Goal: Task Accomplishment & Management: Complete application form

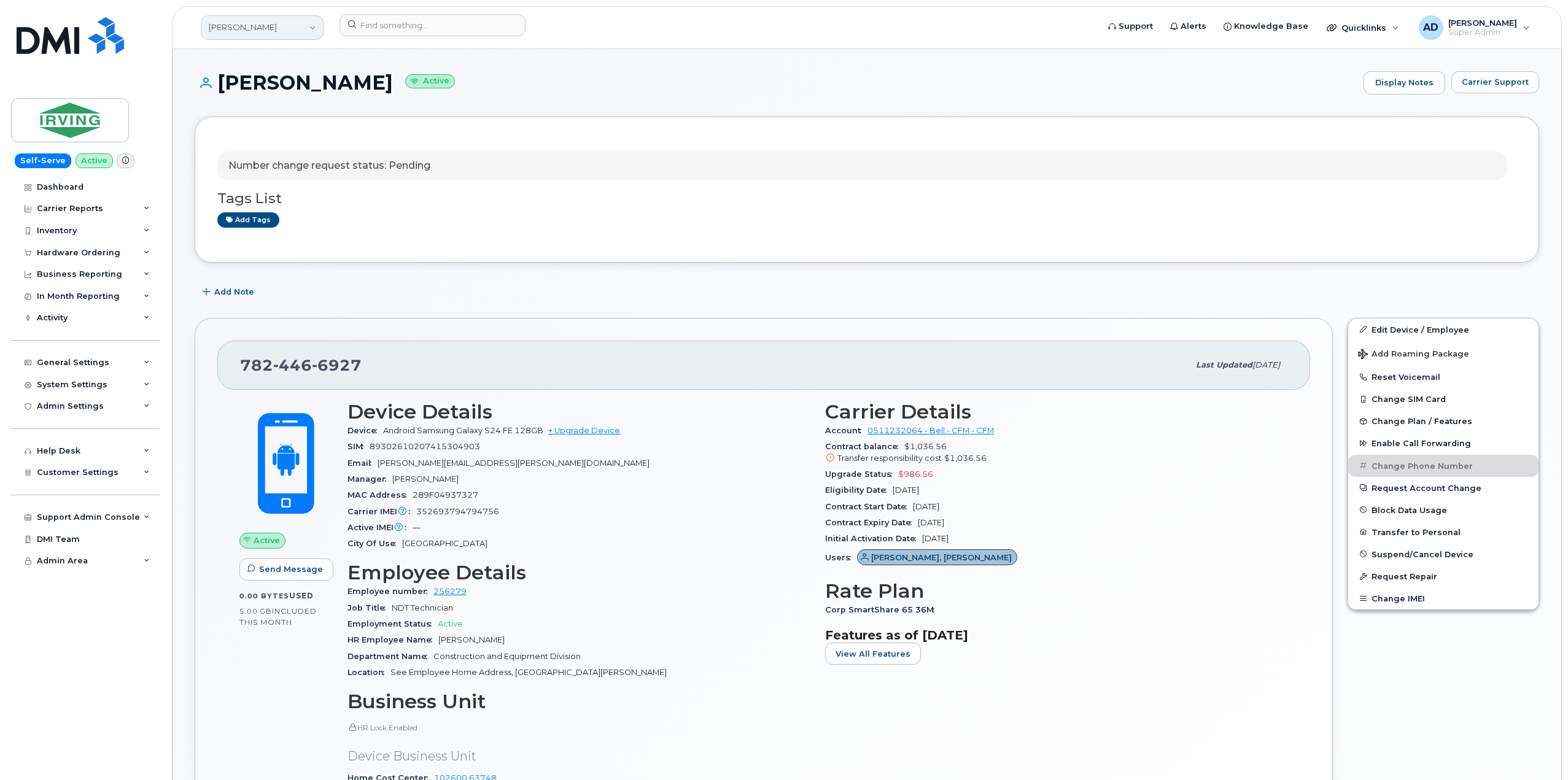
click at [276, 27] on link "[PERSON_NAME]" at bounding box center [262, 27] width 123 height 24
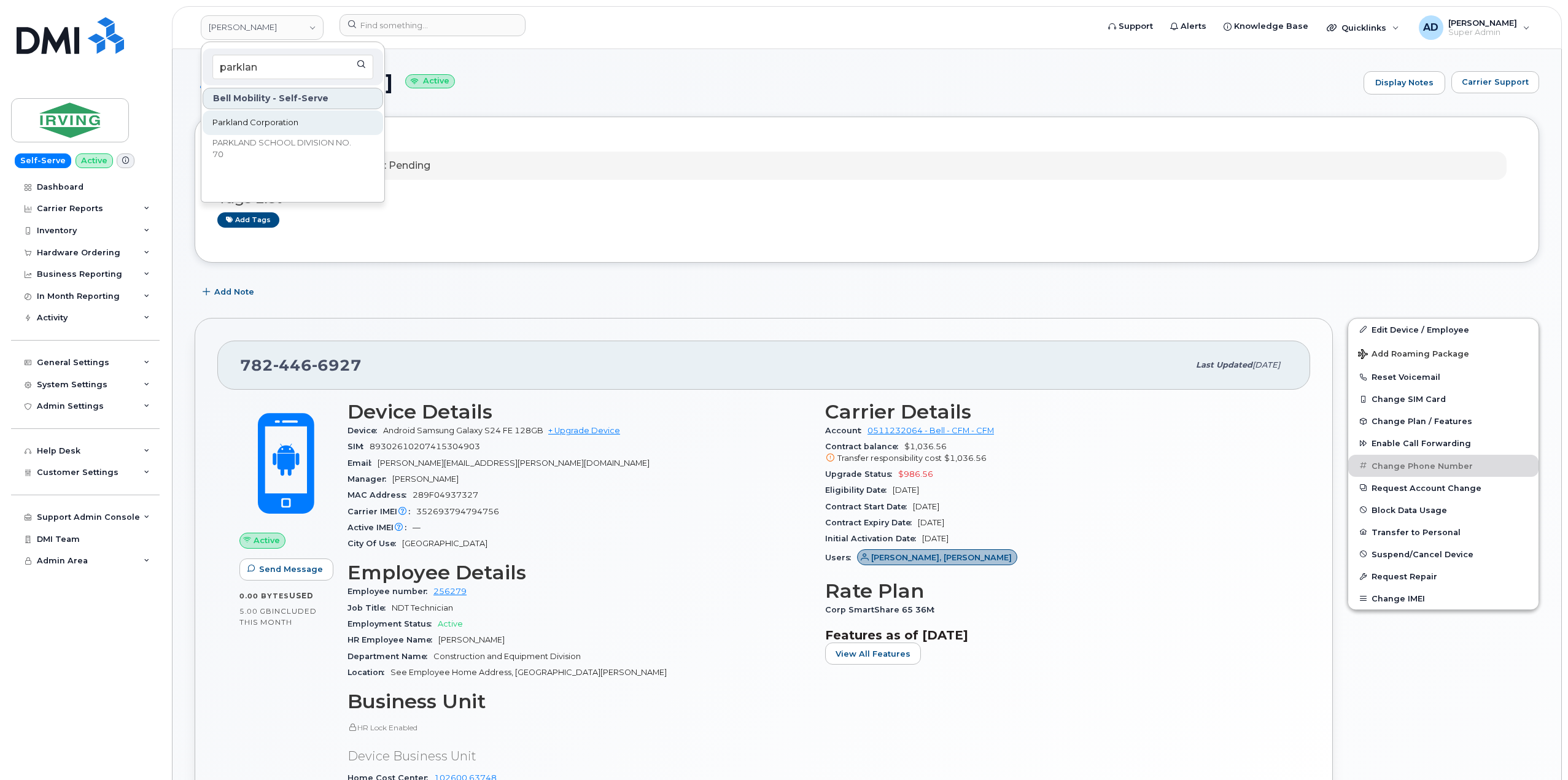
type input "parklan"
drag, startPoint x: 281, startPoint y: 127, endPoint x: 281, endPoint y: 111, distance: 16.0
click at [281, 127] on span "Parkland Corporation" at bounding box center [255, 123] width 86 height 12
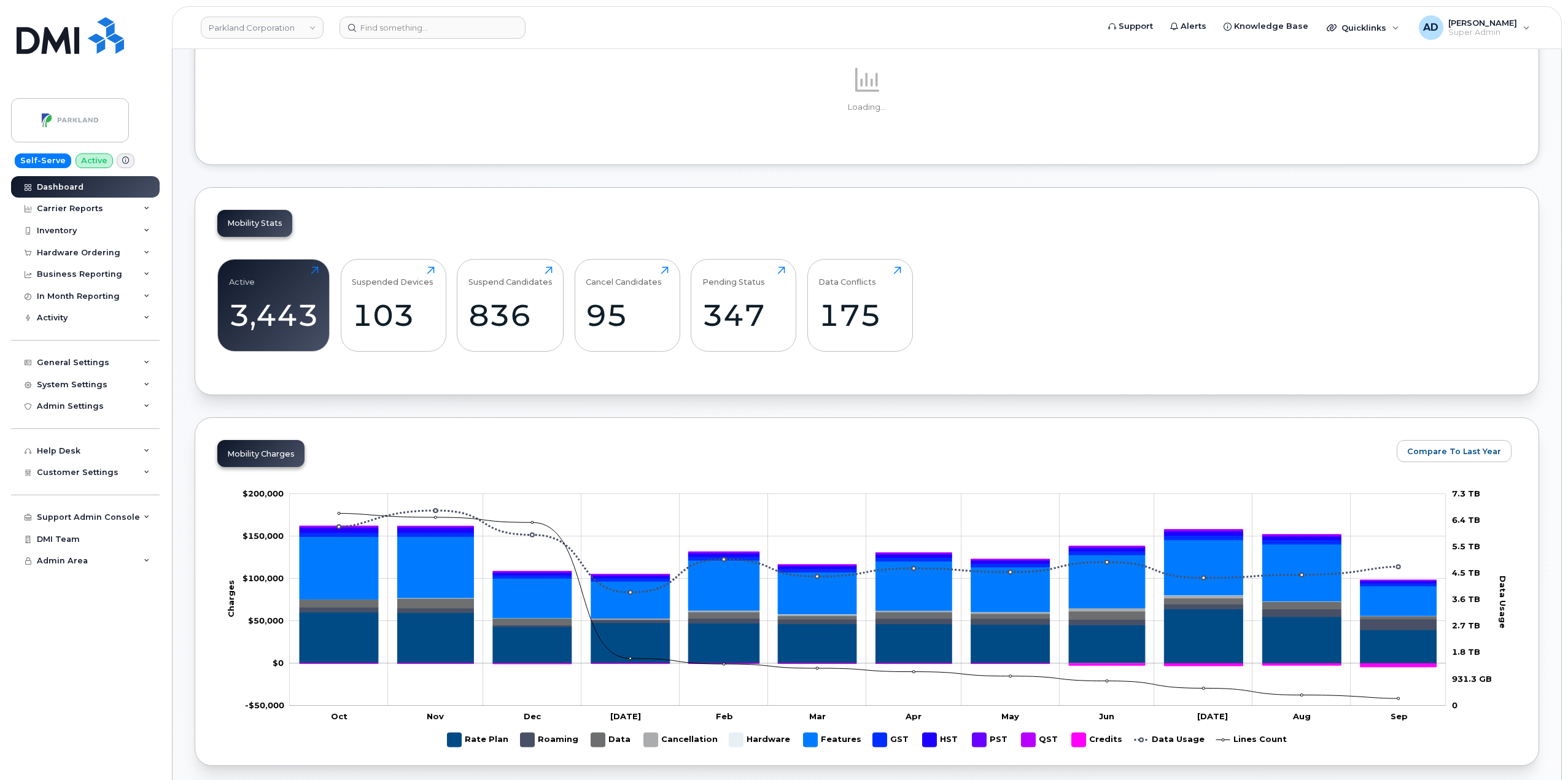
scroll to position [184, 0]
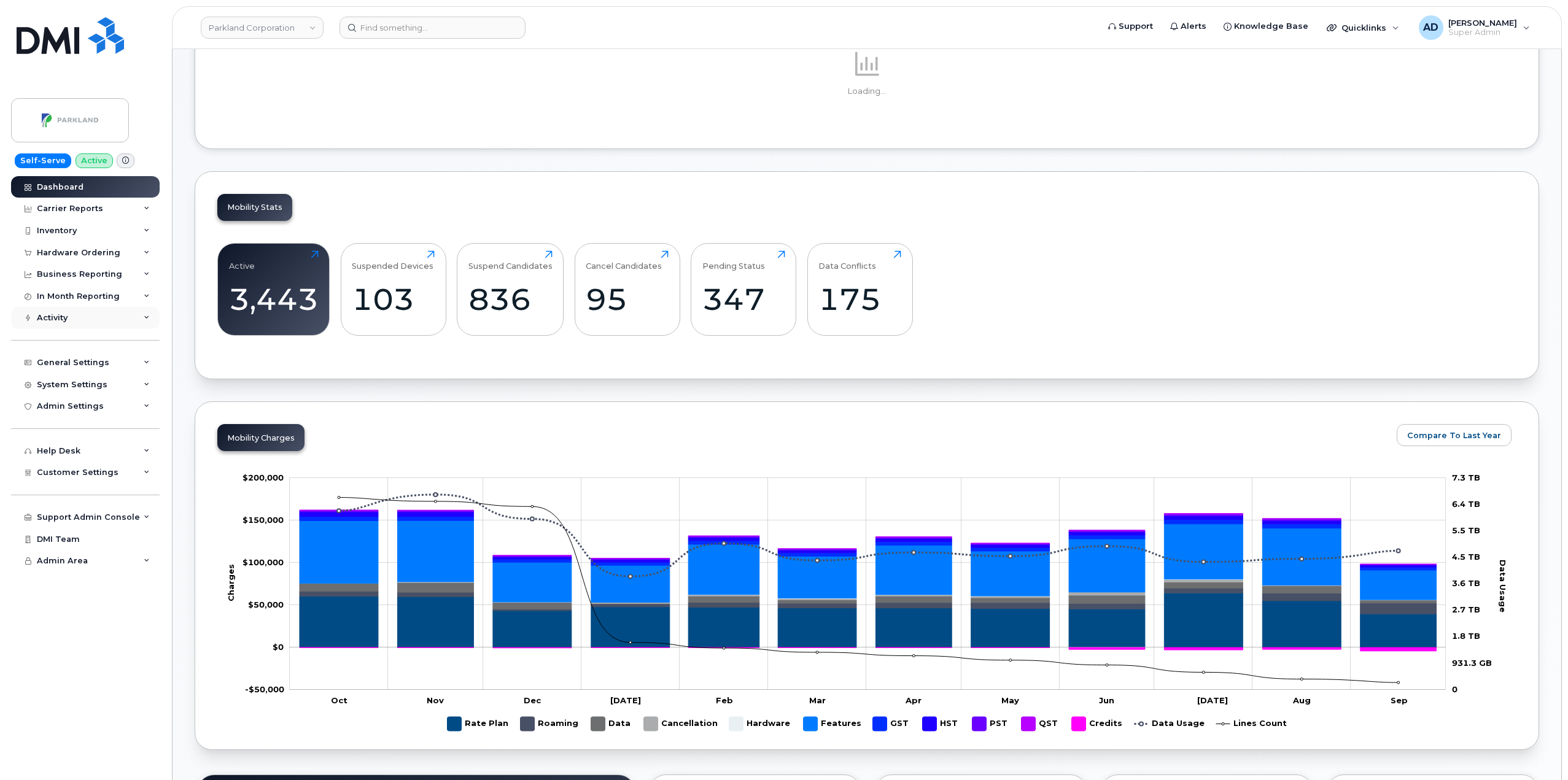
click at [83, 312] on div "Activity" at bounding box center [85, 318] width 148 height 22
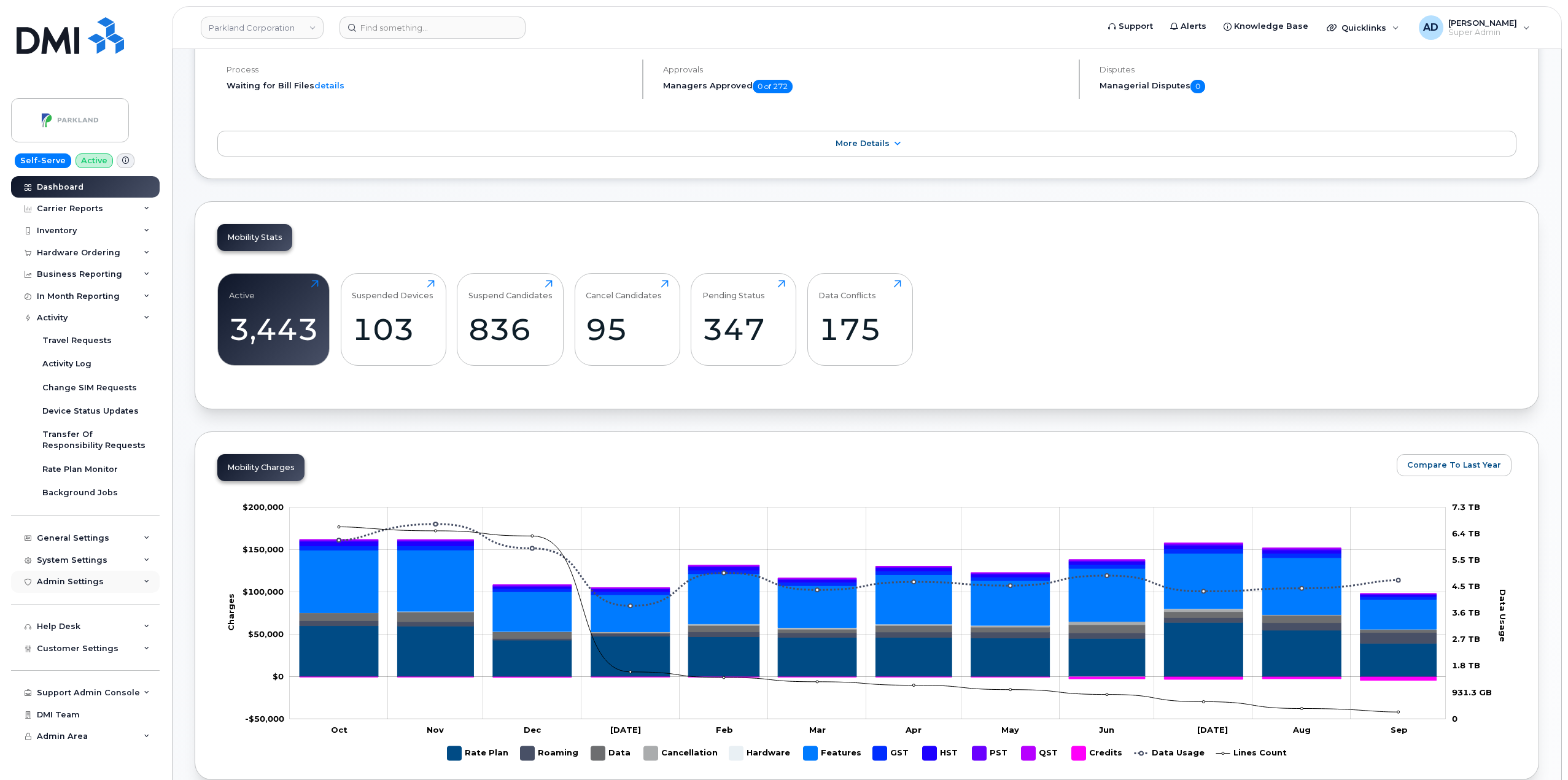
click at [115, 585] on div "Admin Settings" at bounding box center [85, 582] width 148 height 22
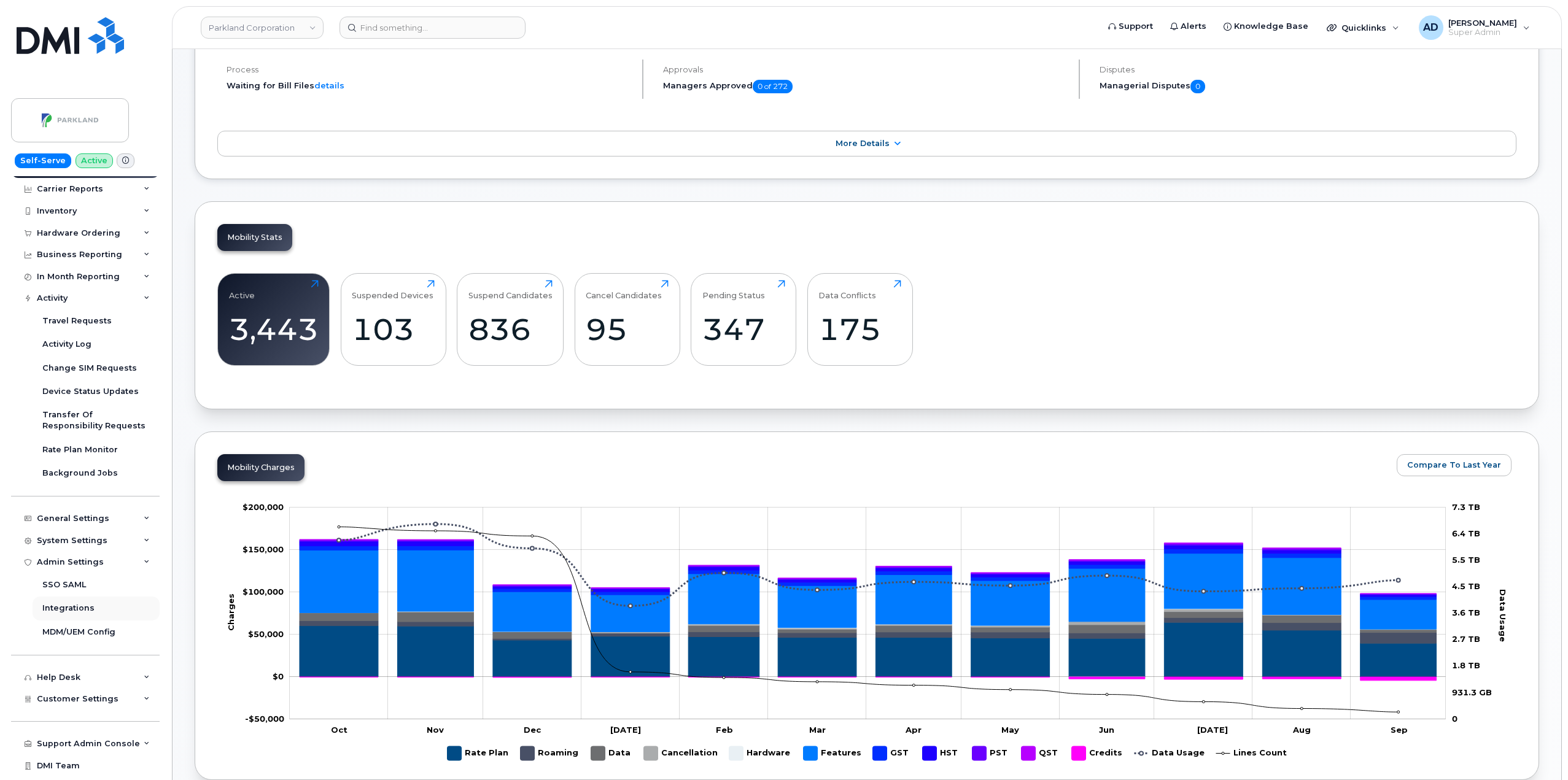
scroll to position [37, 0]
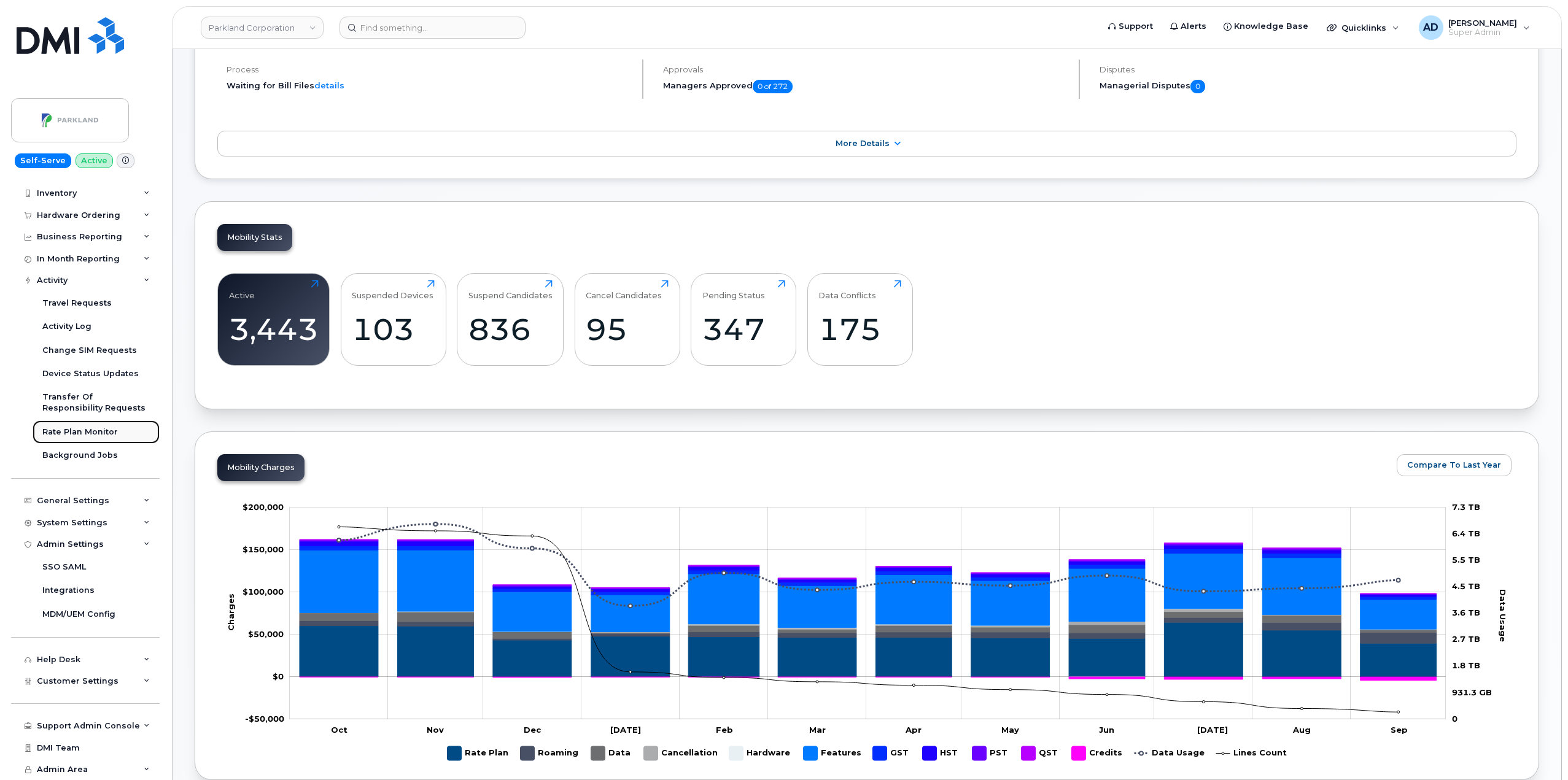
click at [98, 443] on link "Rate Plan Monitor" at bounding box center [96, 432] width 127 height 23
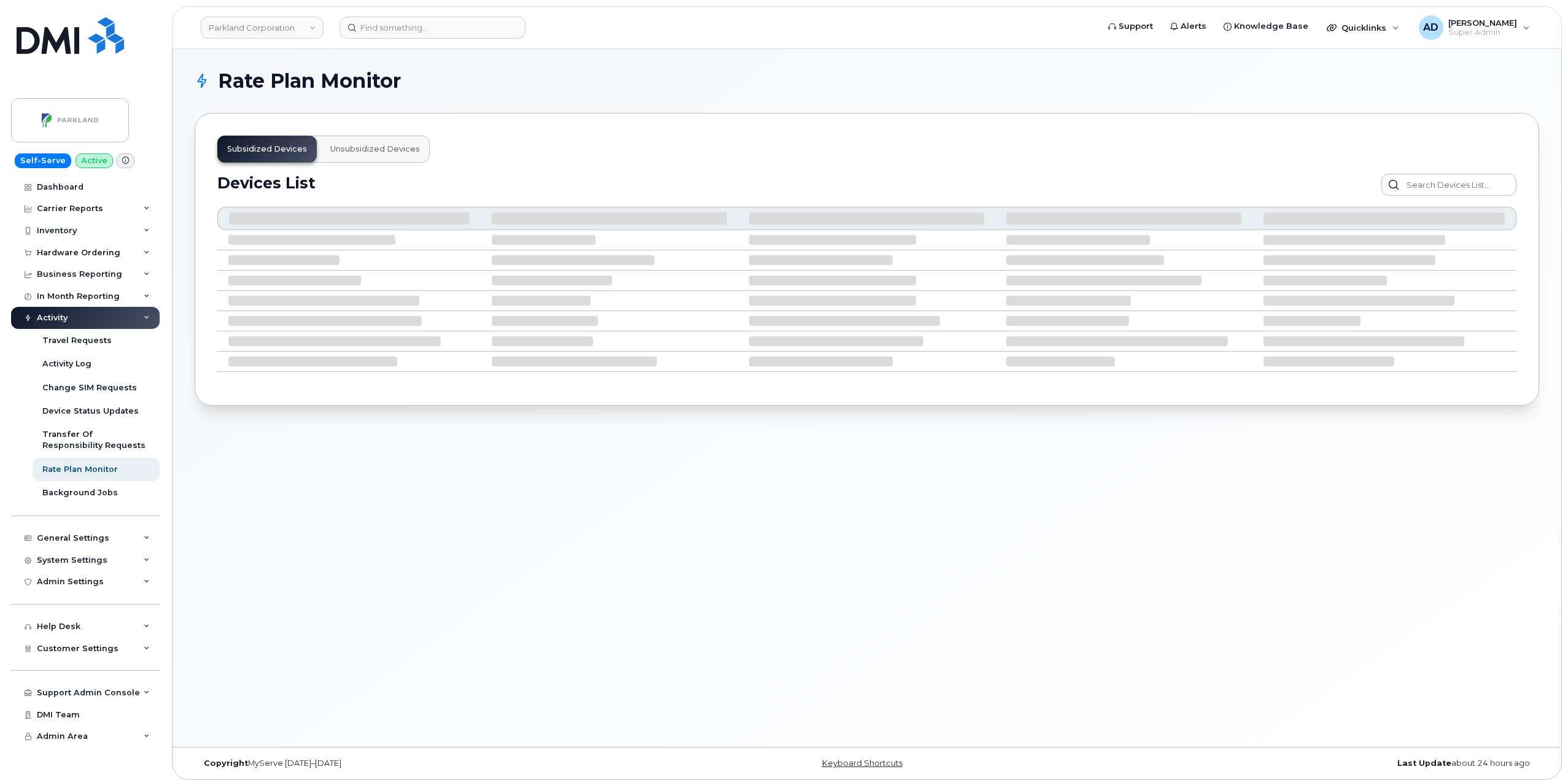
click at [104, 319] on div "Activity" at bounding box center [85, 318] width 148 height 22
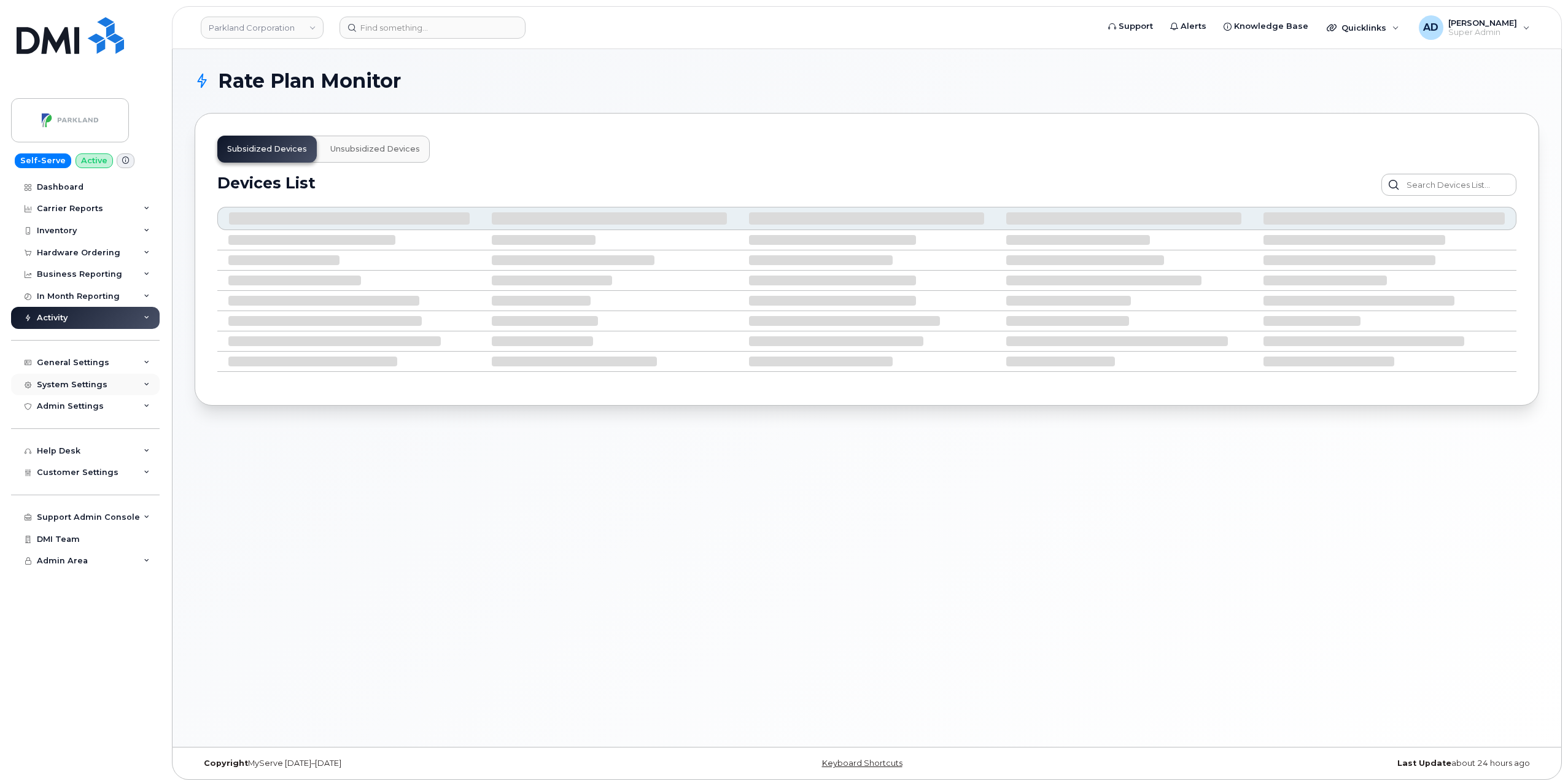
click at [98, 376] on div "System Settings" at bounding box center [85, 384] width 148 height 22
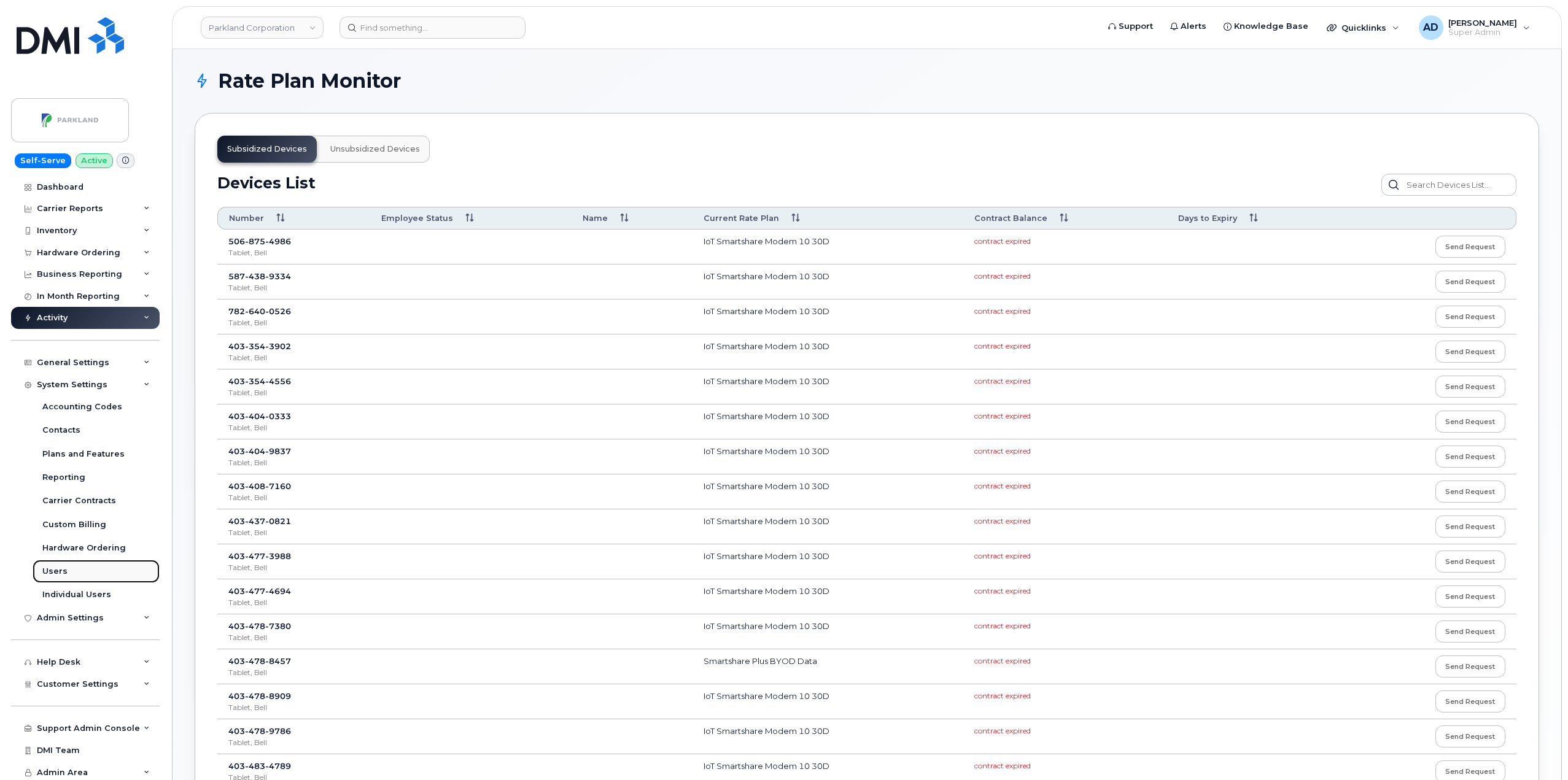
click at [77, 569] on link "Users" at bounding box center [96, 571] width 127 height 23
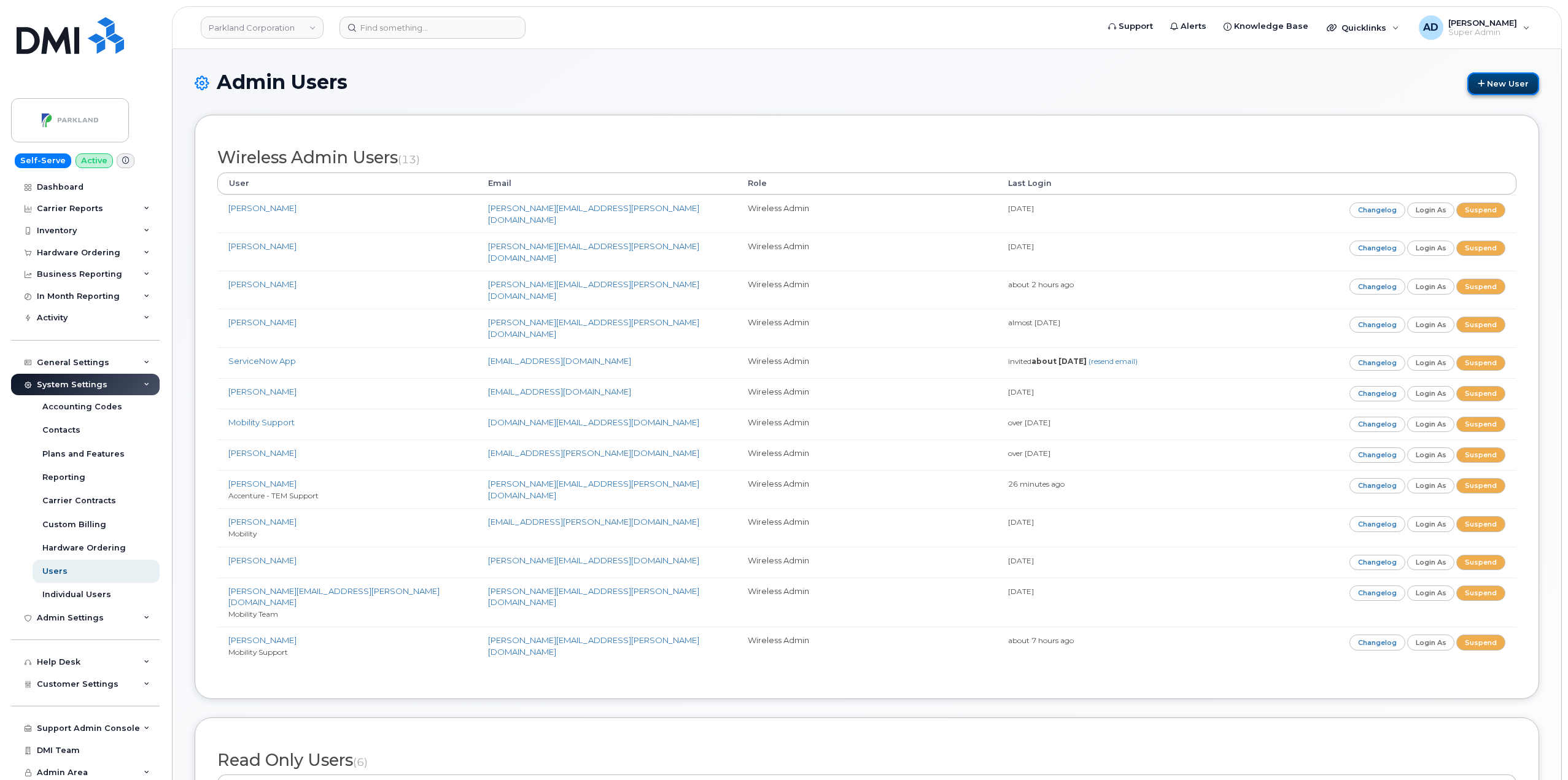
click at [1491, 77] on link "New User" at bounding box center [1503, 84] width 72 height 23
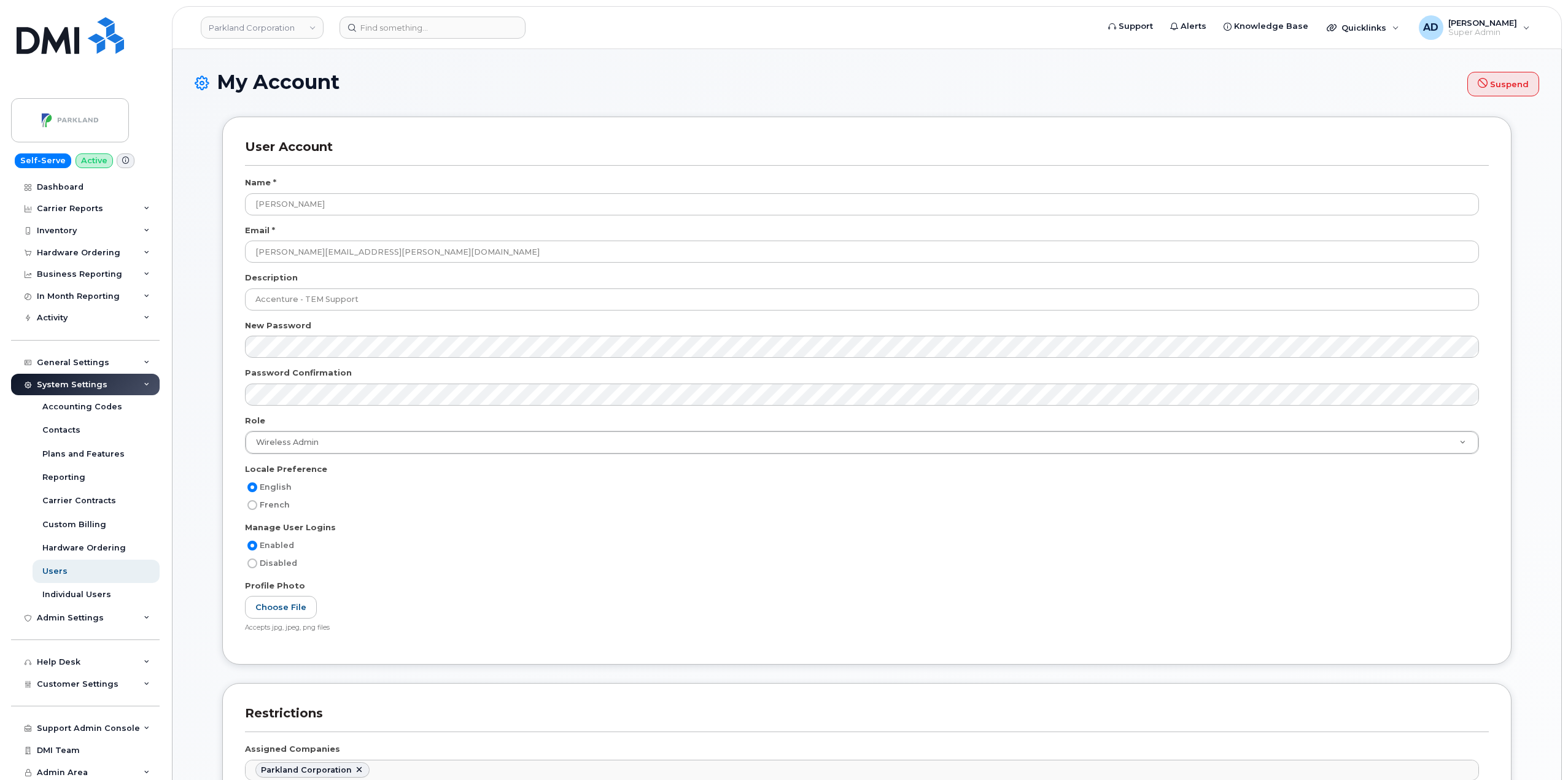
select select
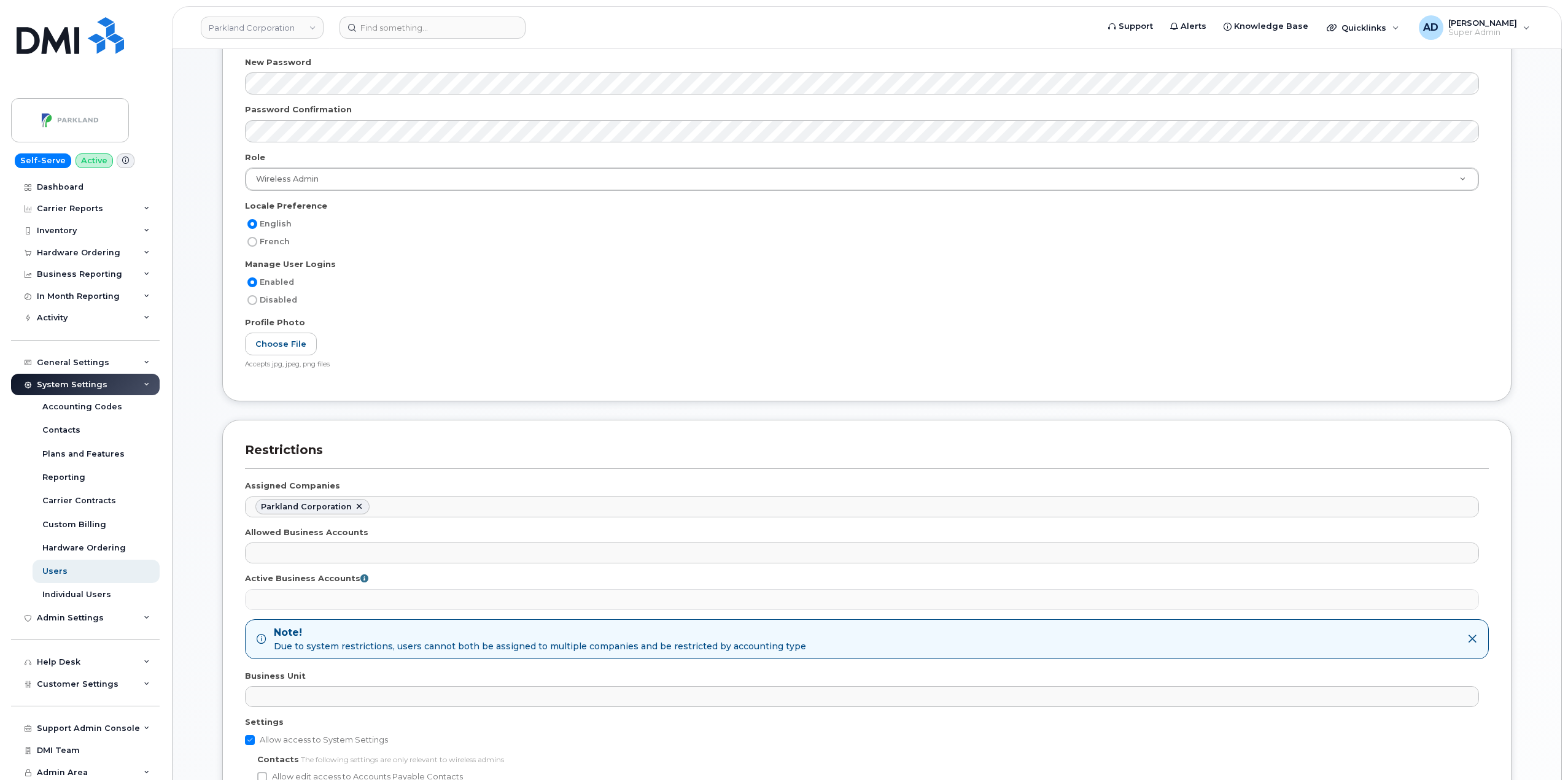
scroll to position [261, 0]
click at [60, 567] on div "Users" at bounding box center [55, 572] width 25 height 11
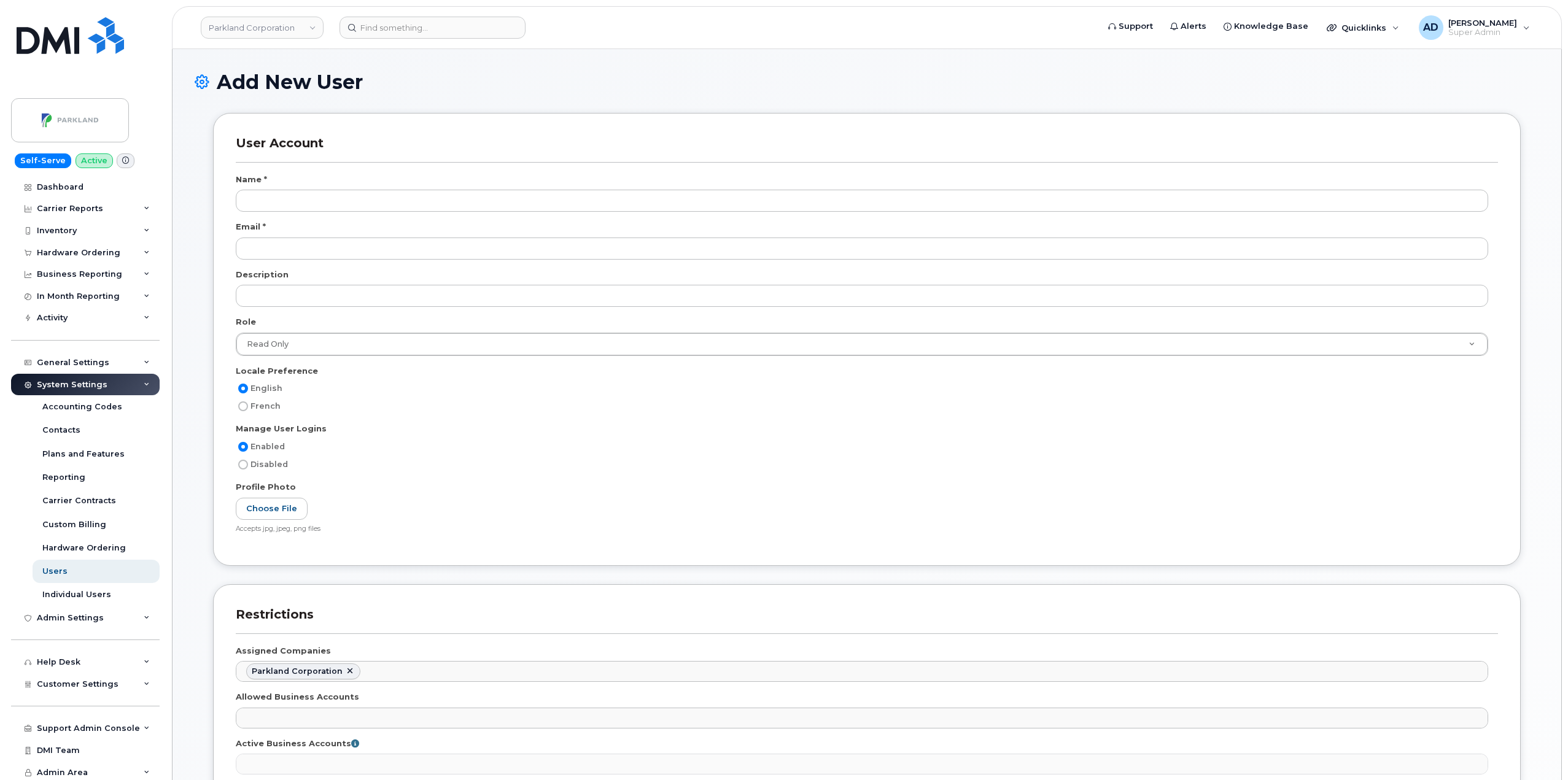
select select
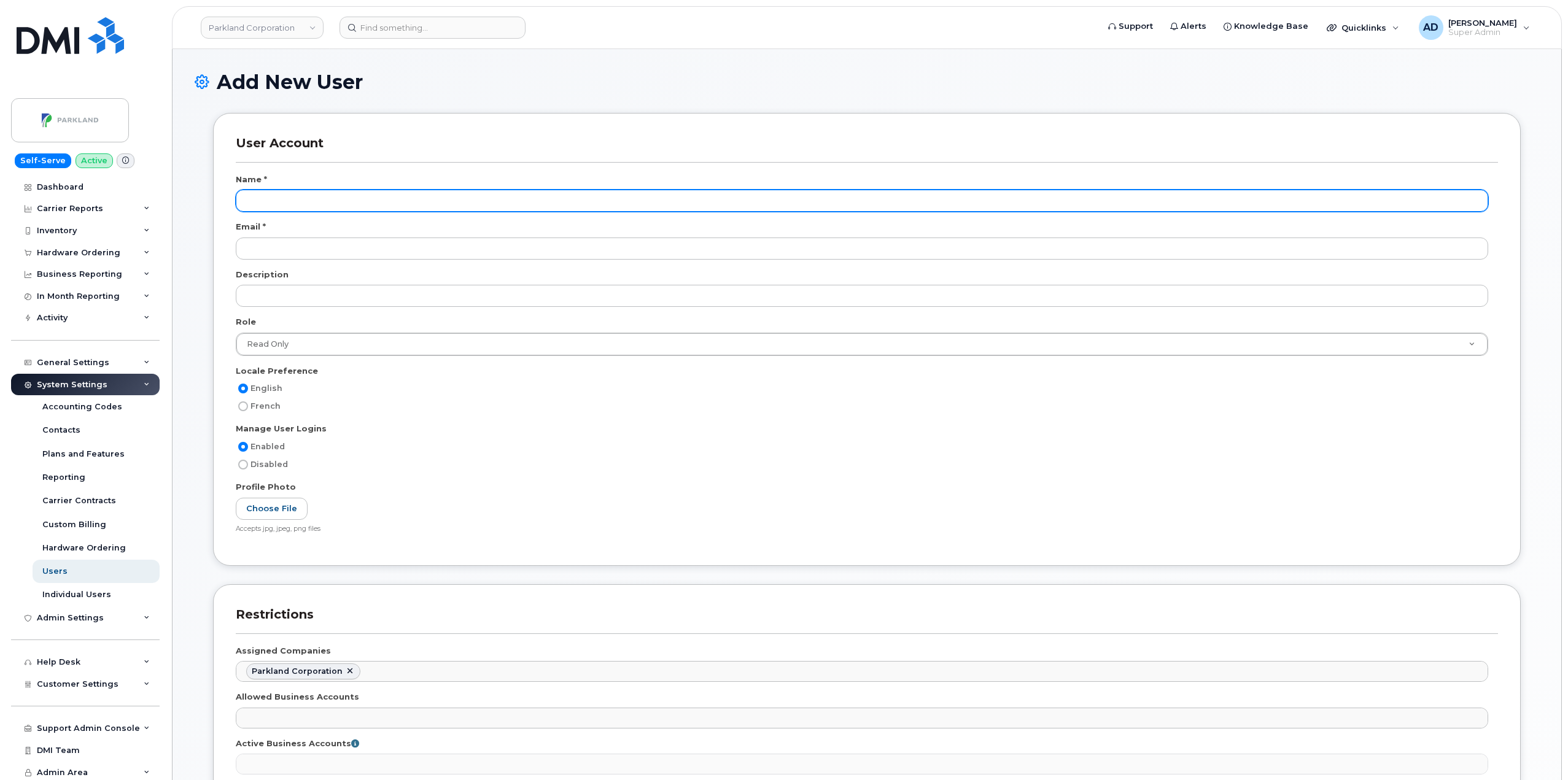
scroll to position [5822, 0]
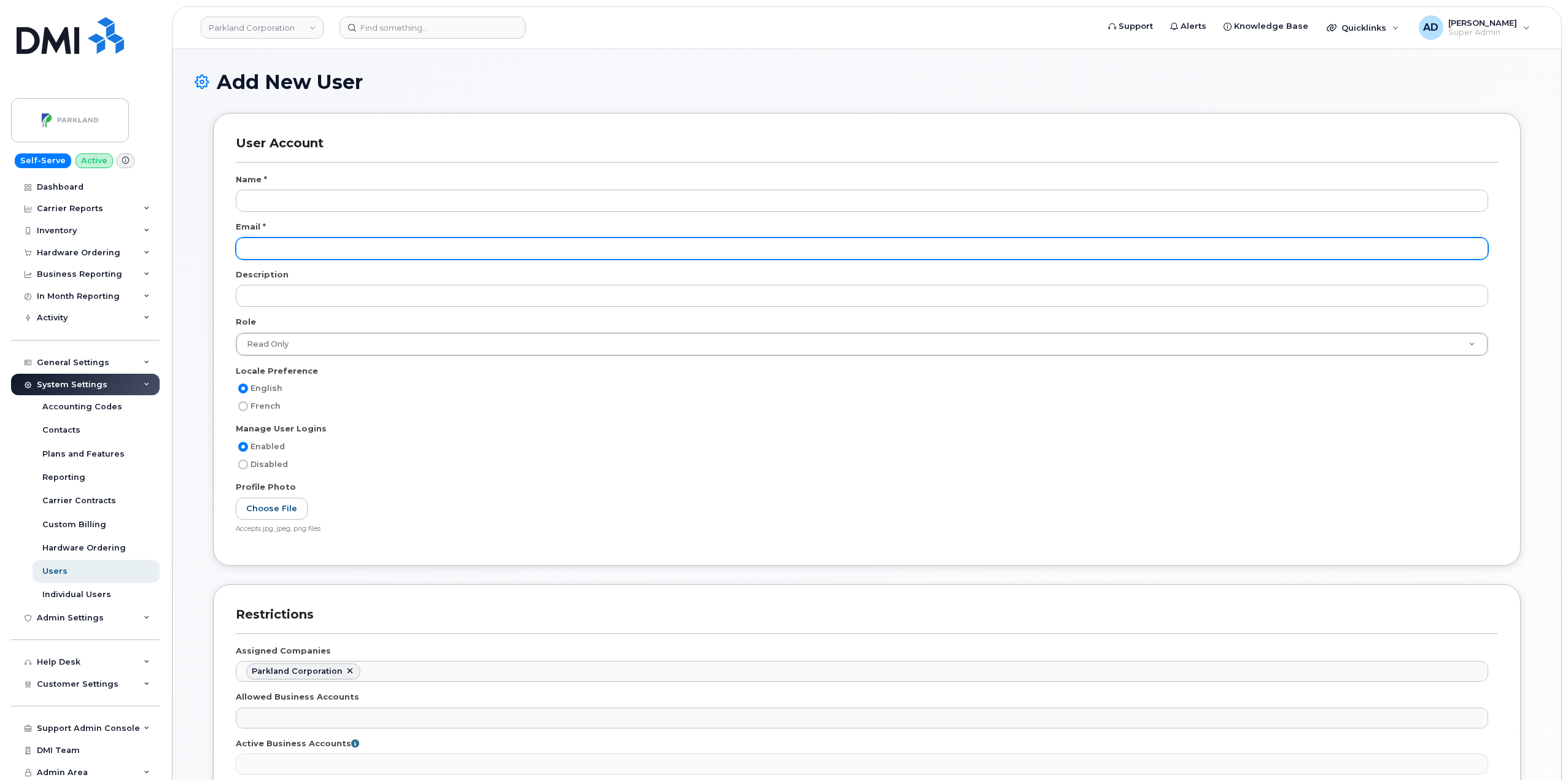
click at [390, 246] on input "email" at bounding box center [861, 248] width 1253 height 22
paste input "Likitha.Lakshmikanth@parkland.ca"
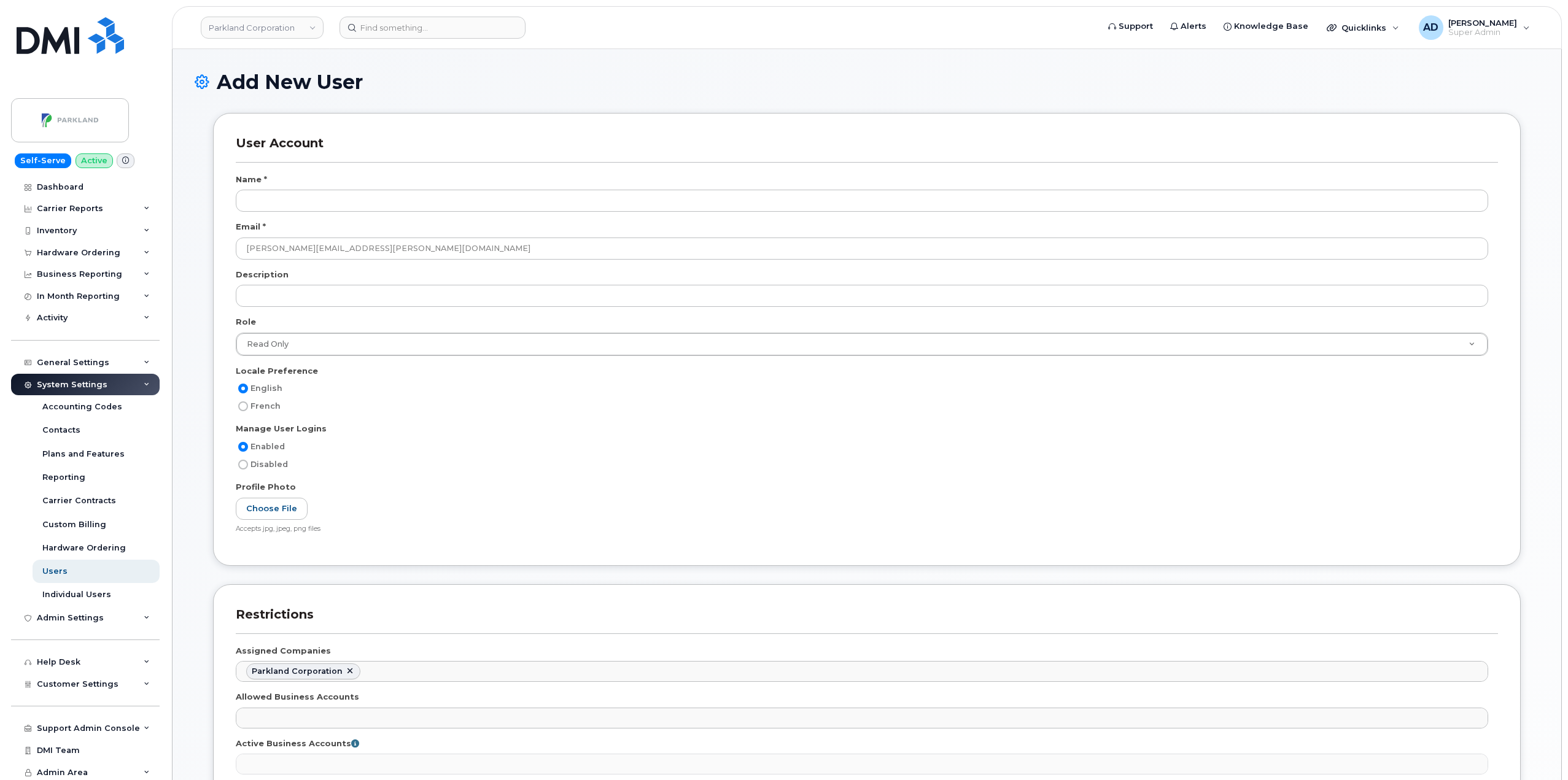
click at [359, 187] on div "Name *" at bounding box center [866, 181] width 1262 height 17
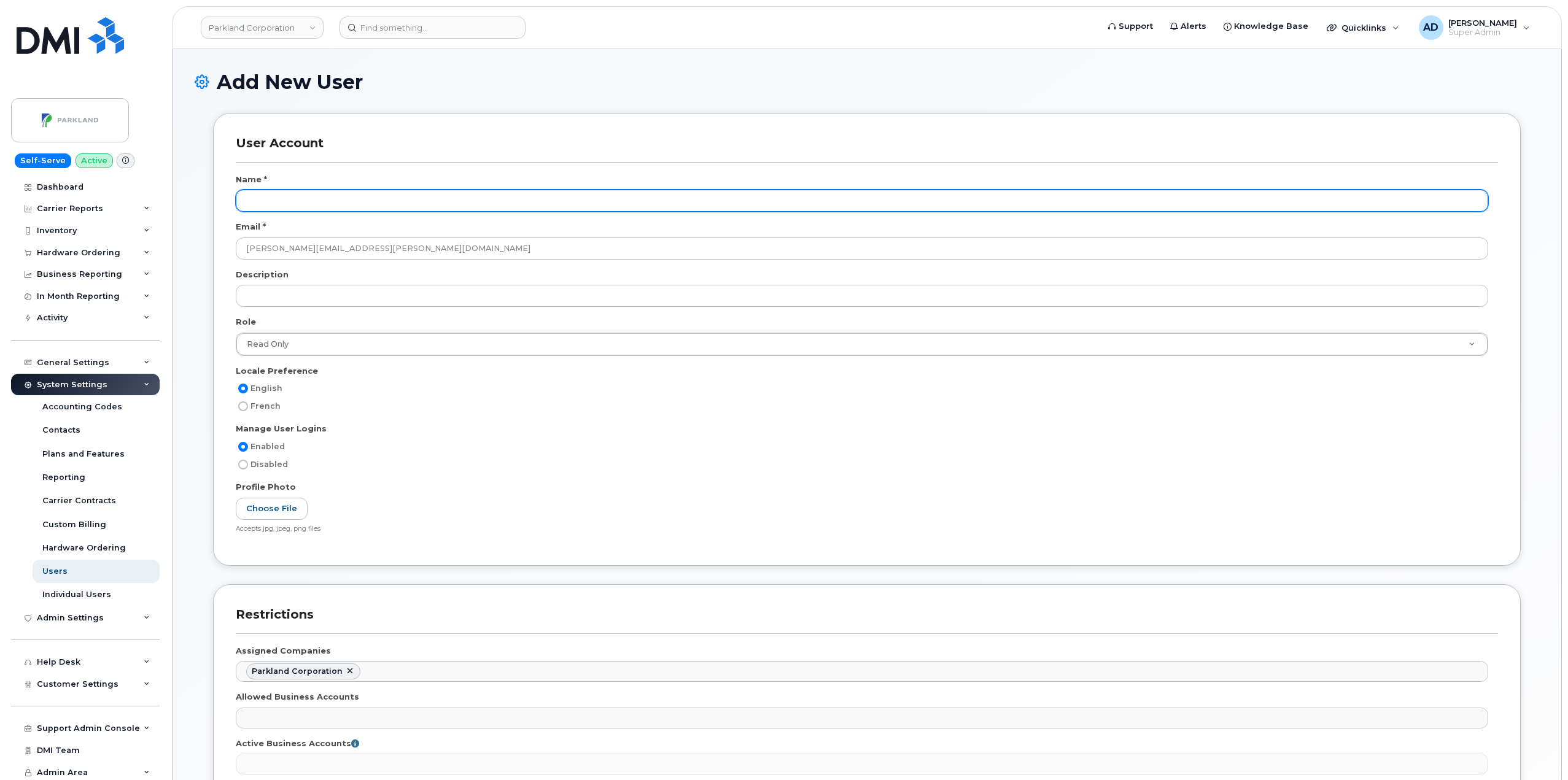
click at [357, 194] on input "text" at bounding box center [861, 200] width 1253 height 22
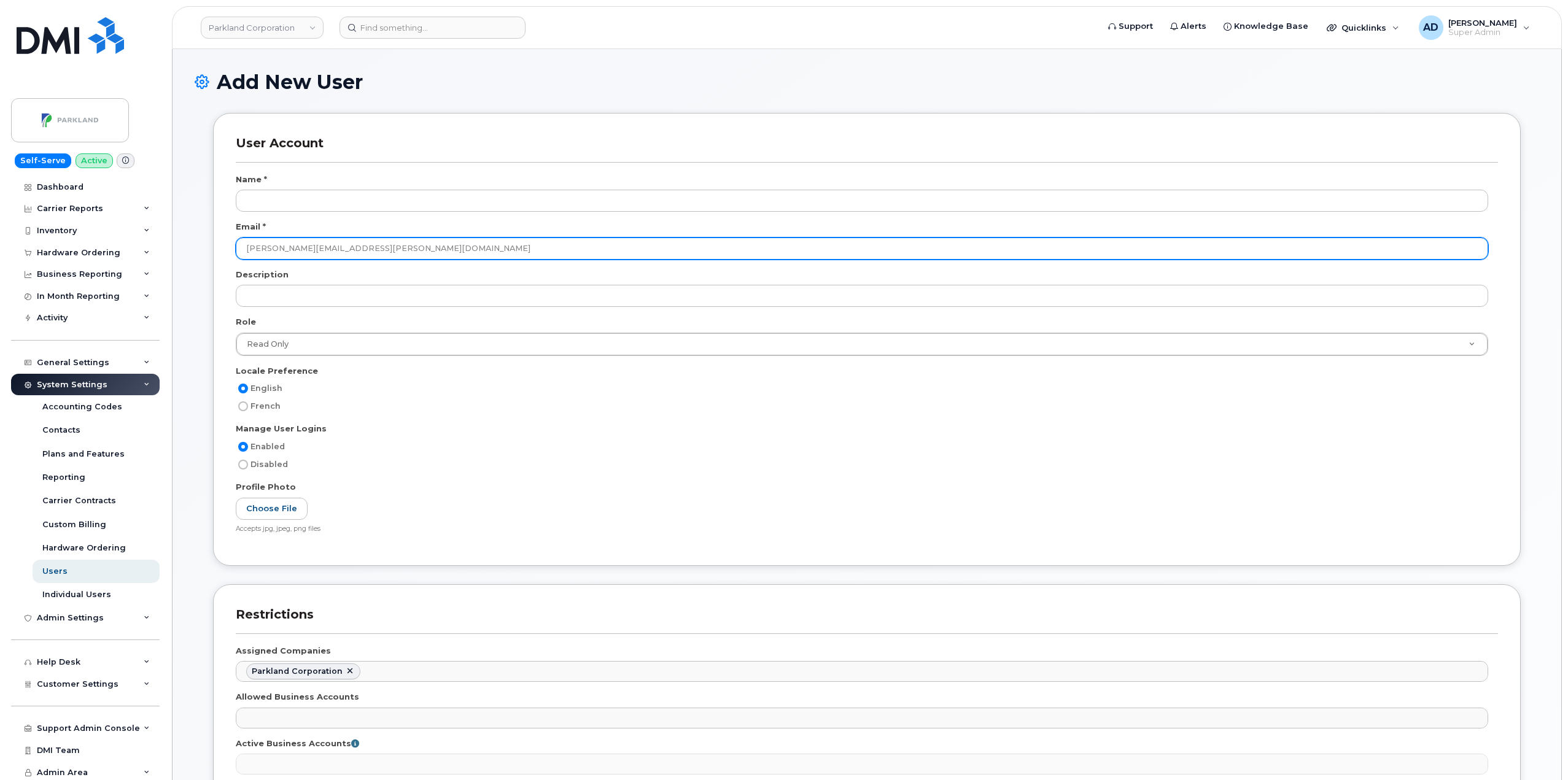
drag, startPoint x: 332, startPoint y: 249, endPoint x: 212, endPoint y: 247, distance: 120.0
click at [212, 247] on div "User Account Name * Email * Likitha.Lakshmikanth@parkland.ca Description Role R…" at bounding box center [867, 348] width 1326 height 471
paste input "@parkland.ca"
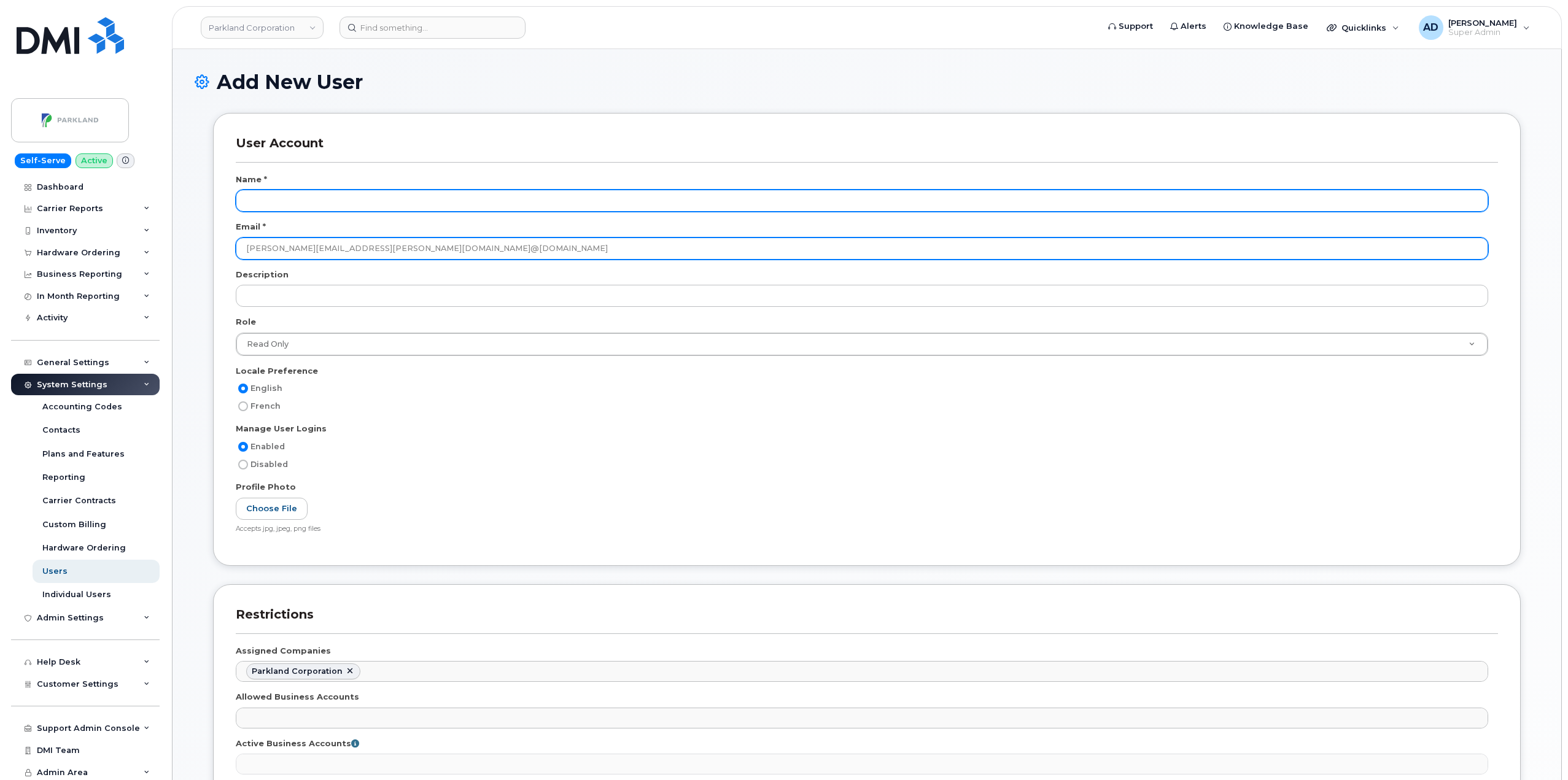
type input "Likitha.Lakshmikanth@parkland.ca"
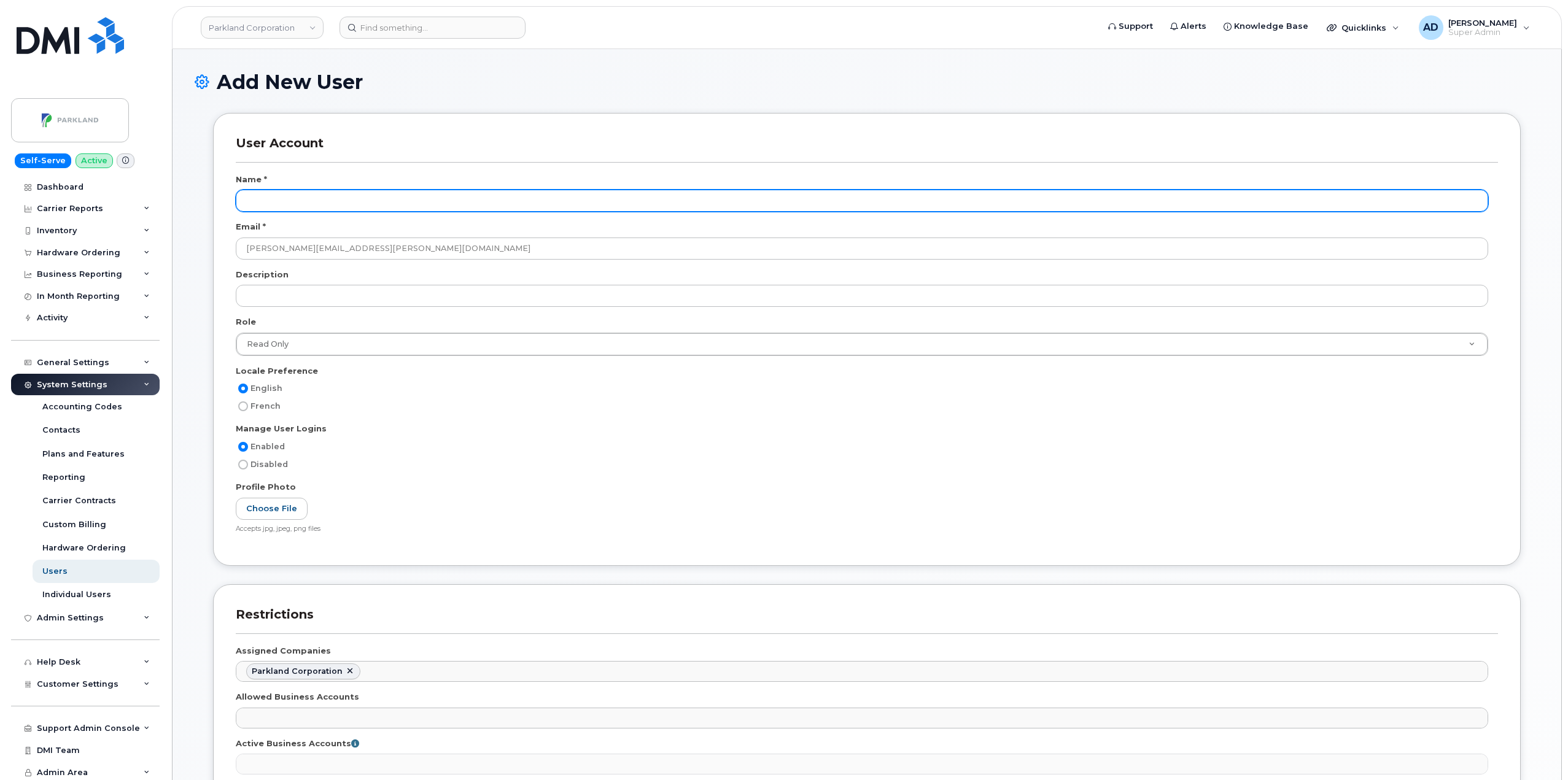
click at [294, 199] on input "text" at bounding box center [861, 200] width 1253 height 22
paste input "Likitha.Lakshmikanth"
click at [276, 197] on input "Likitha.Lakshmikanth" at bounding box center [861, 200] width 1253 height 22
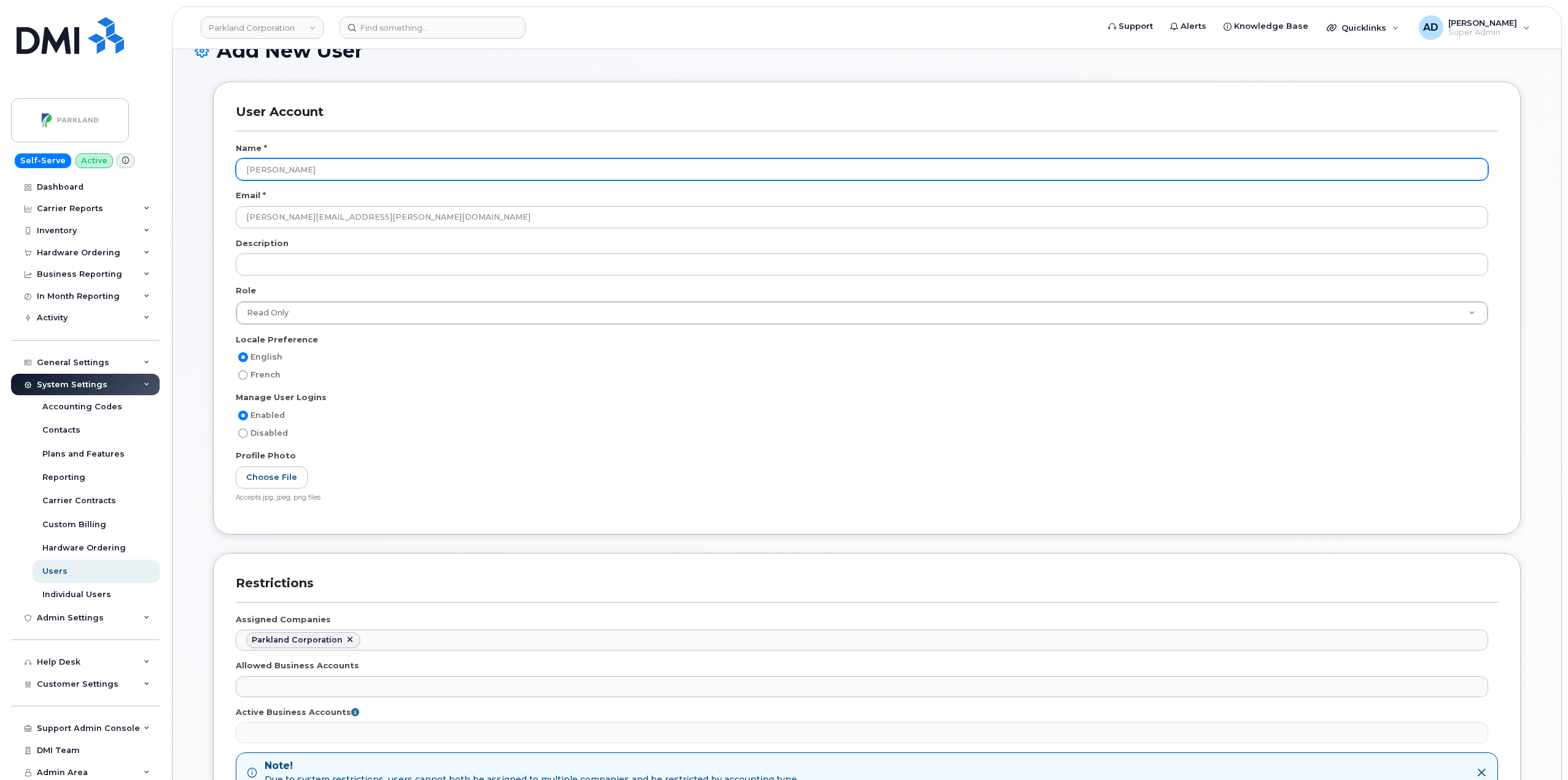
scroll to position [61, 0]
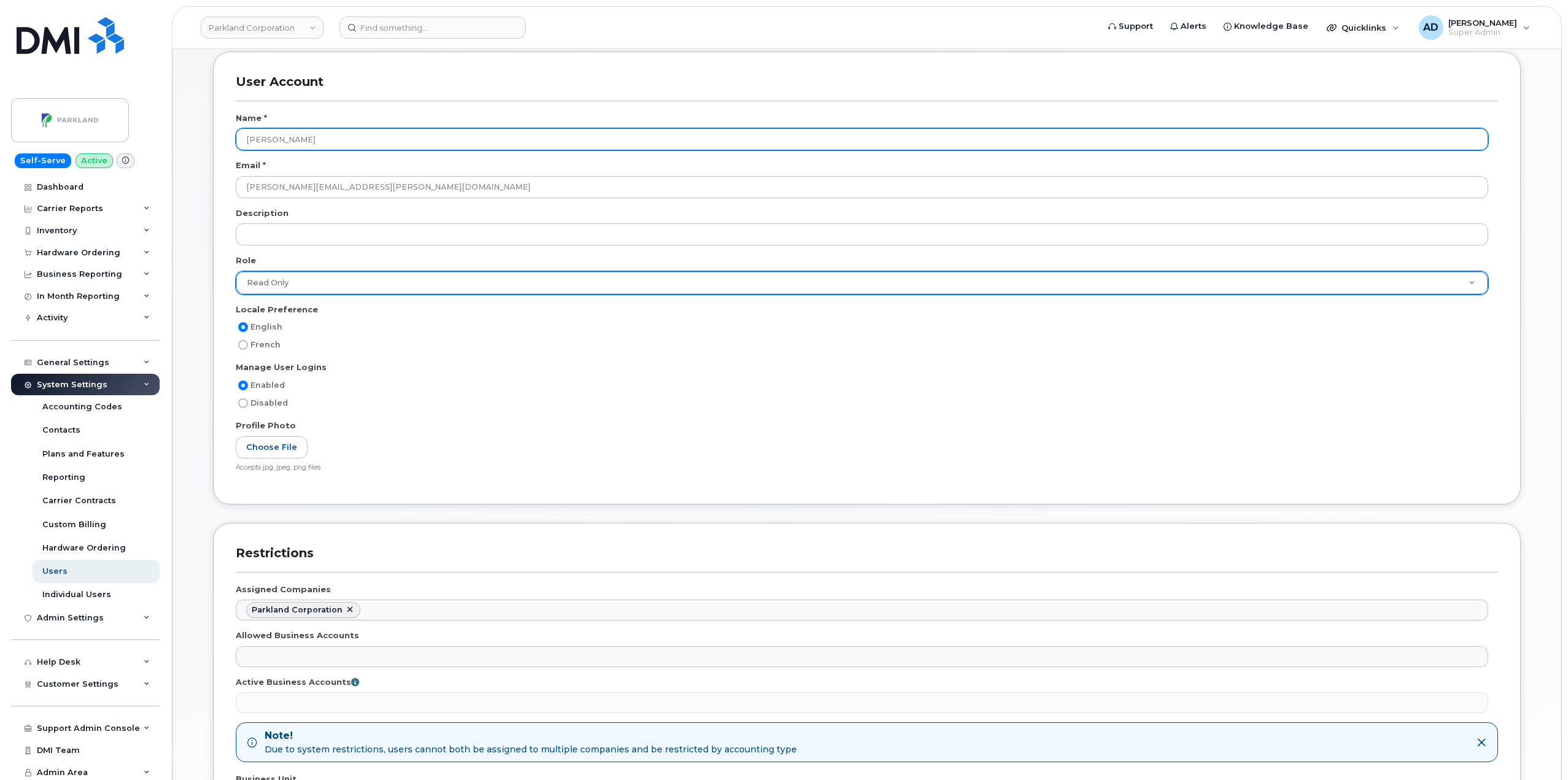
type input "Likitha Lakshmikanth"
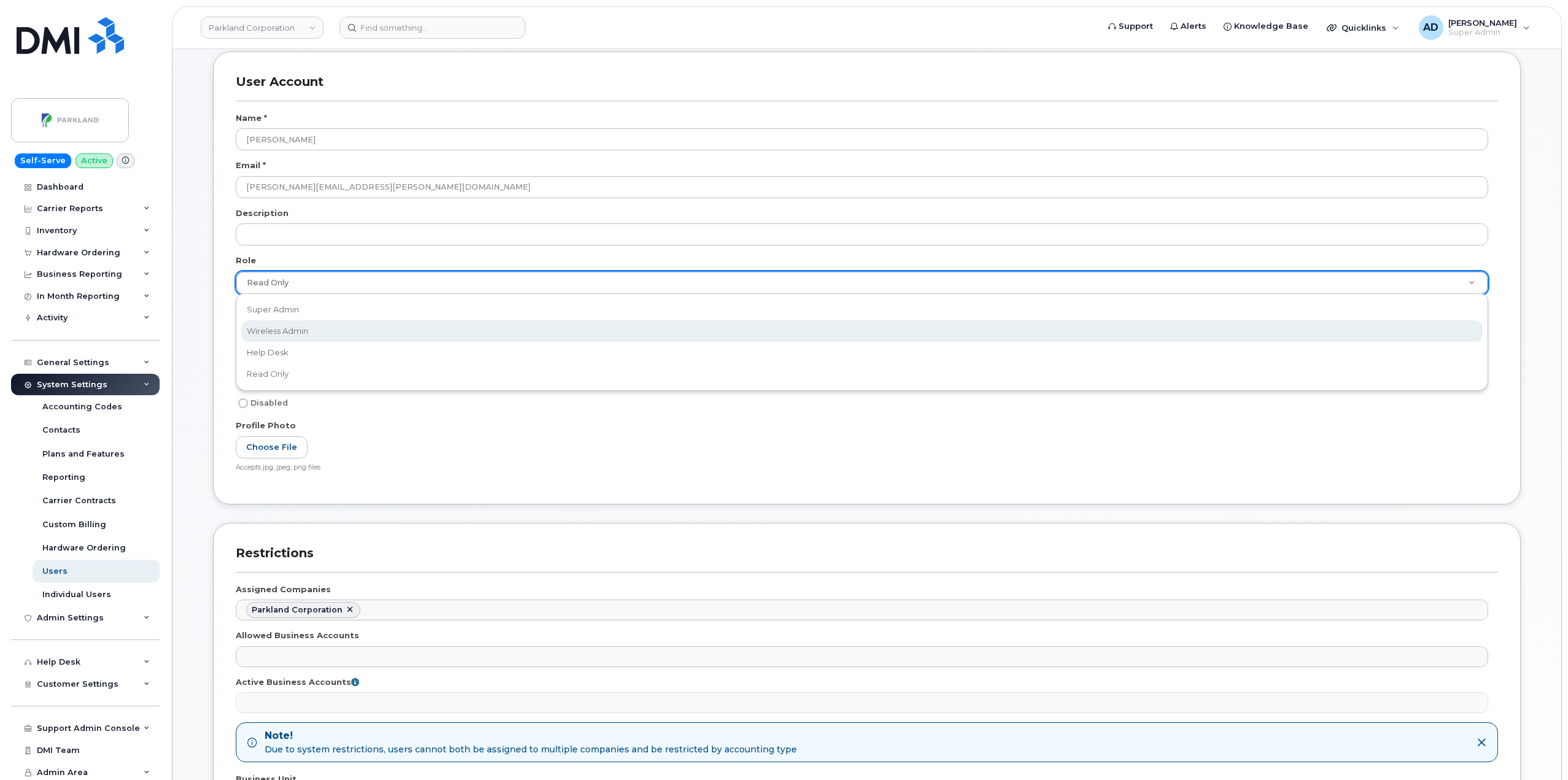
select select "wireless_admin"
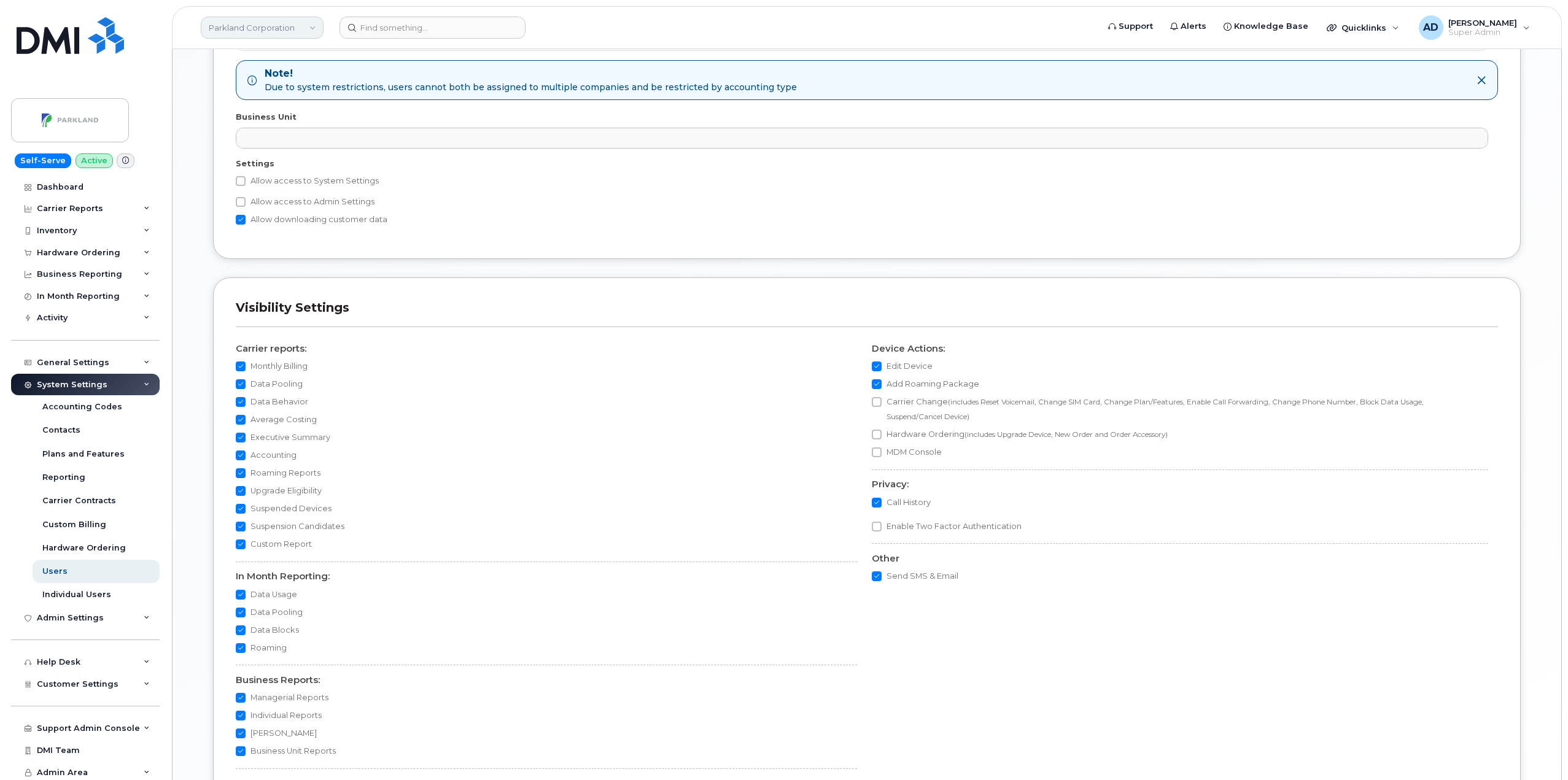
scroll to position [724, 0]
click at [239, 178] on input "Allow access to System Settings" at bounding box center [240, 181] width 10 height 10
checkbox input "true"
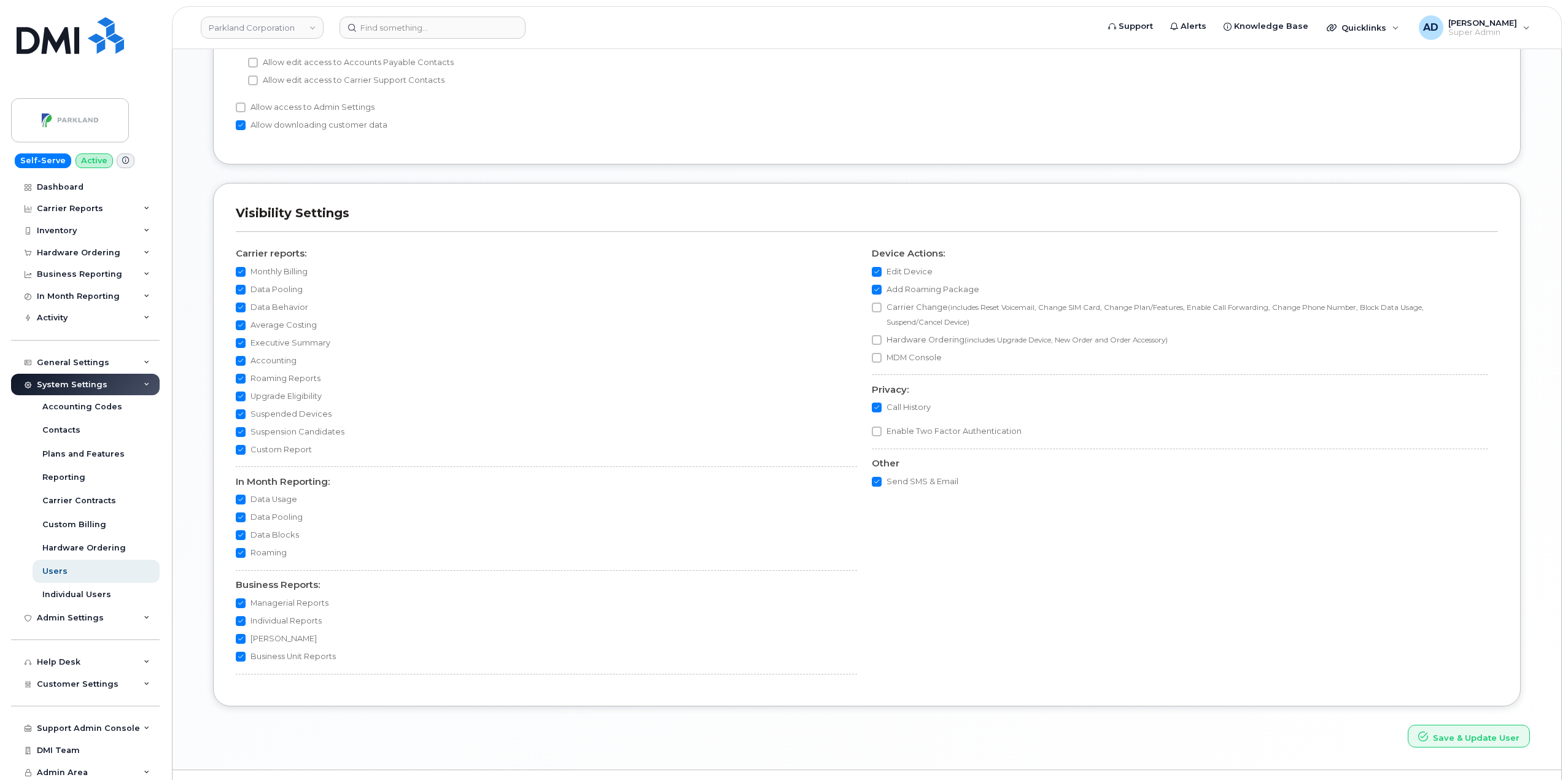
scroll to position [908, 0]
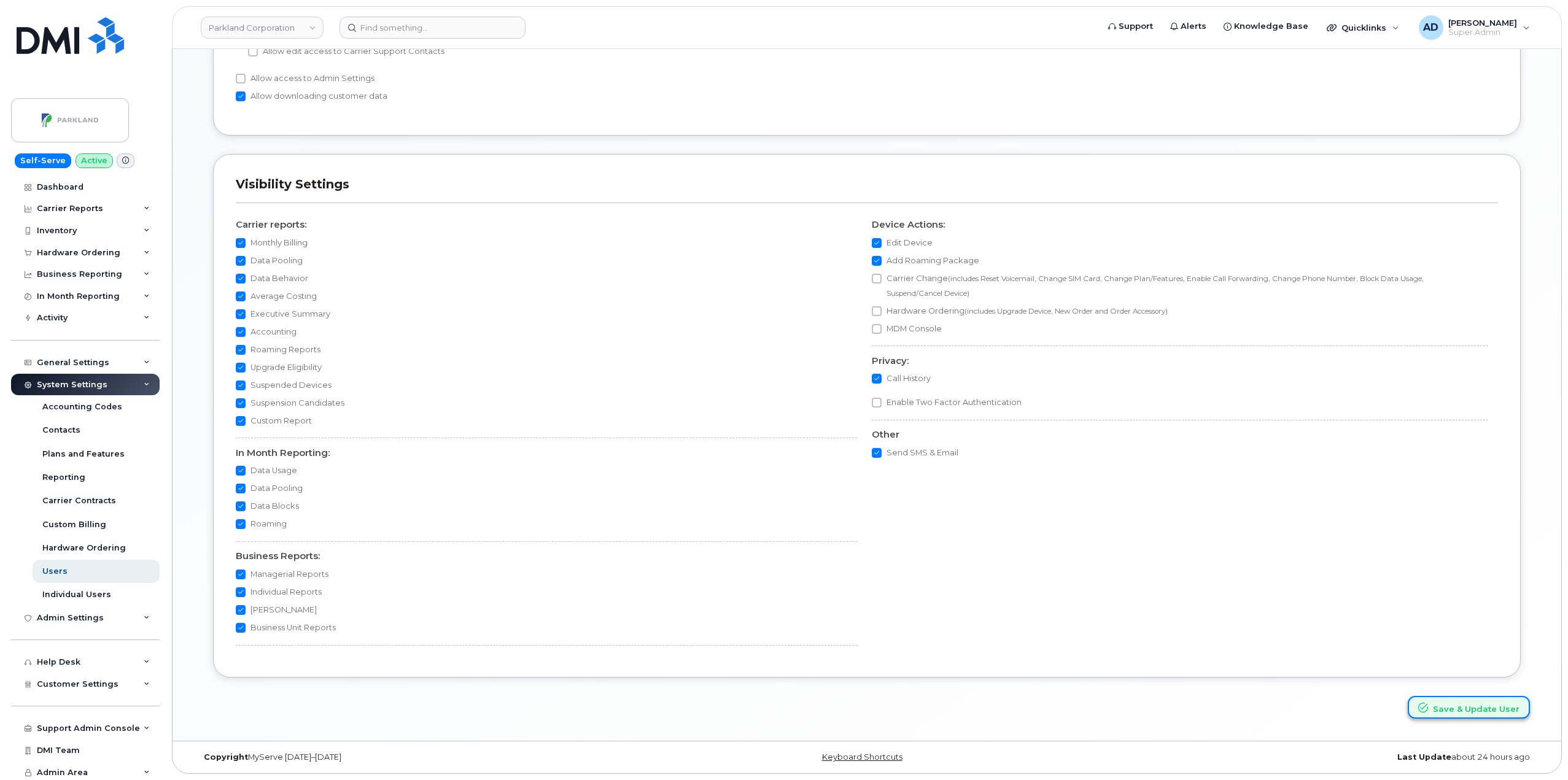
click at [1442, 717] on button "Save & Update User" at bounding box center [1468, 707] width 122 height 23
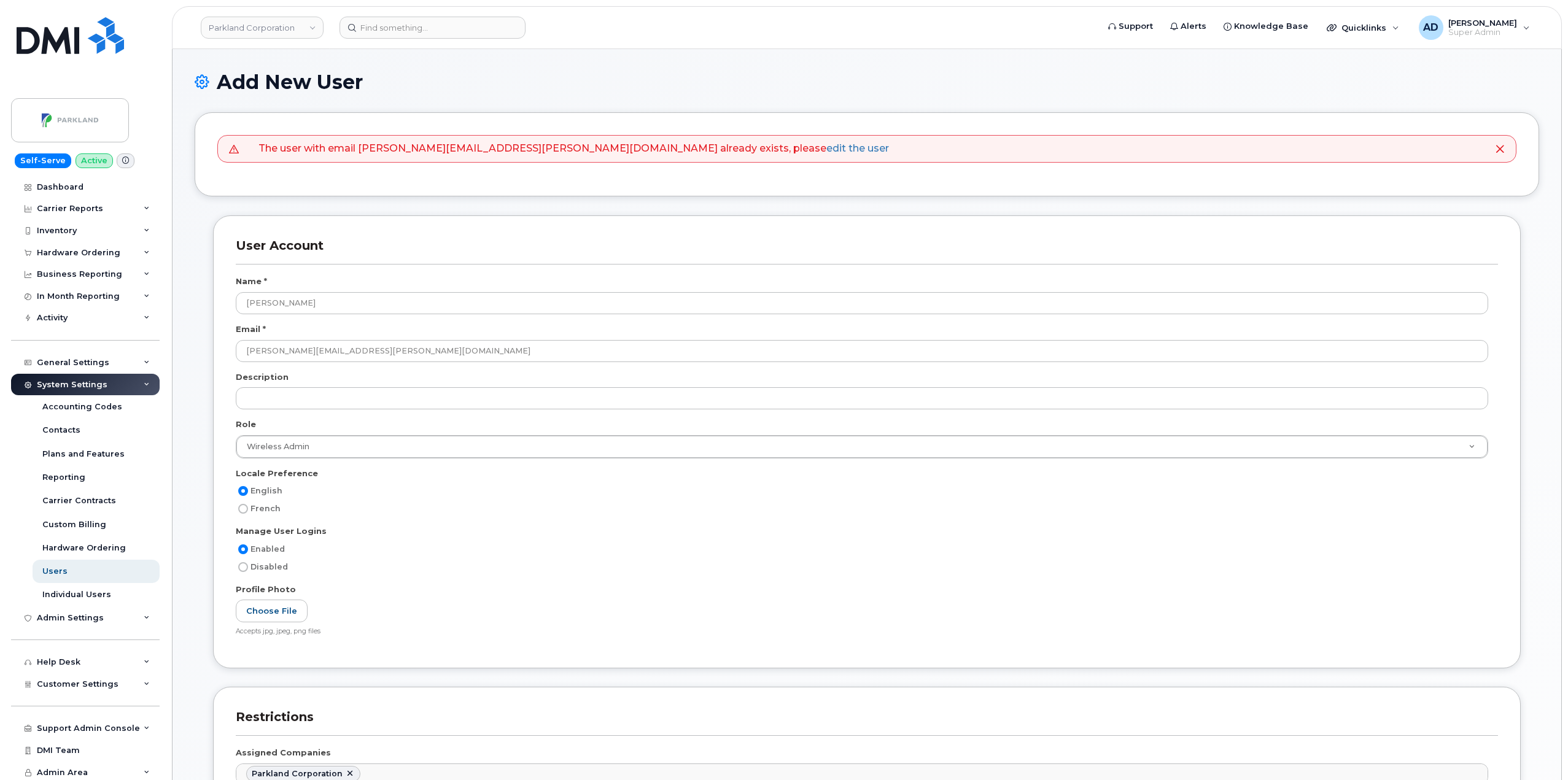
select select
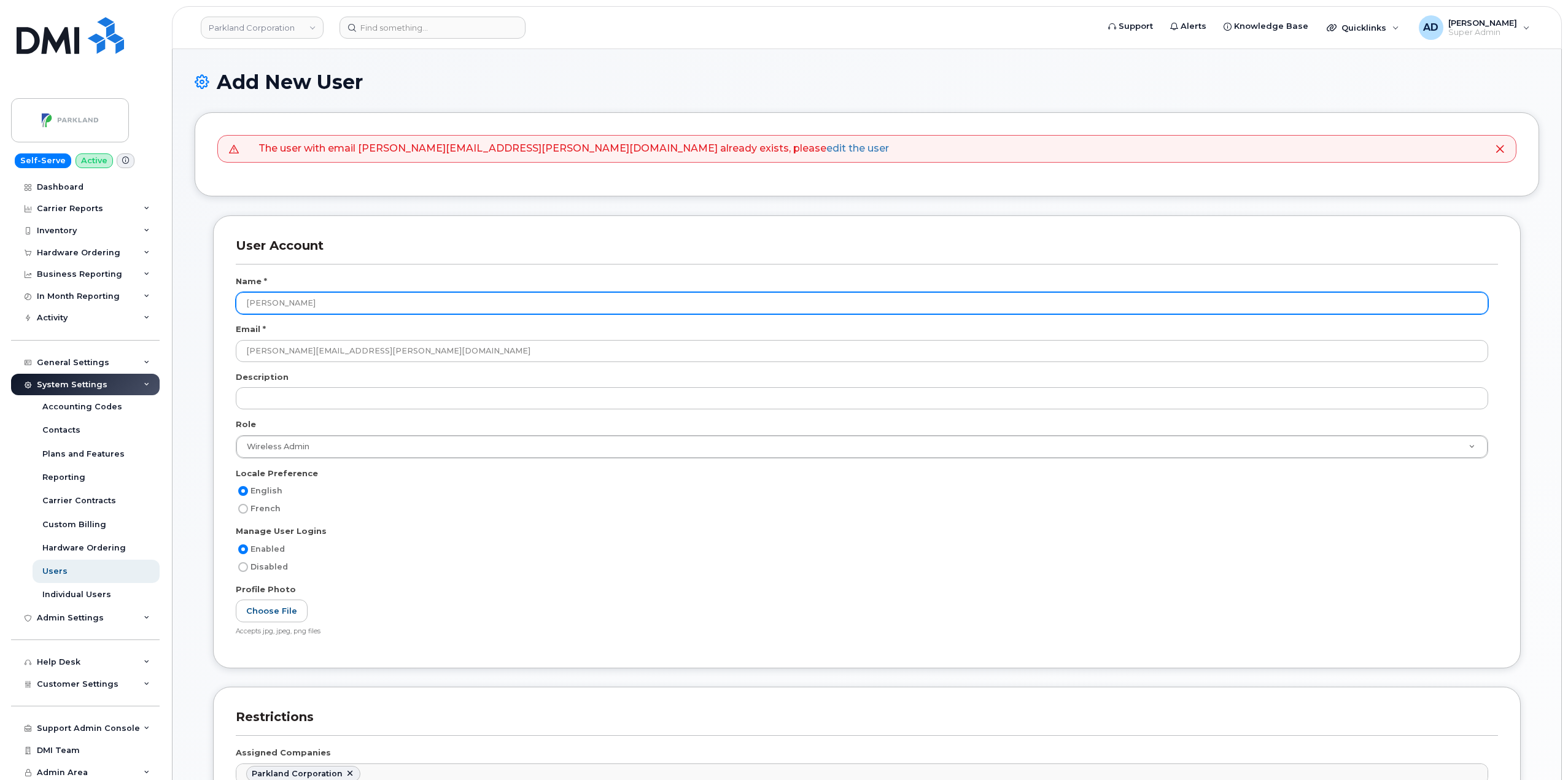
click at [360, 308] on input "[PERSON_NAME]" at bounding box center [861, 302] width 1253 height 22
drag, startPoint x: 369, startPoint y: 302, endPoint x: 148, endPoint y: 300, distance: 221.0
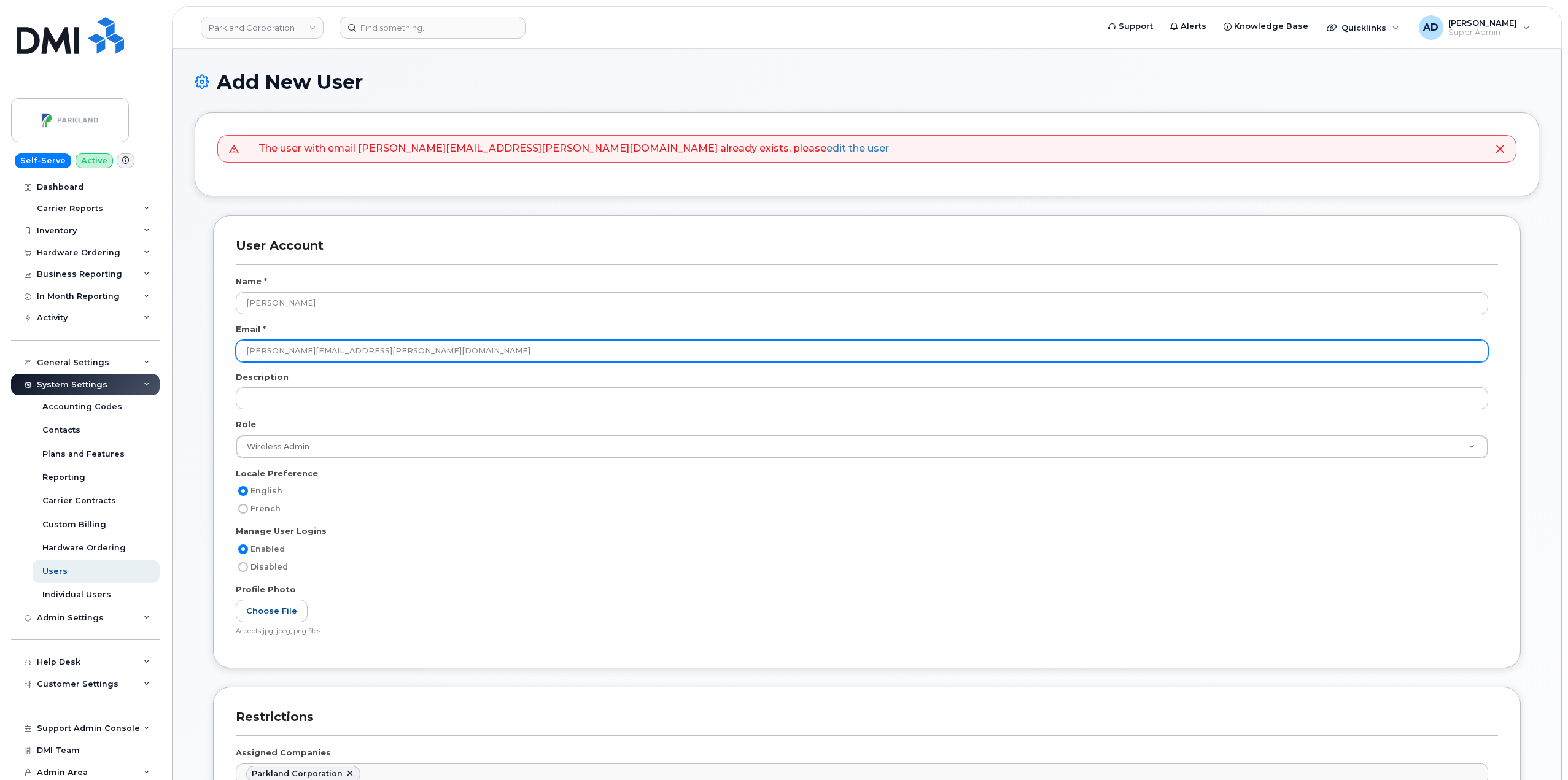
drag, startPoint x: 436, startPoint y: 349, endPoint x: 127, endPoint y: 348, distance: 309.0
paste input "Mohammad.Muzaffar"
drag, startPoint x: 332, startPoint y: 352, endPoint x: 240, endPoint y: 354, distance: 92.0
click at [240, 354] on input "Mohammad.Muzaffar@parkland.ca" at bounding box center [861, 351] width 1253 height 22
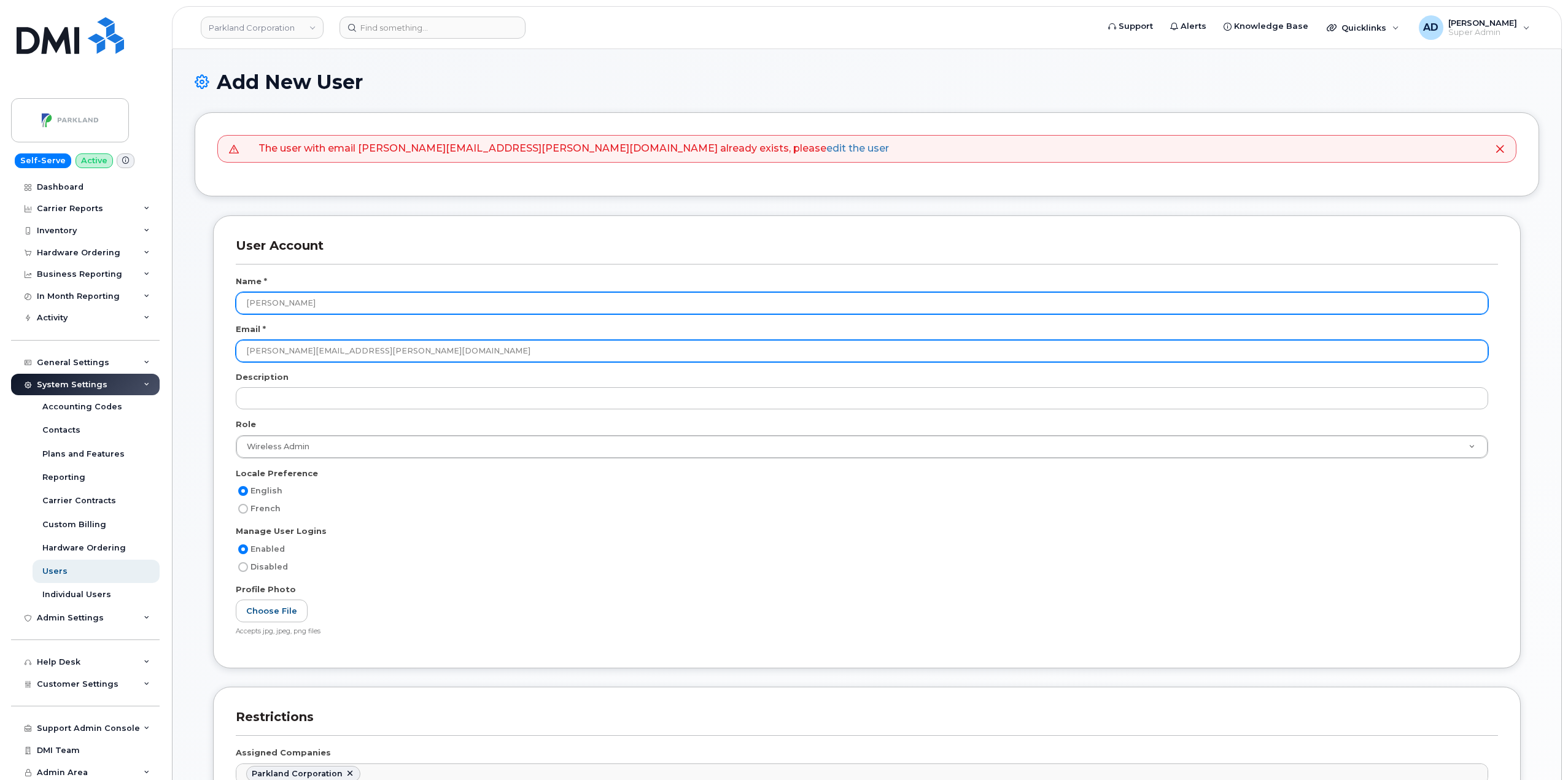
type input "Mohammad.Muzaffar@parkland.ca"
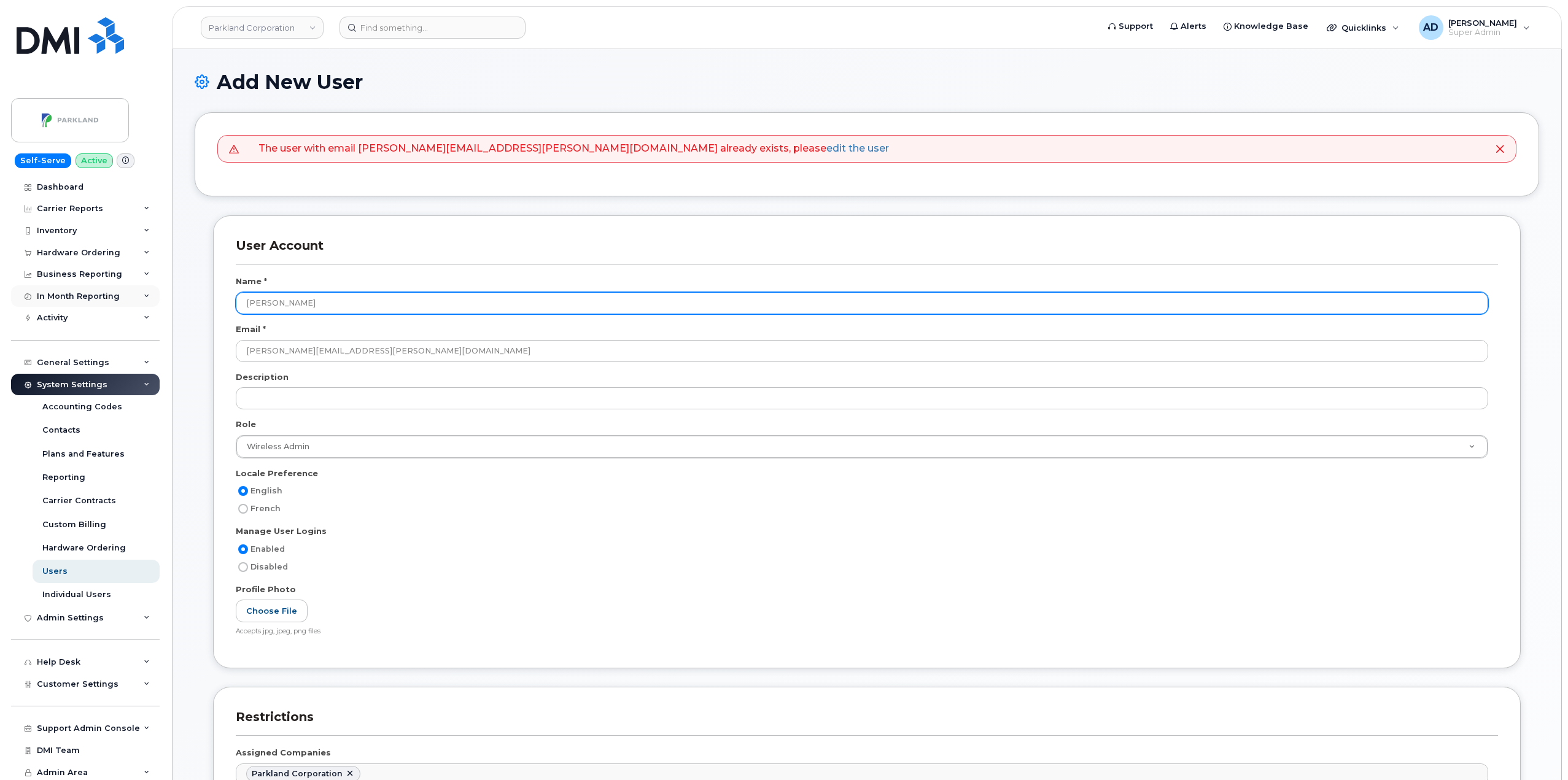
drag, startPoint x: 405, startPoint y: 301, endPoint x: 94, endPoint y: 302, distance: 311.0
paste input "Mohammad.Muzaffar"
click at [298, 302] on input "Mohammad.Muzaffar" at bounding box center [861, 302] width 1253 height 22
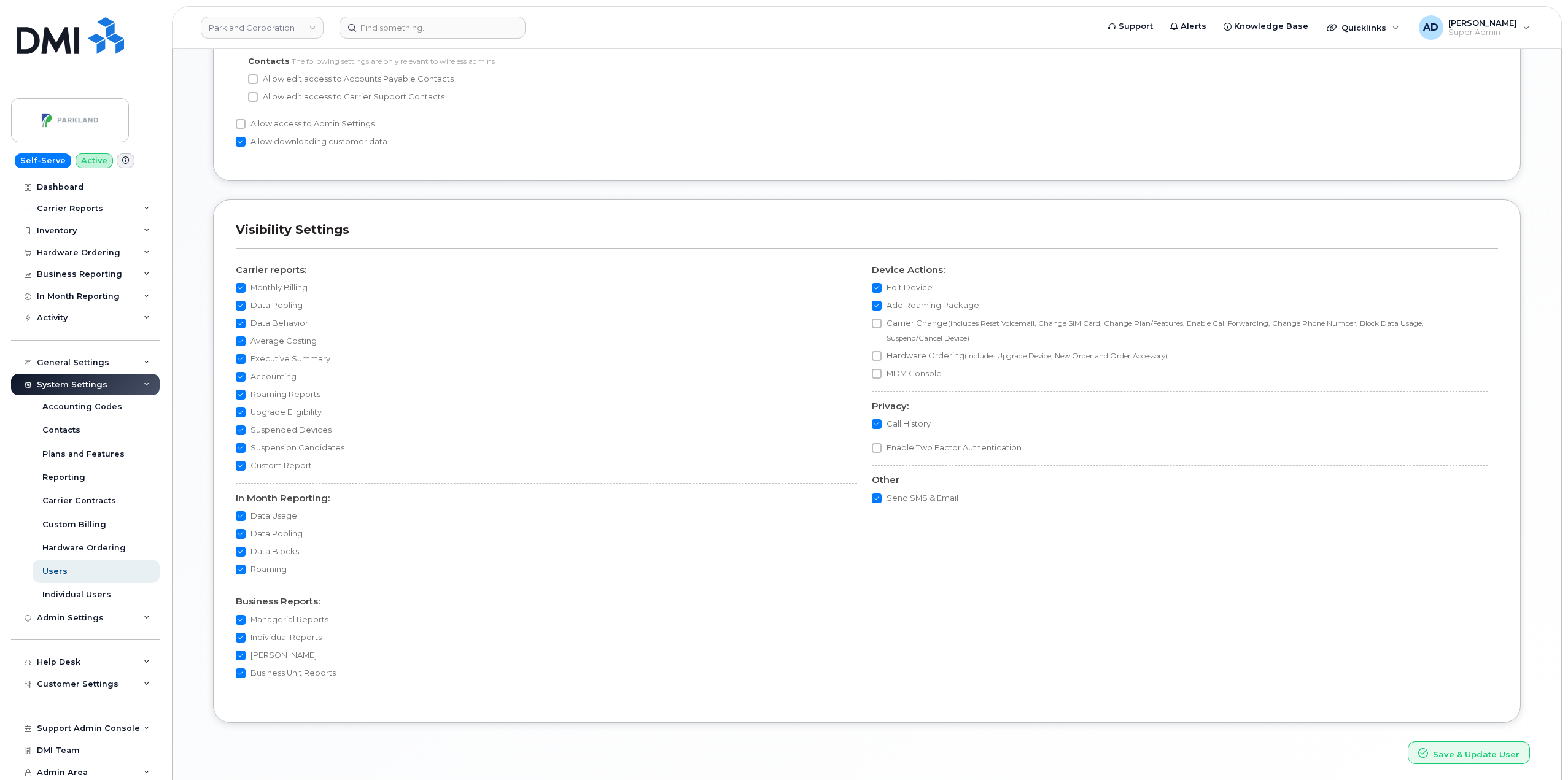
scroll to position [1011, 0]
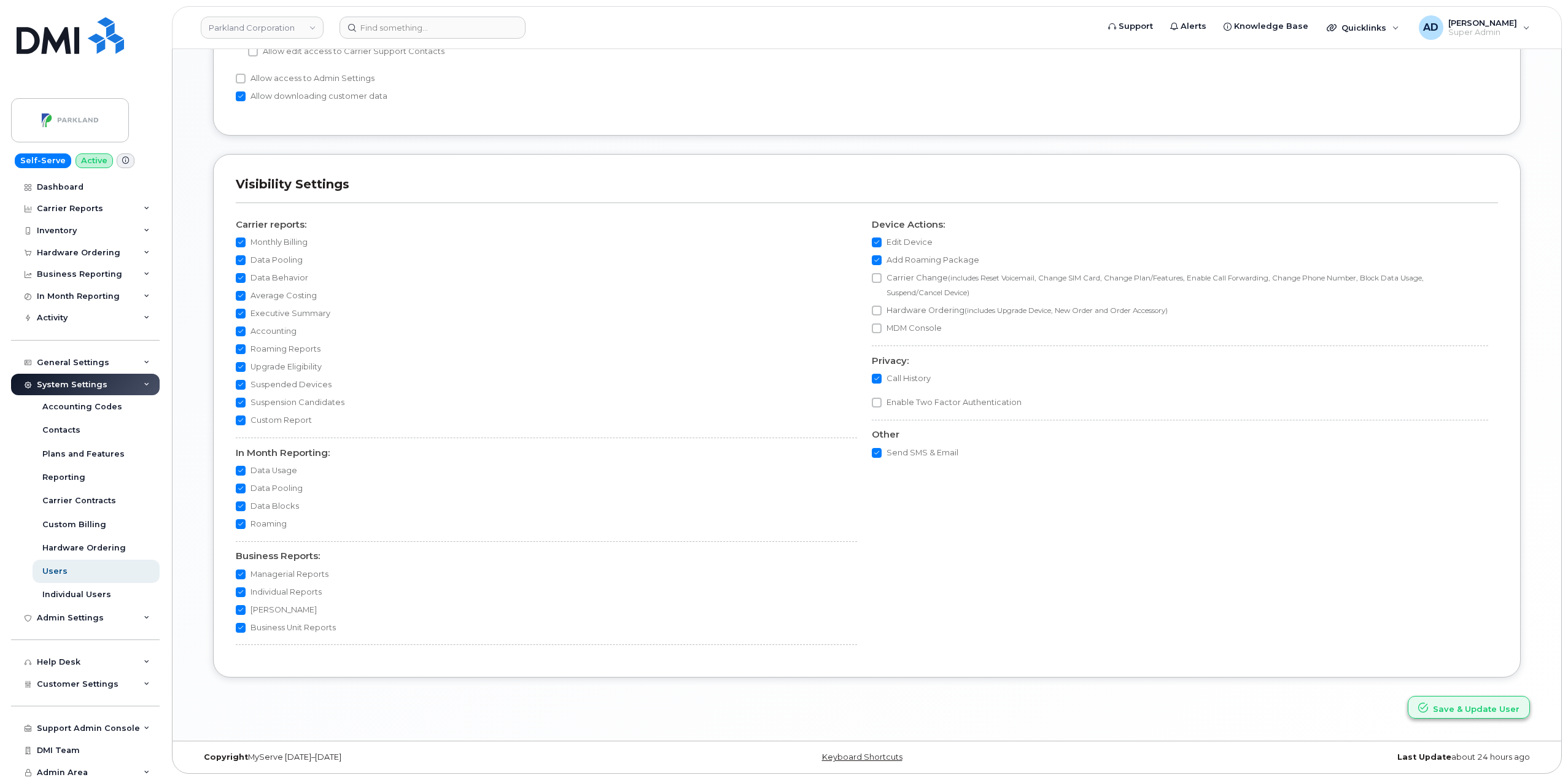
type input "Mohammad Muzaffar"
click at [1489, 711] on button "Save & Update User" at bounding box center [1468, 707] width 122 height 23
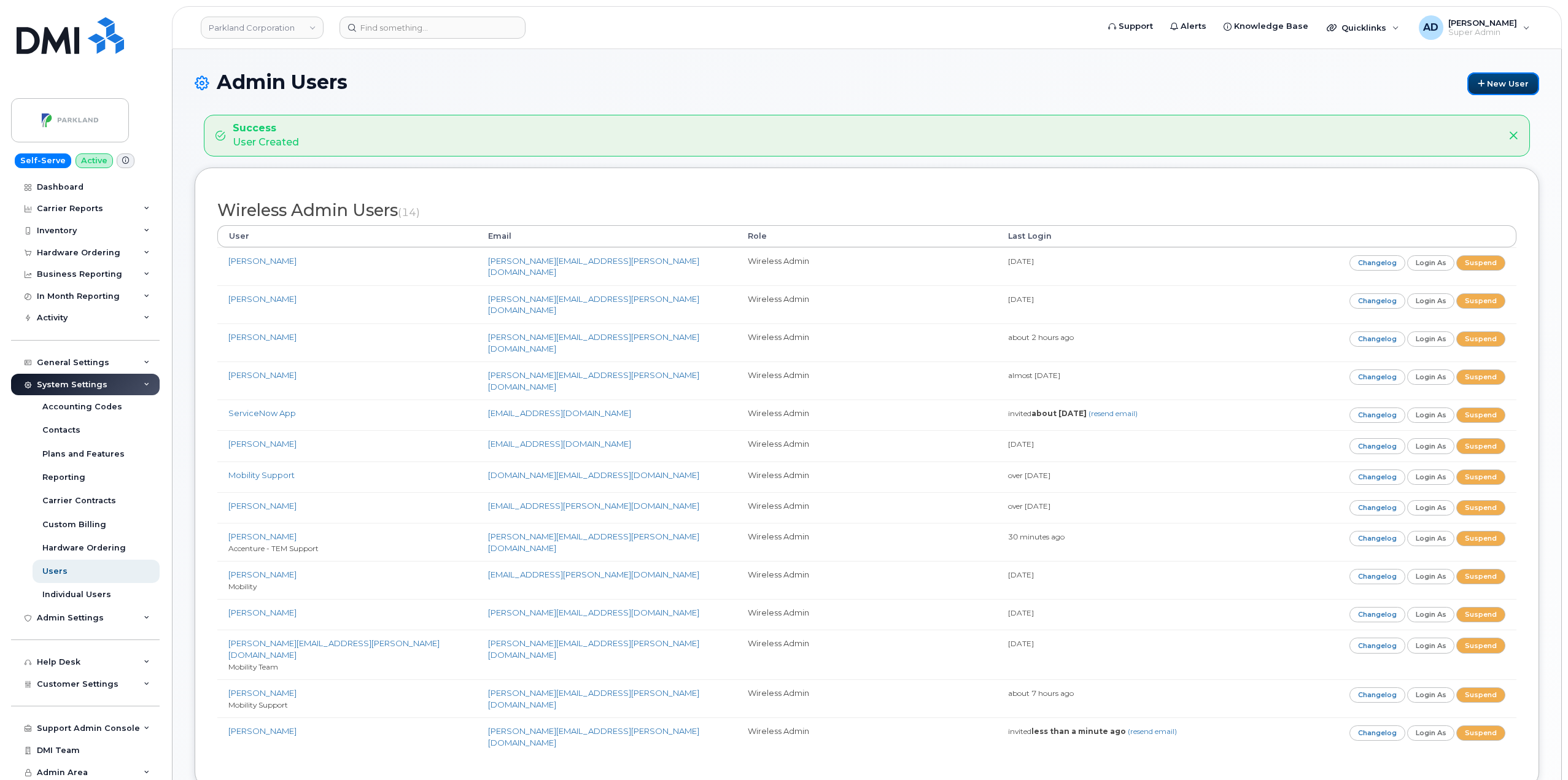
drag, startPoint x: 1499, startPoint y: 91, endPoint x: 1352, endPoint y: 94, distance: 147.0
click at [1499, 91] on link "New User" at bounding box center [1503, 84] width 72 height 23
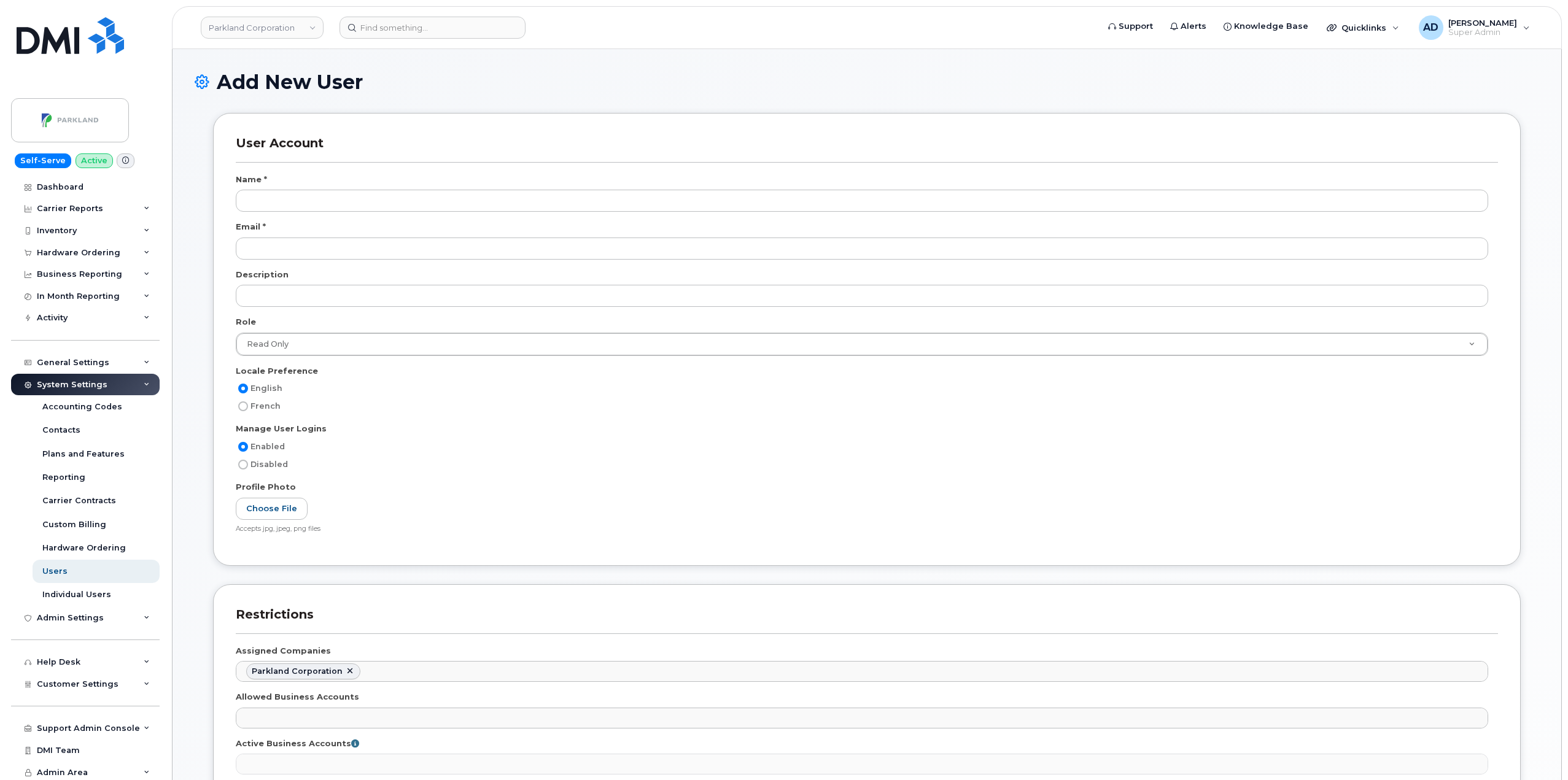
select select
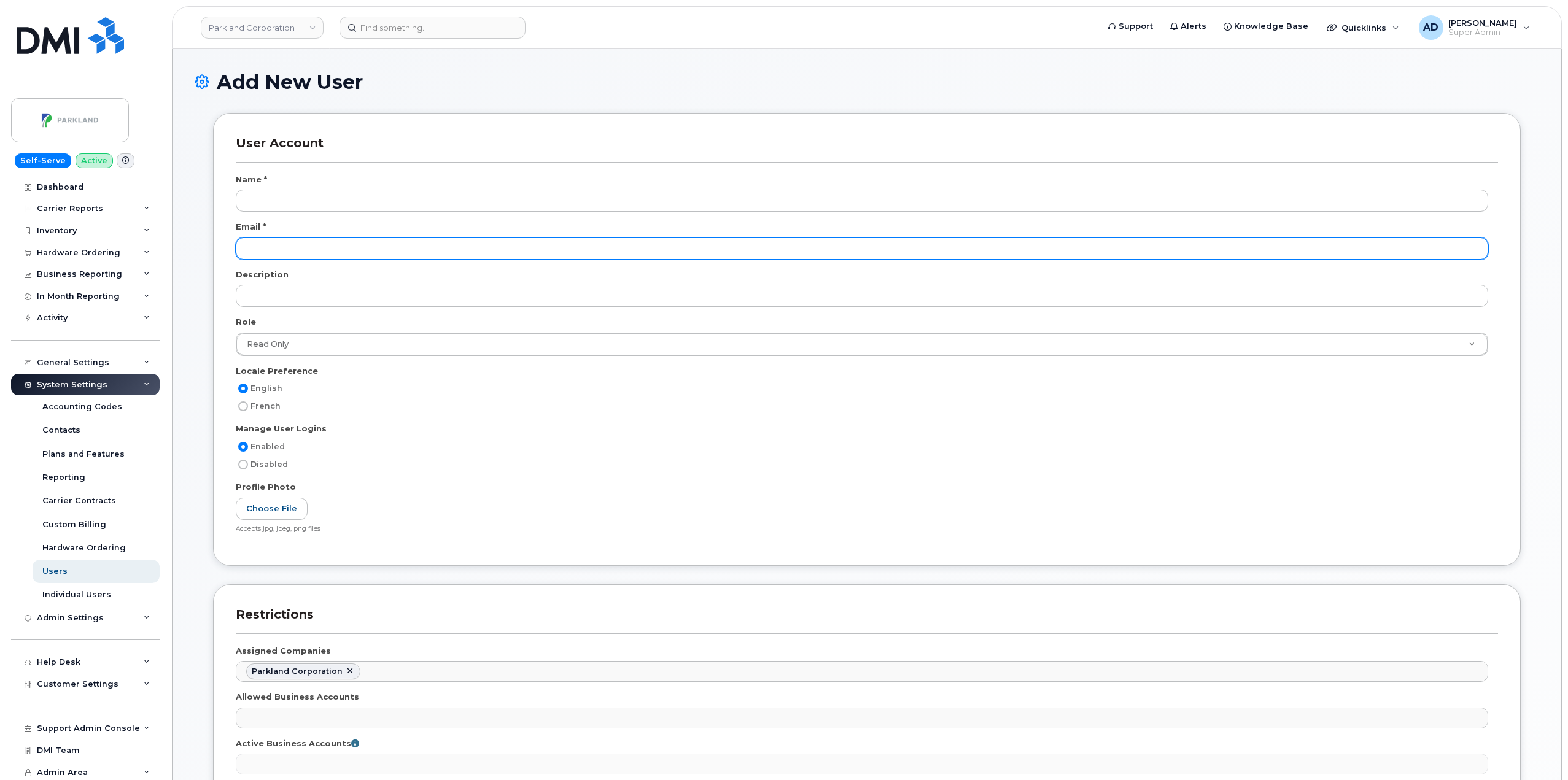
click at [406, 248] on input "email" at bounding box center [861, 248] width 1253 height 22
paste input "[EMAIL_ADDRESS][DOMAIN_NAME]"
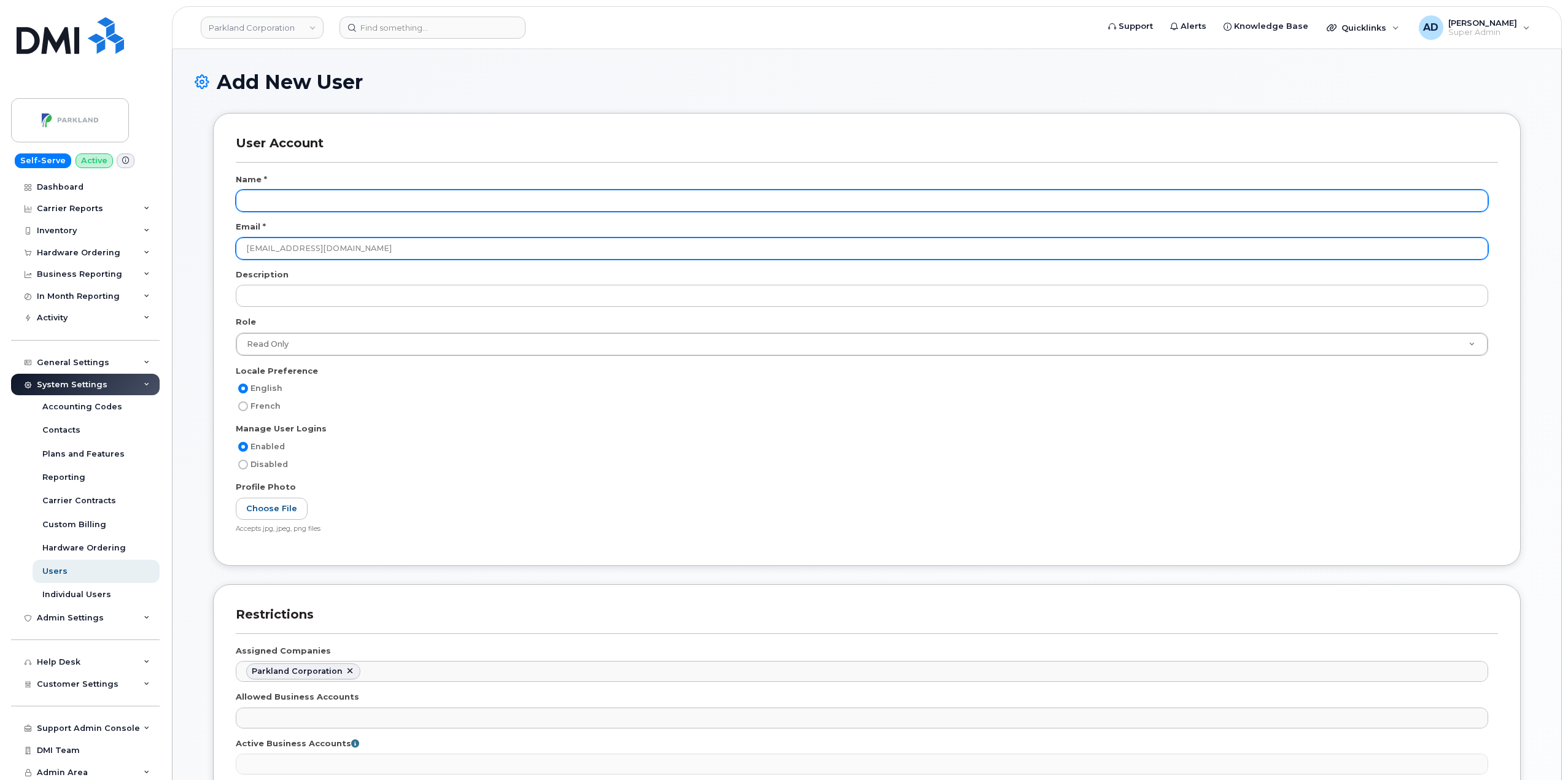
type input "Sharan.Palani@parkland.ca"
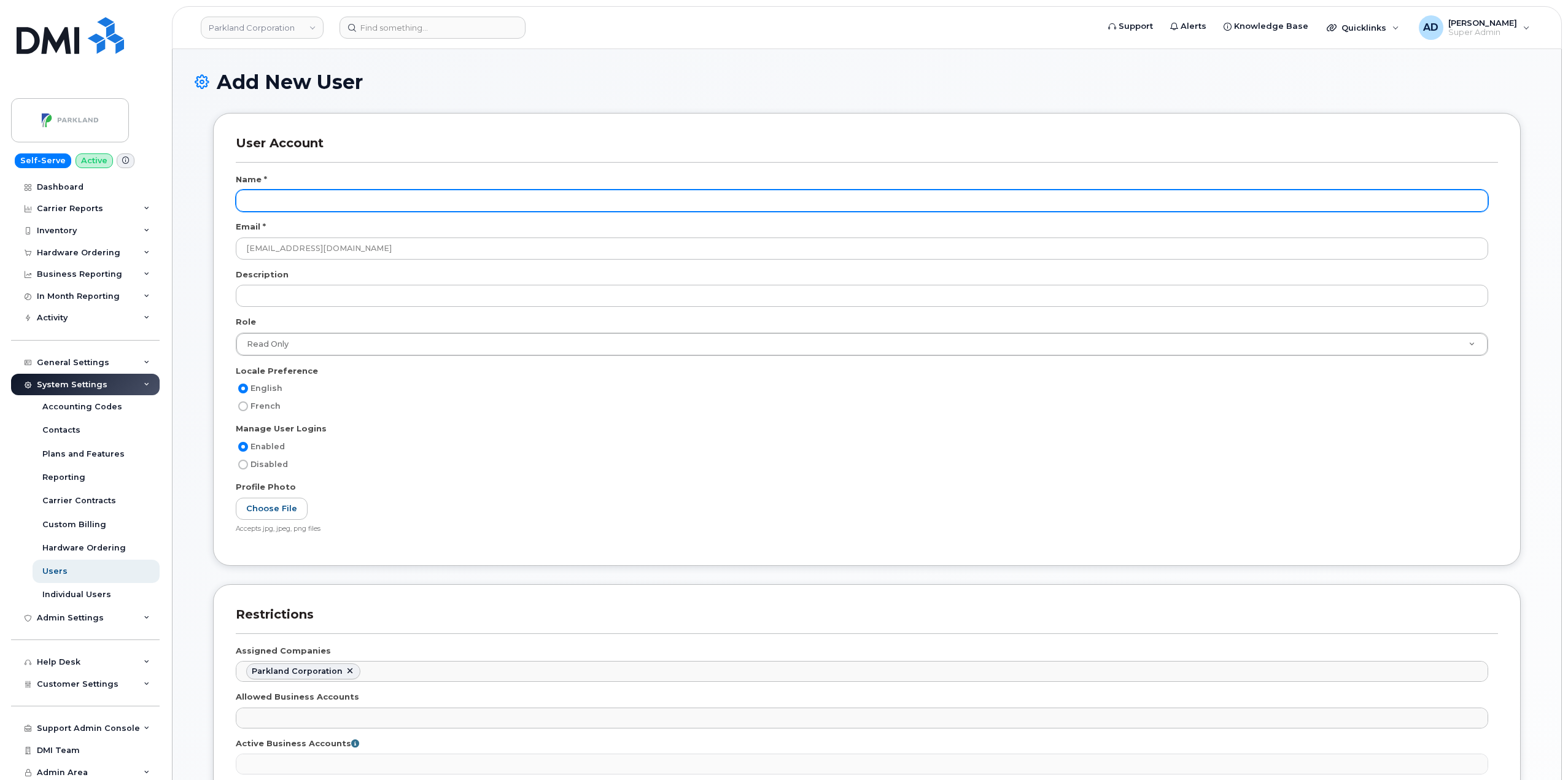
click at [328, 202] on input "text" at bounding box center [861, 200] width 1253 height 22
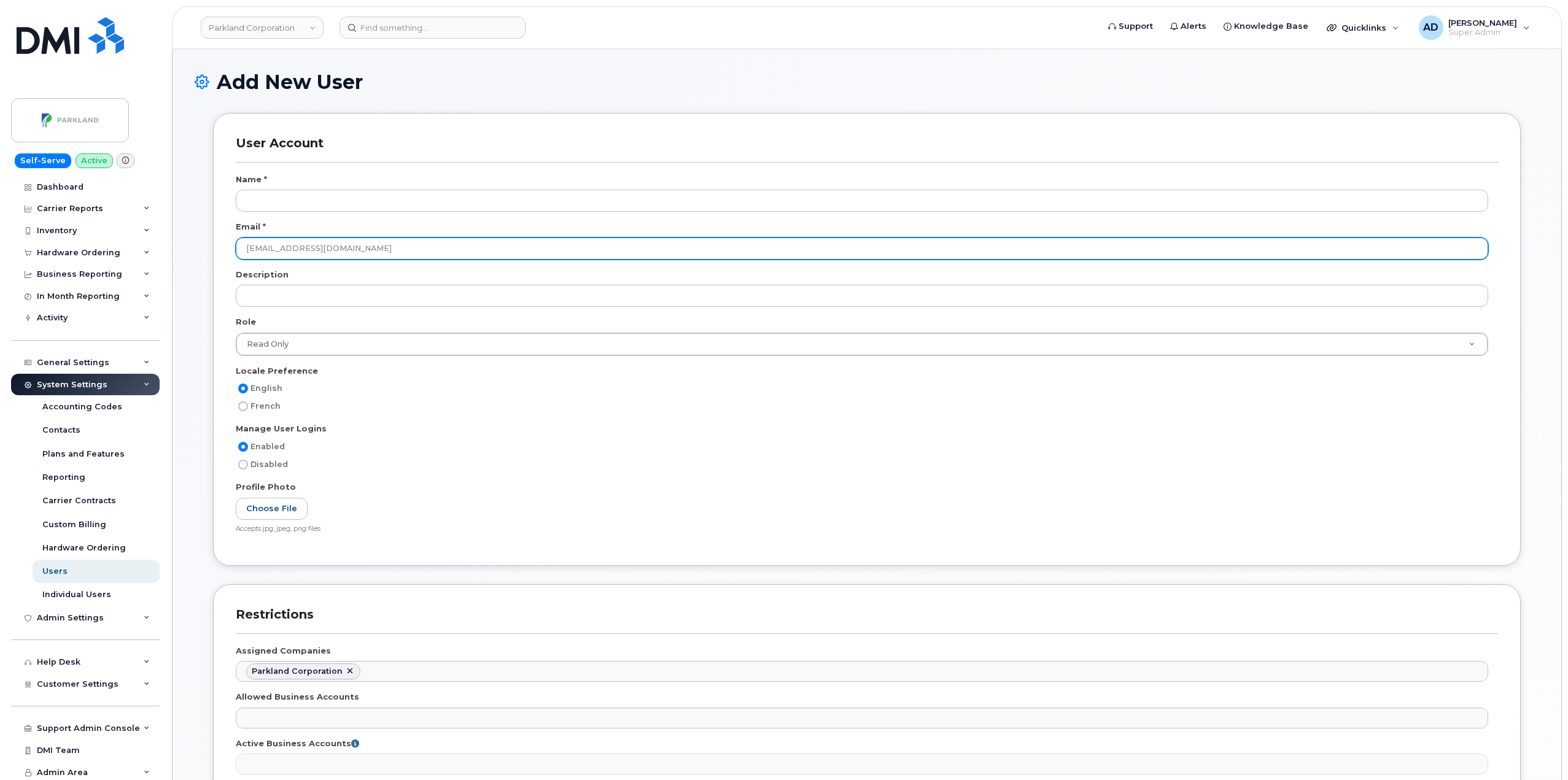
drag, startPoint x: 304, startPoint y: 252, endPoint x: 217, endPoint y: 253, distance: 87.0
click at [217, 253] on div "User Account Name * Email * Sharan.Palani@parkland.ca Description Role Read Onl…" at bounding box center [866, 340] width 1307 height 453
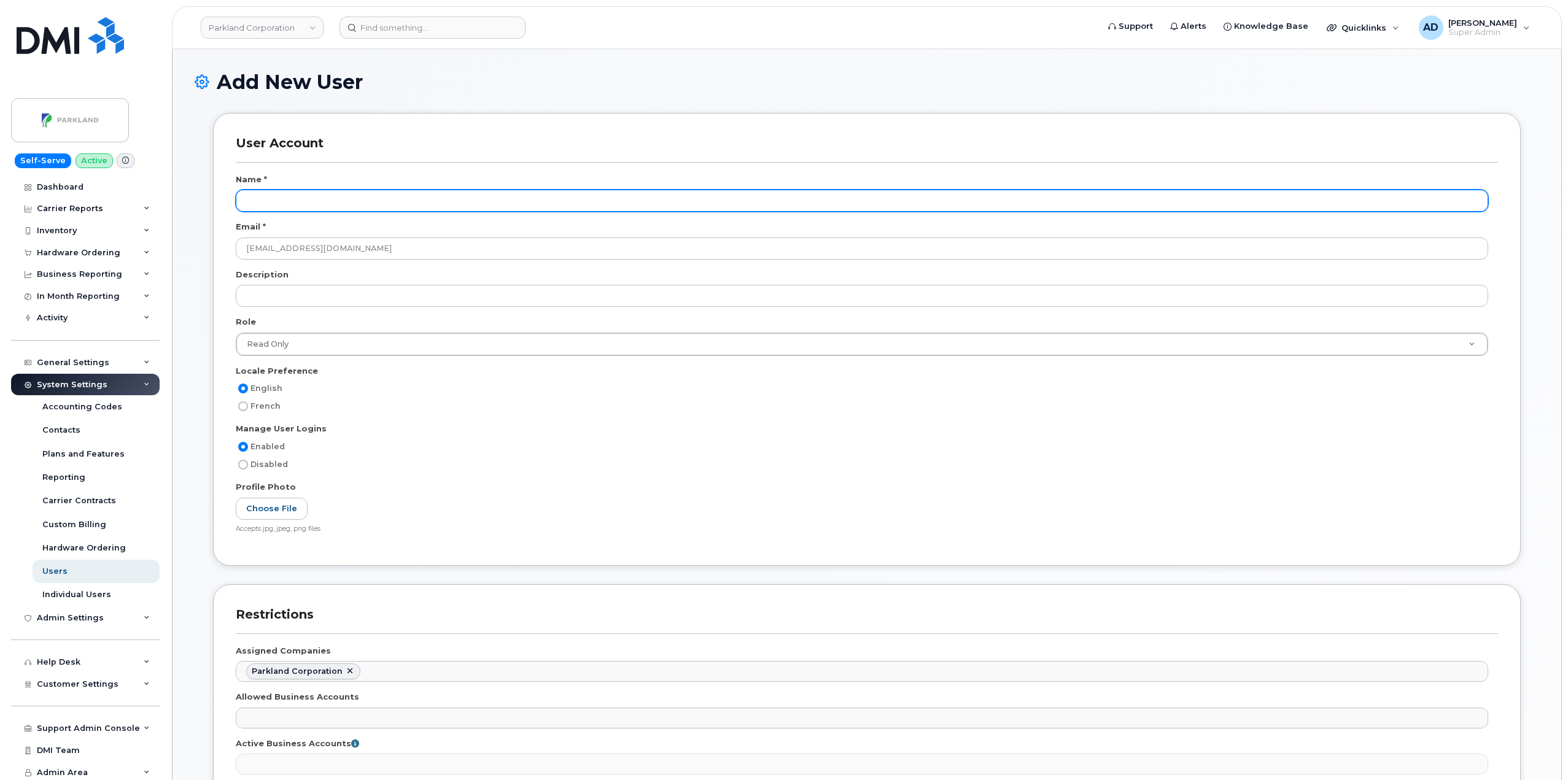
click at [290, 202] on input "text" at bounding box center [861, 200] width 1253 height 22
paste input "Sharan.Palani"
click at [277, 202] on input "Sharan.Palani" at bounding box center [861, 200] width 1253 height 22
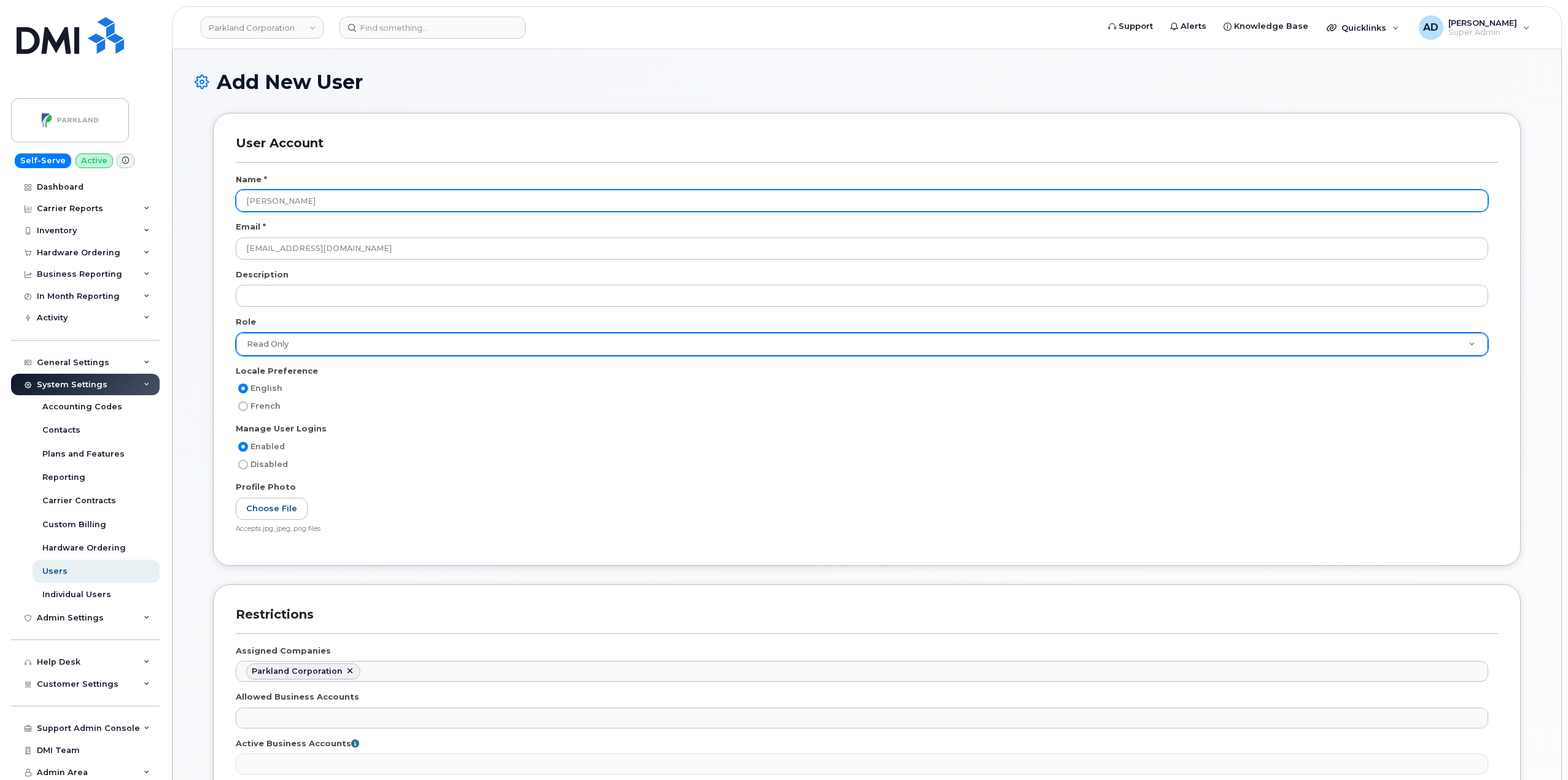
type input "Sharan Palani"
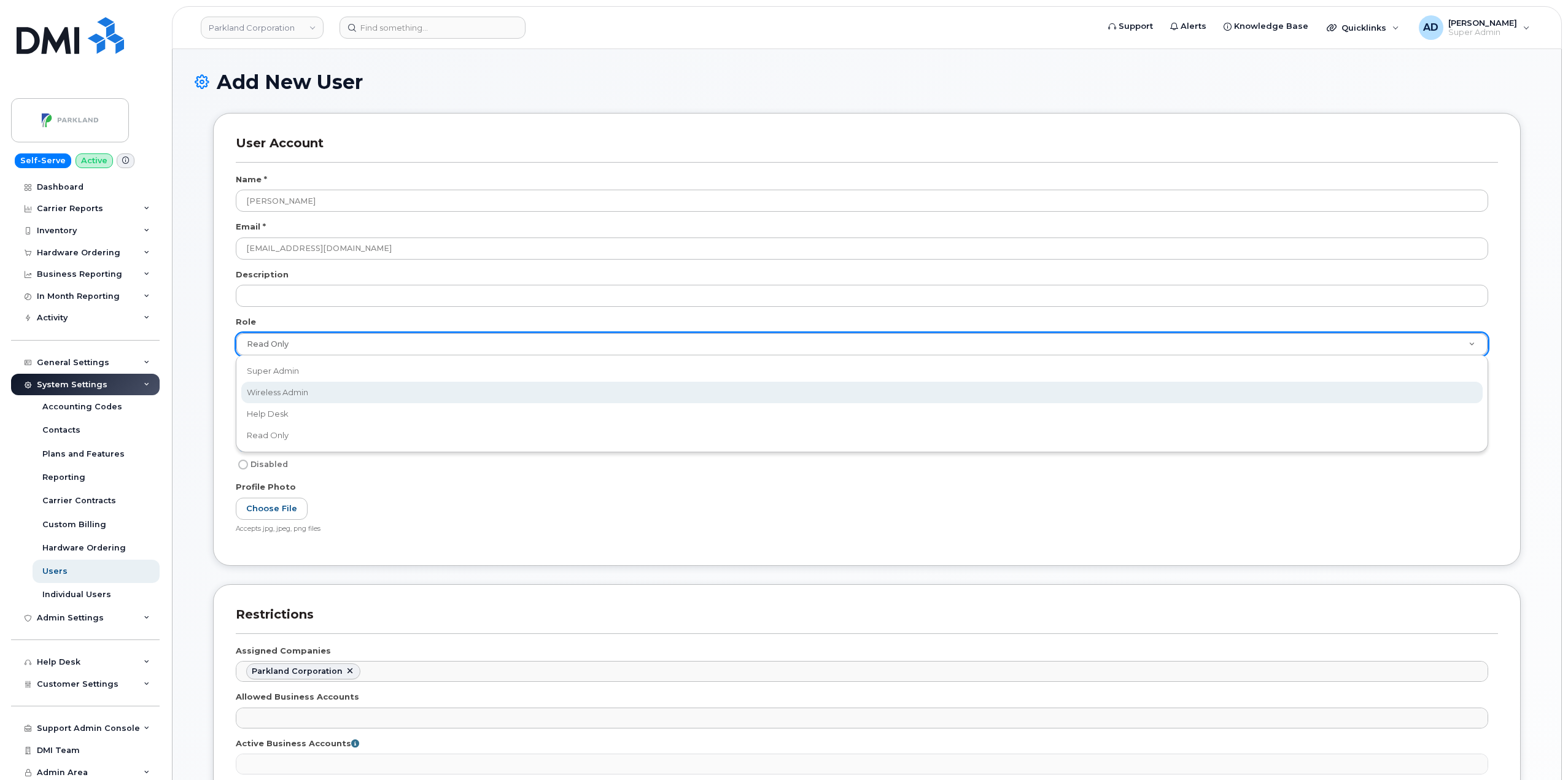
select select "wireless_admin"
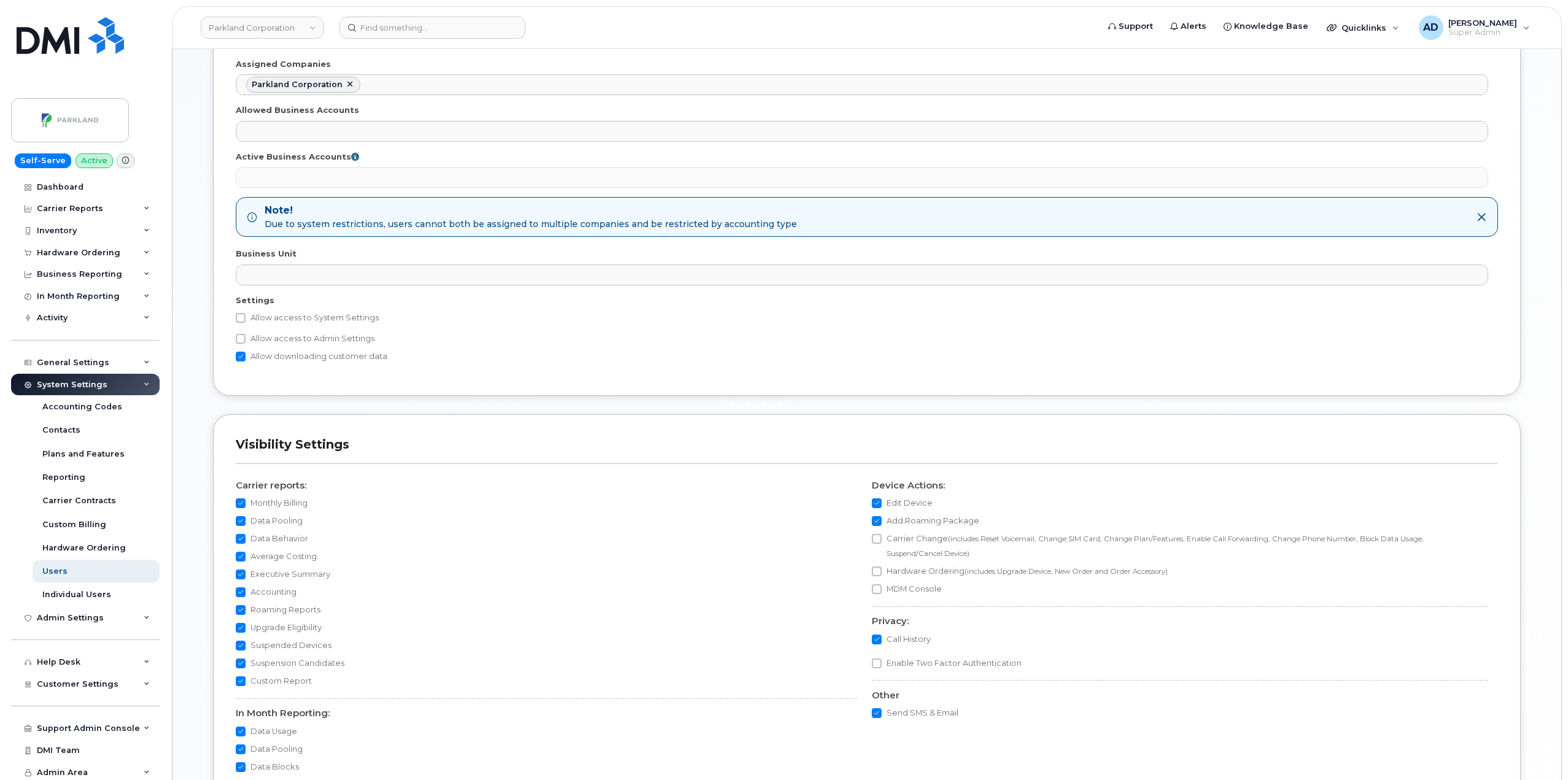
scroll to position [736, 0]
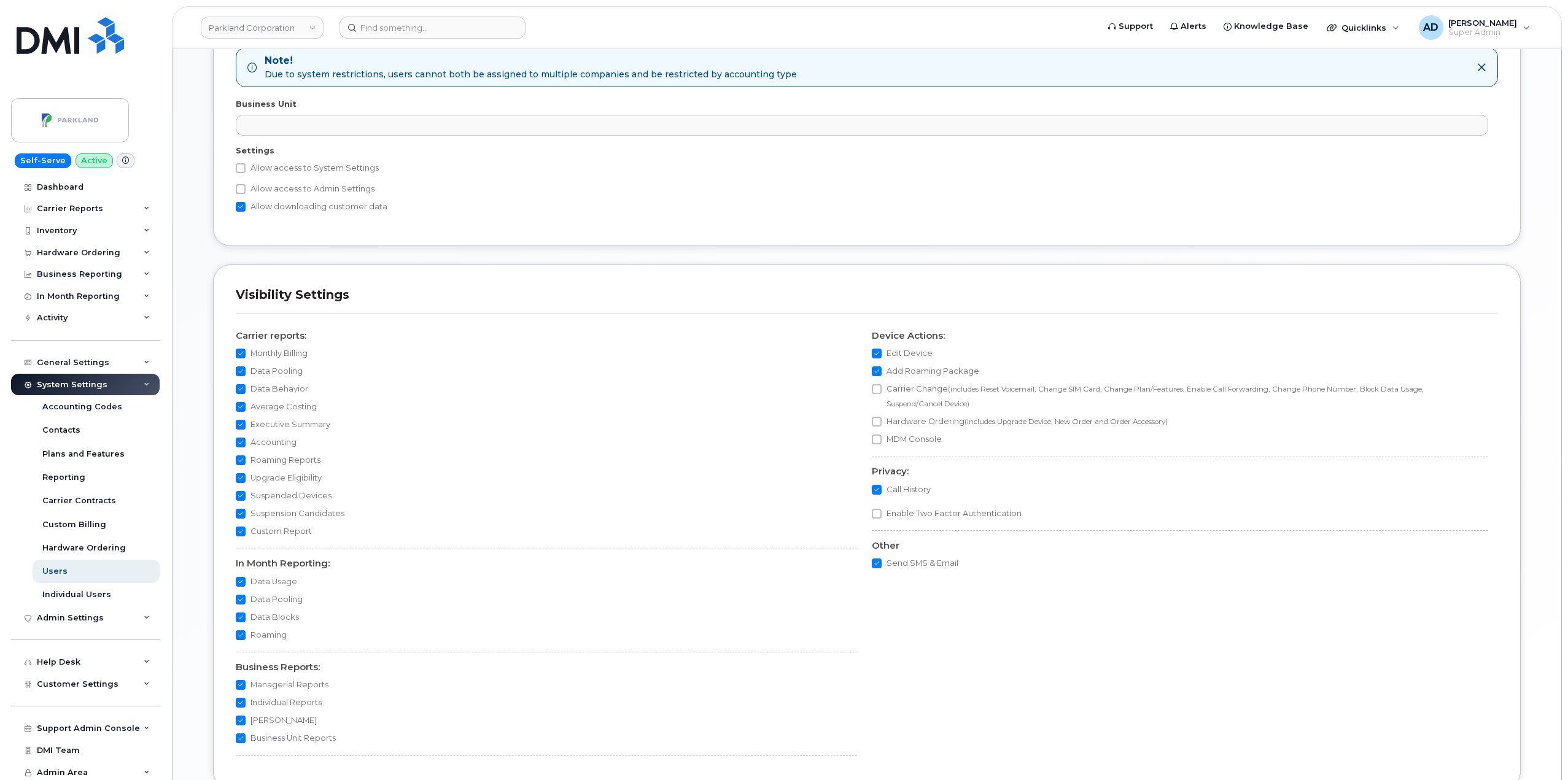
click at [263, 177] on div "Allow access to System Settings Contacts The following settings are only releva…" at bounding box center [866, 187] width 1262 height 53
click at [266, 169] on label "Allow access to System Settings" at bounding box center [307, 168] width 143 height 15
click at [245, 169] on input "Allow access to System Settings" at bounding box center [240, 168] width 10 height 10
checkbox input "true"
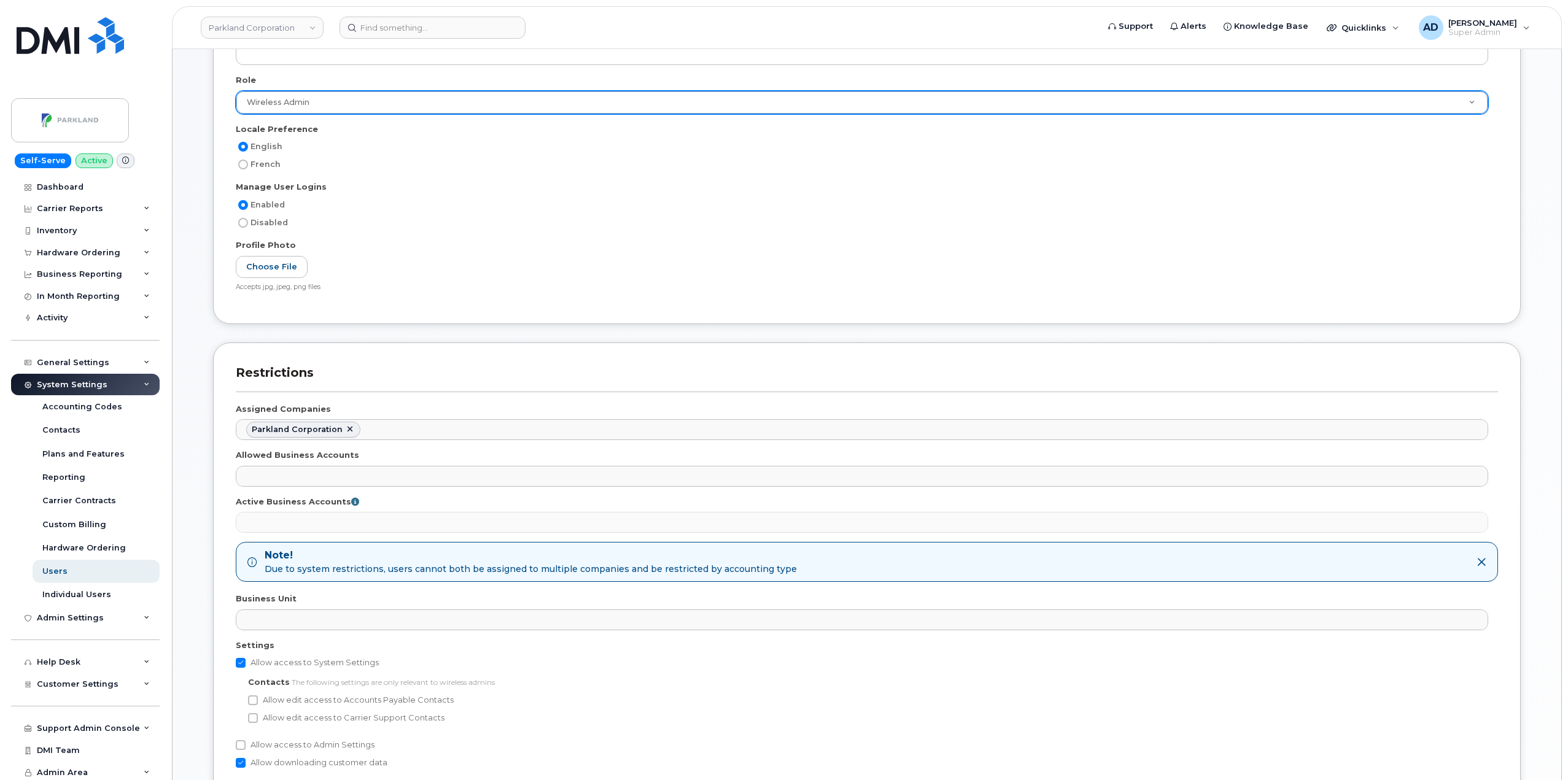
scroll to position [908, 0]
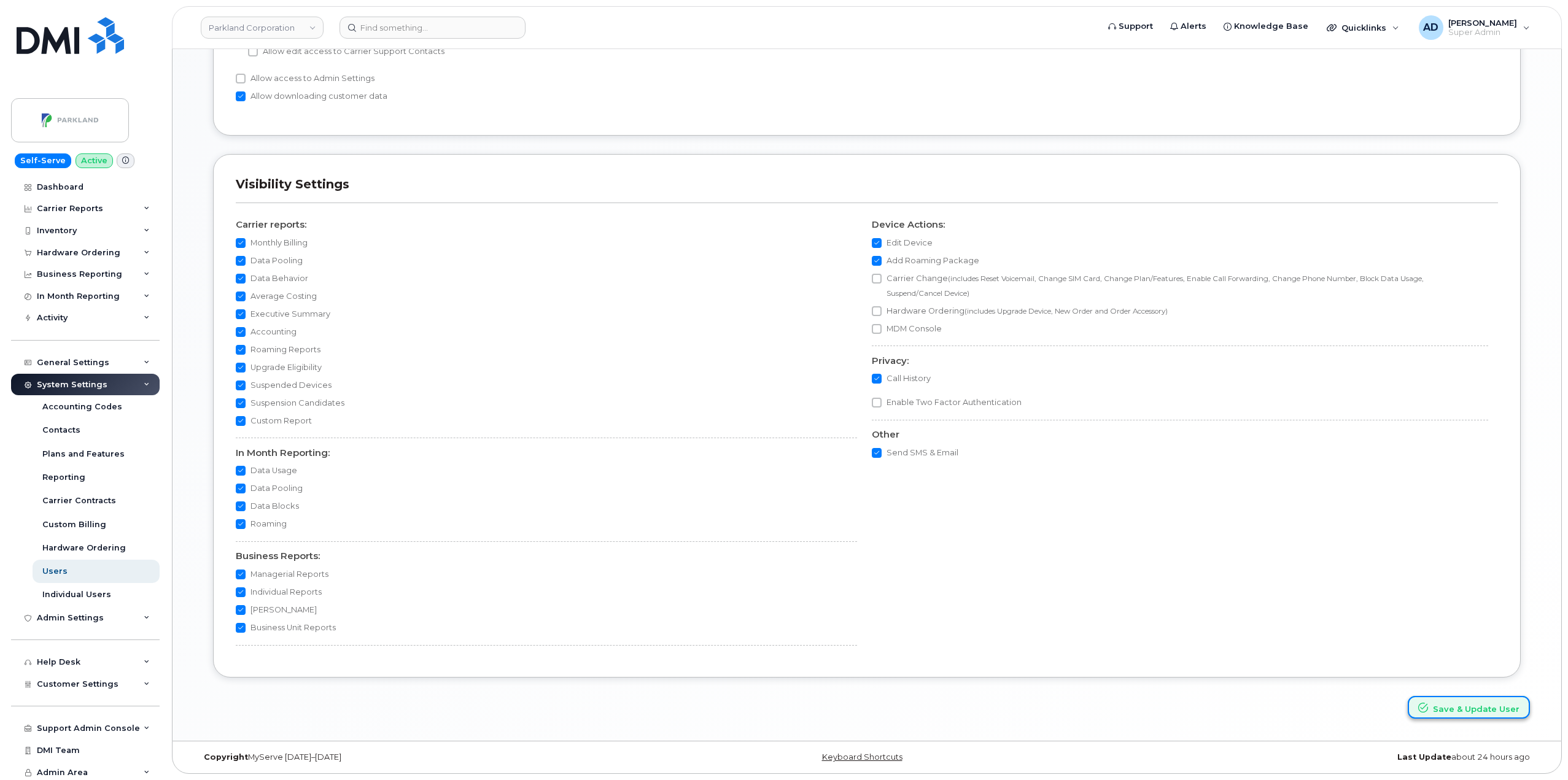
click at [1466, 715] on button "Save & Update User" at bounding box center [1468, 707] width 122 height 23
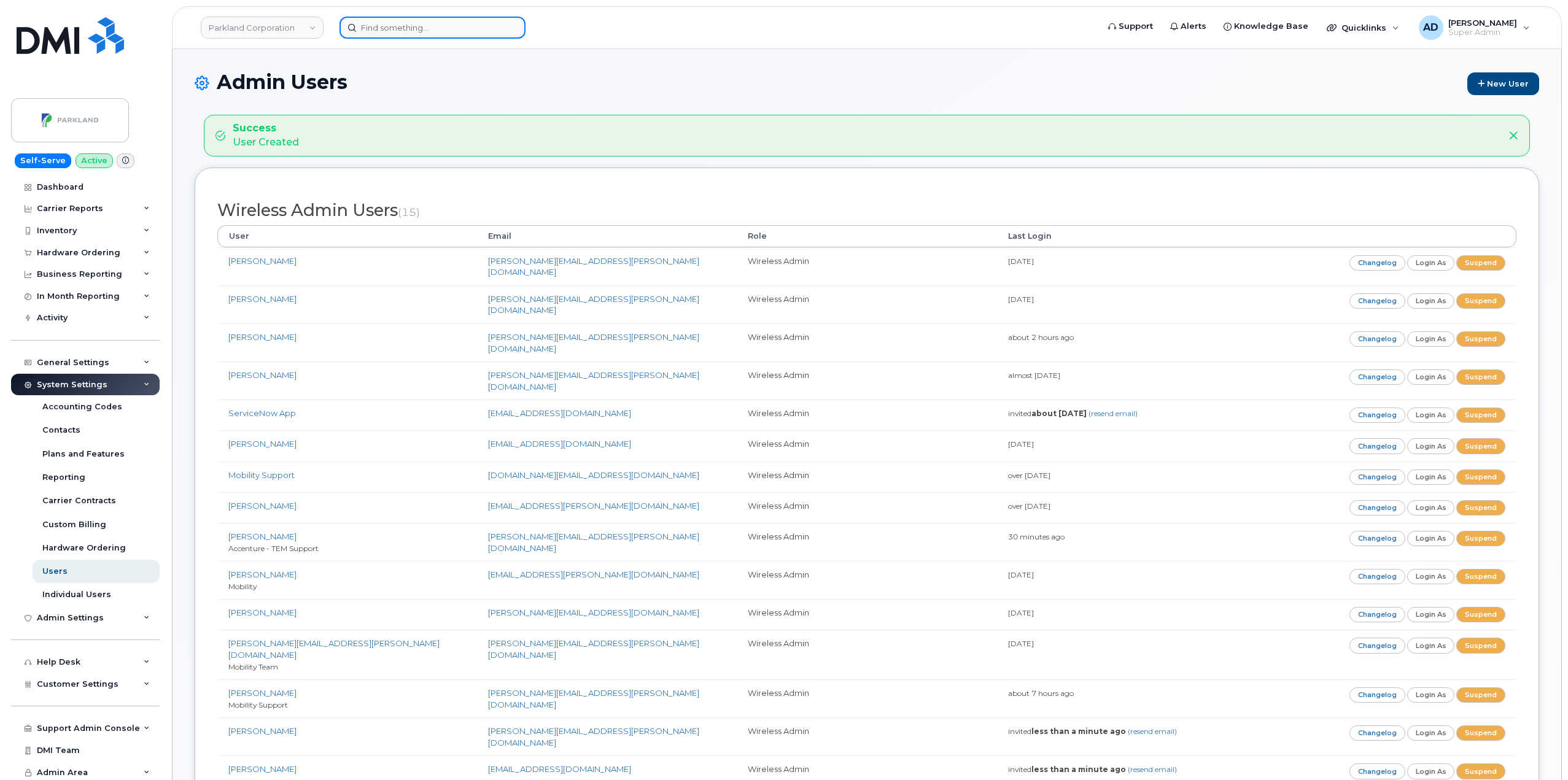
click at [387, 33] on input at bounding box center [432, 27] width 186 height 22
paste input "[PHONE_NUMBER]"
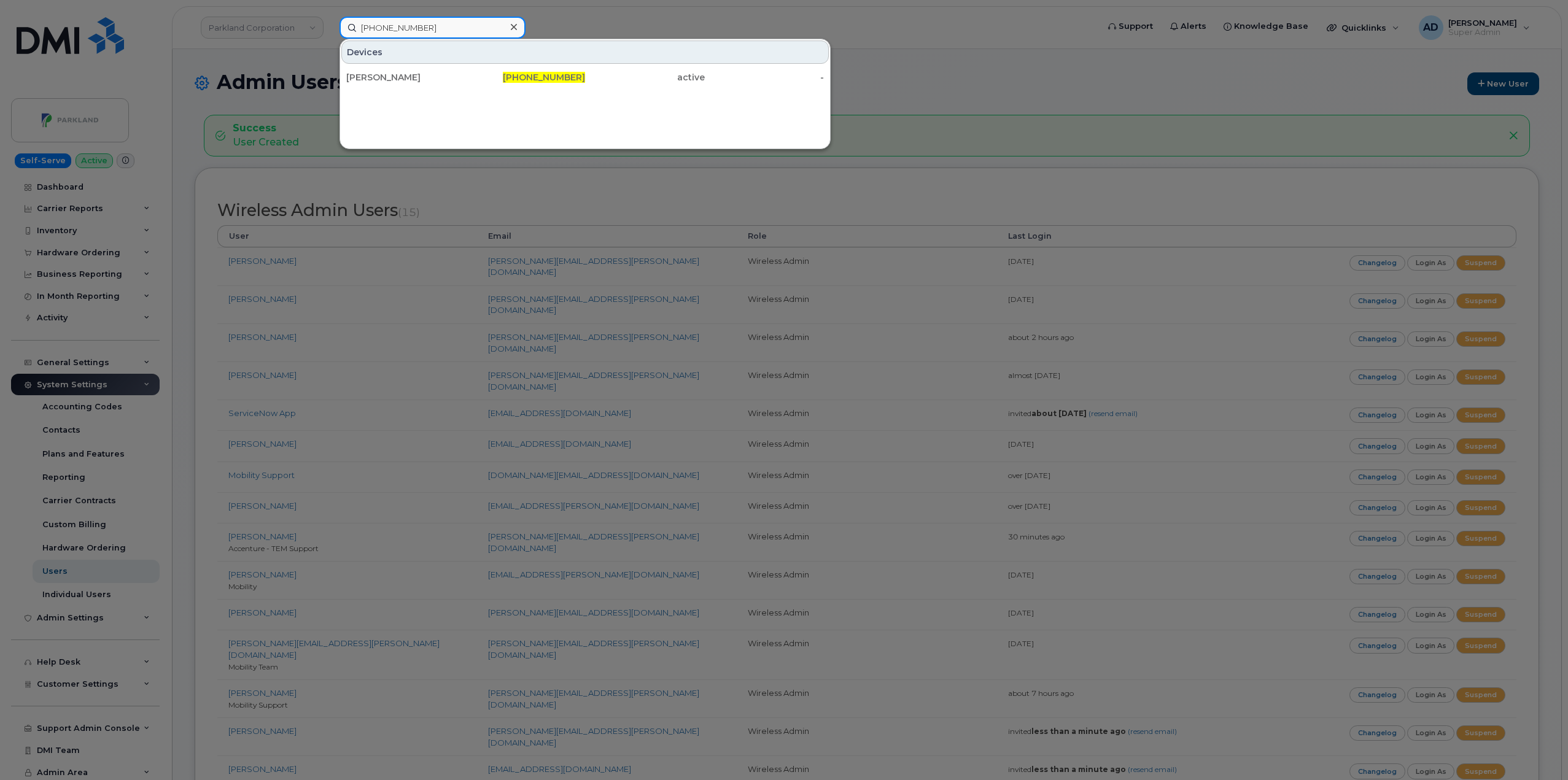
type input "[PHONE_NUMBER]"
click at [244, 28] on div at bounding box center [784, 390] width 1568 height 780
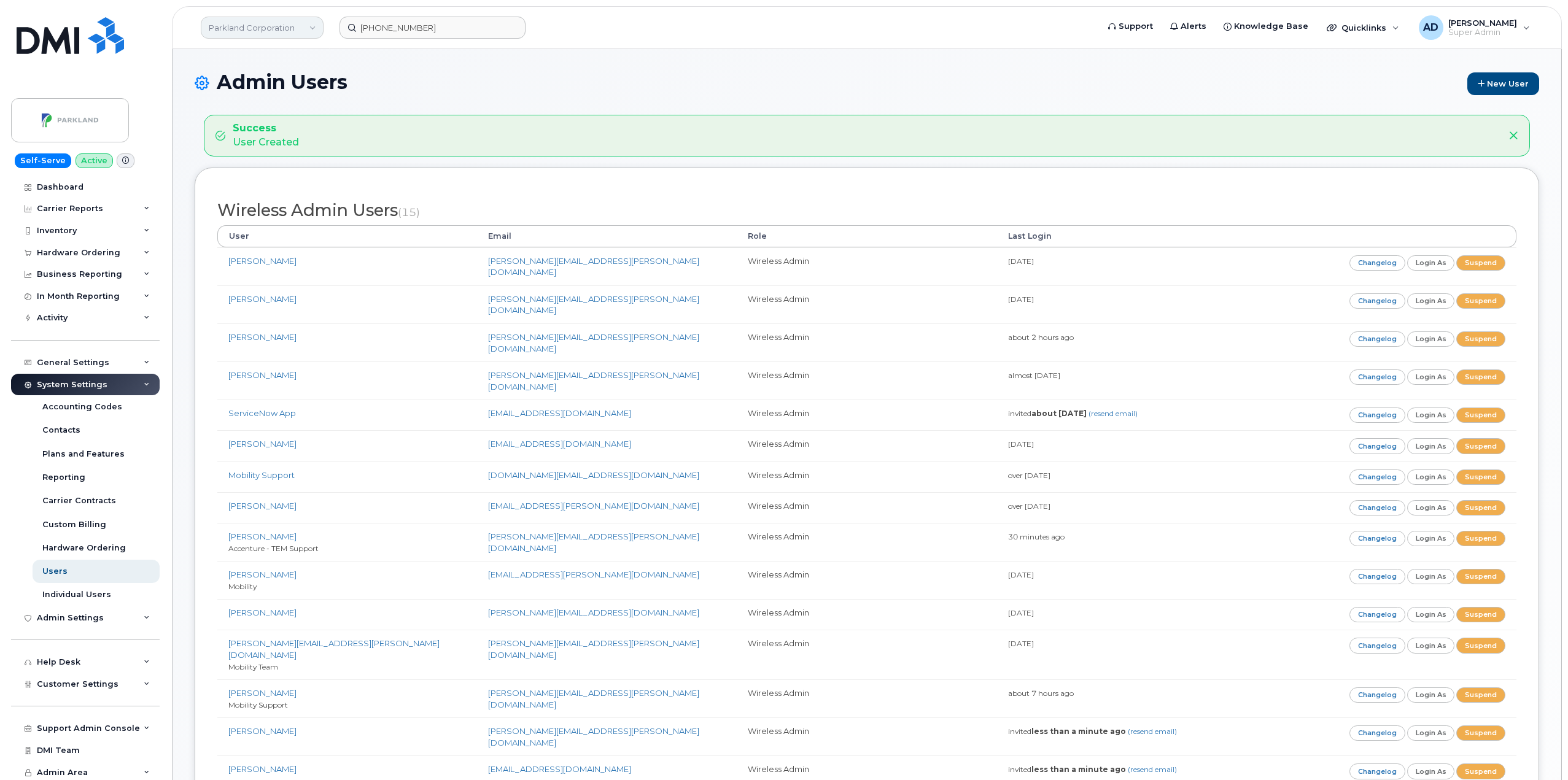
click at [252, 31] on link "Parkland Corporation" at bounding box center [262, 27] width 123 height 22
type input "JD ir"
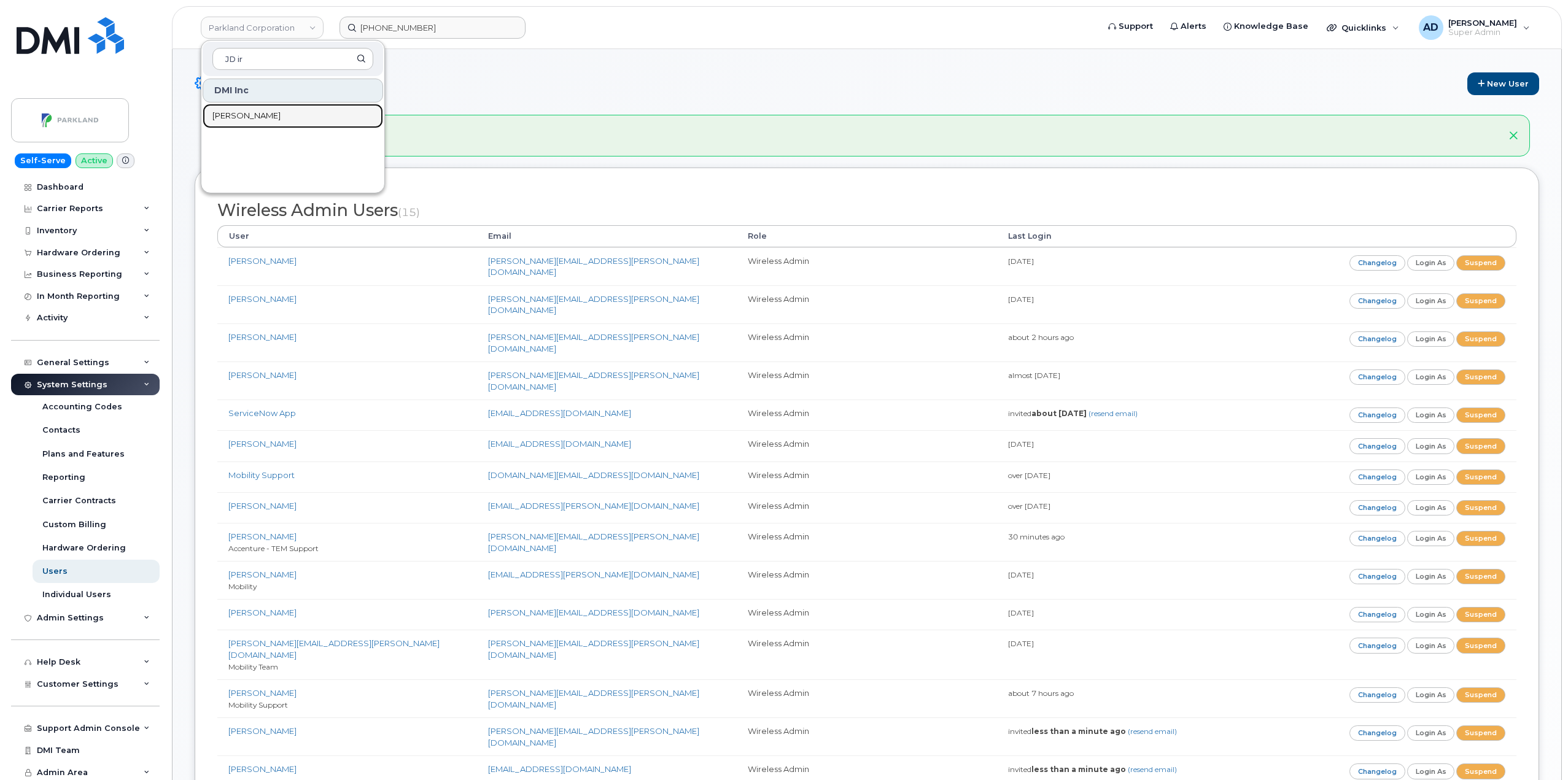
click at [302, 112] on link "[PERSON_NAME]" at bounding box center [293, 116] width 181 height 24
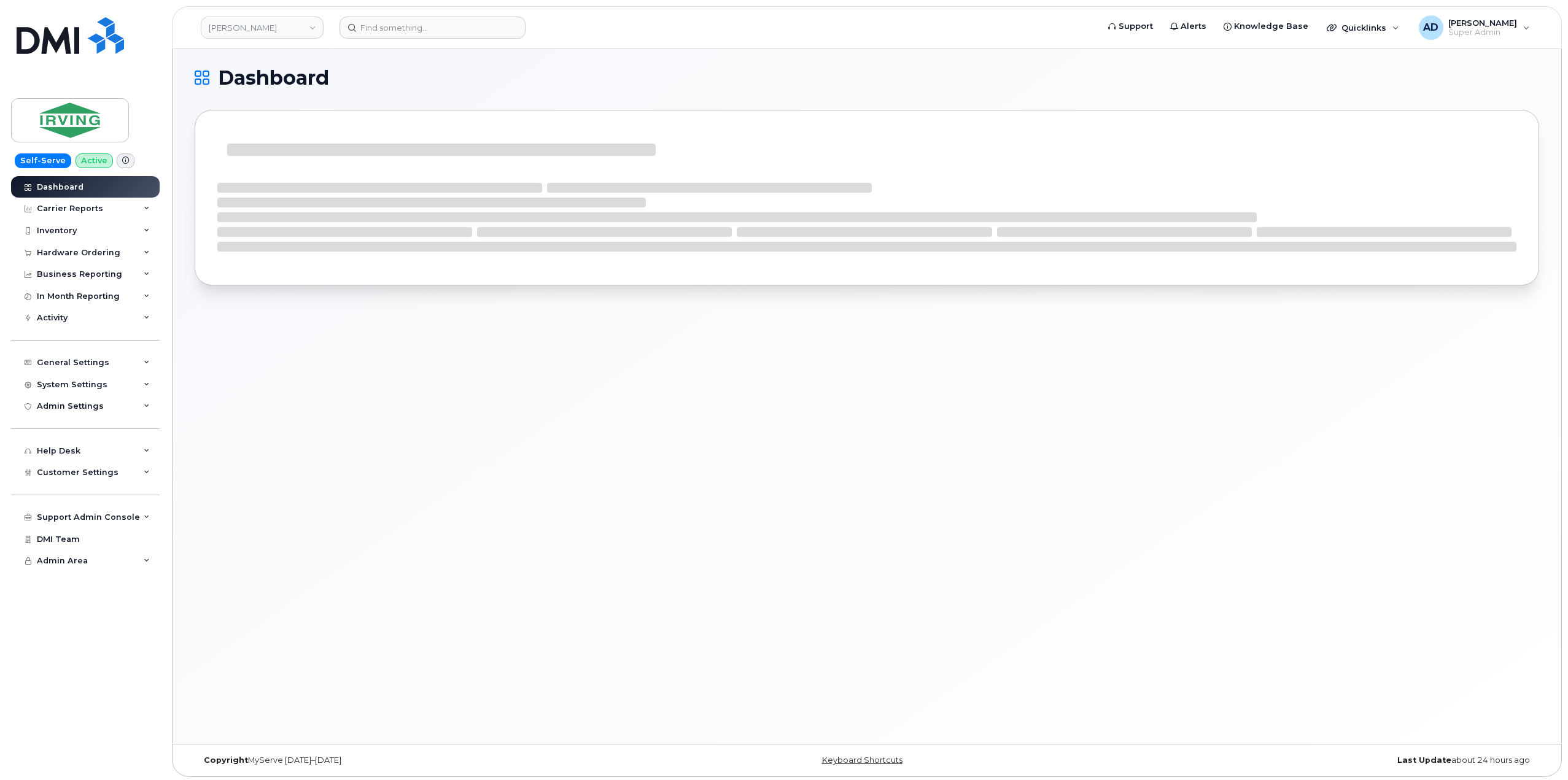
scroll to position [6, 0]
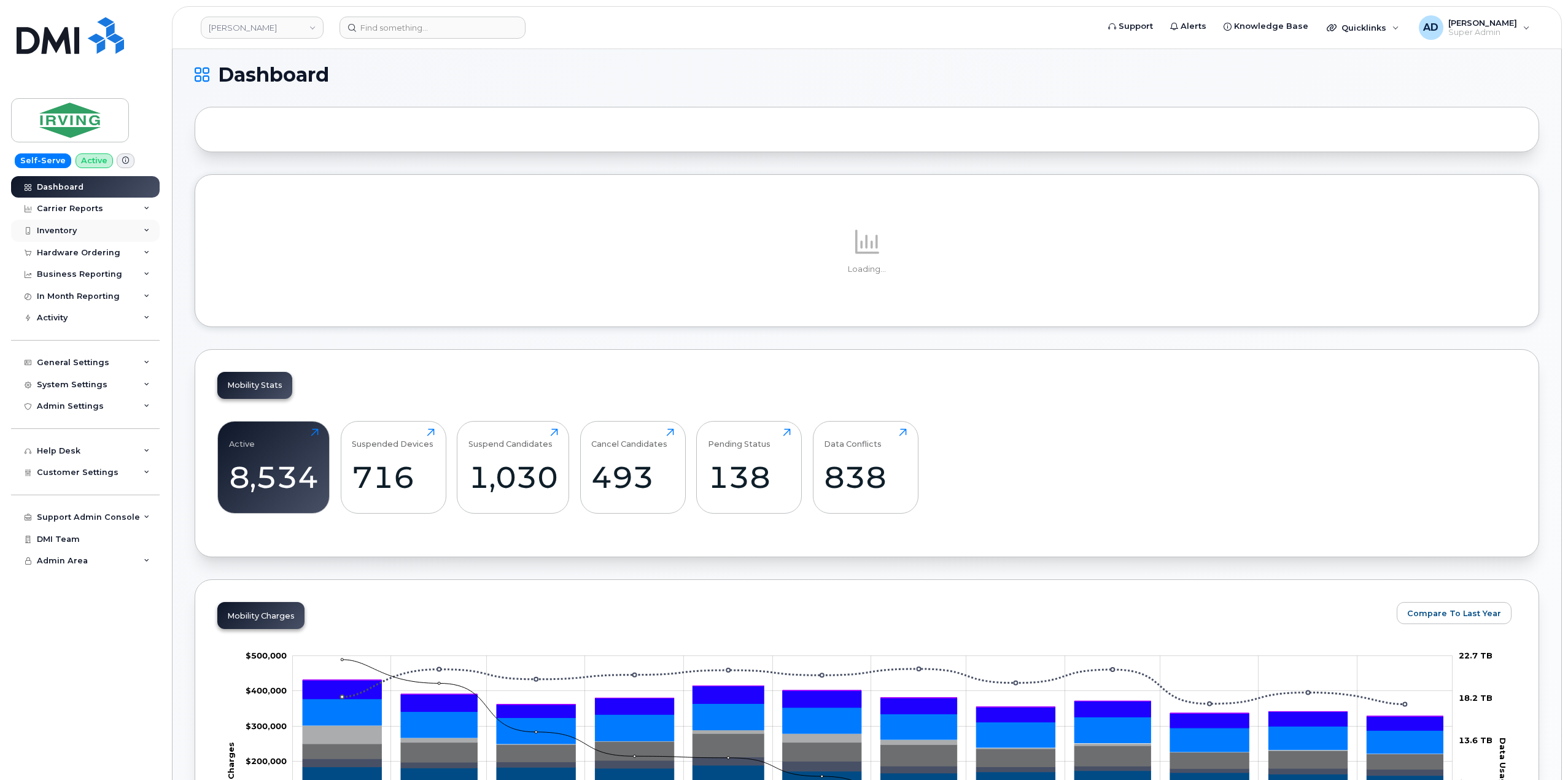
click at [123, 231] on div "Inventory" at bounding box center [85, 230] width 148 height 22
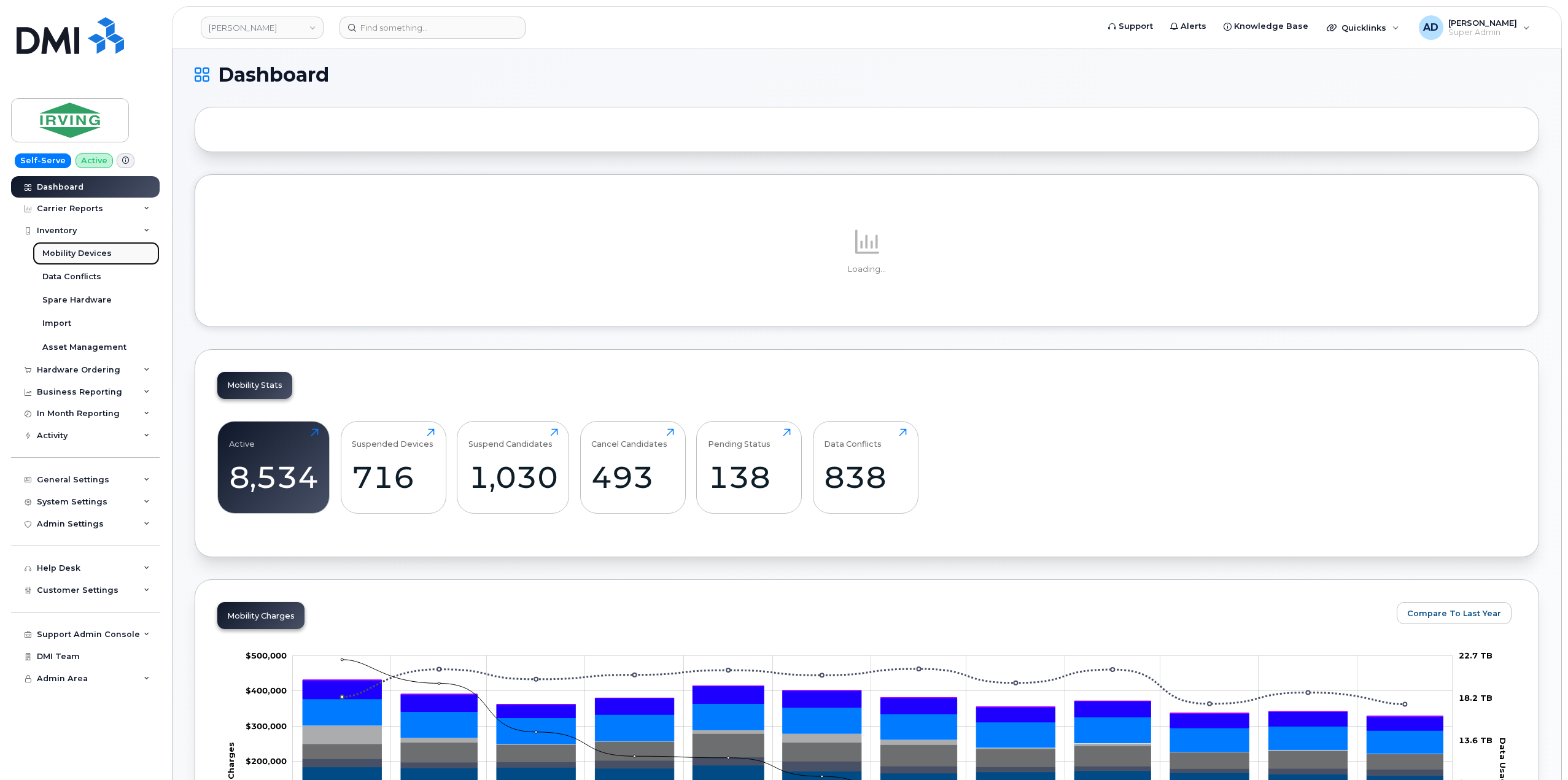
click at [92, 252] on div "Mobility Devices" at bounding box center [77, 253] width 69 height 11
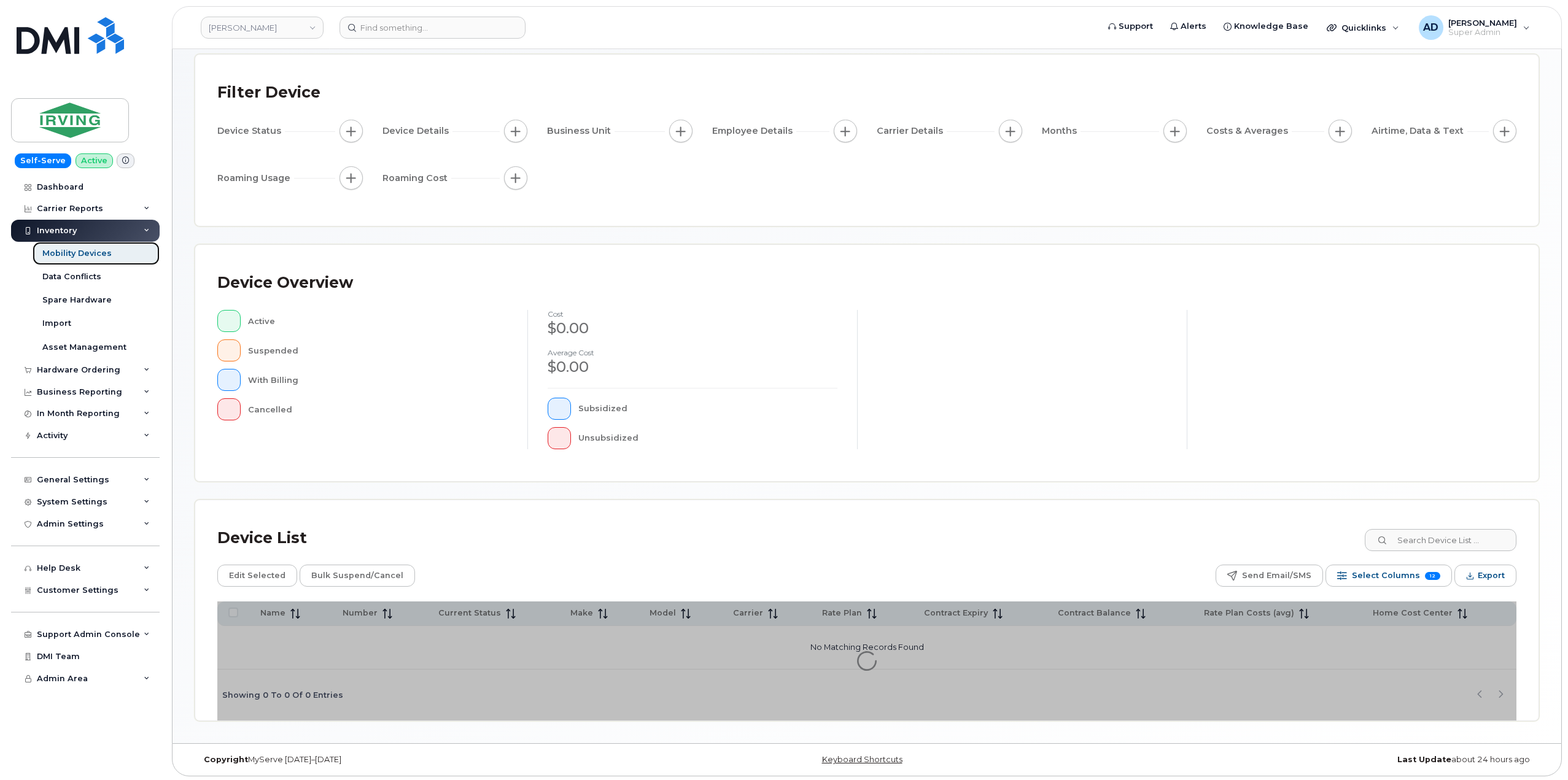
scroll to position [64, 0]
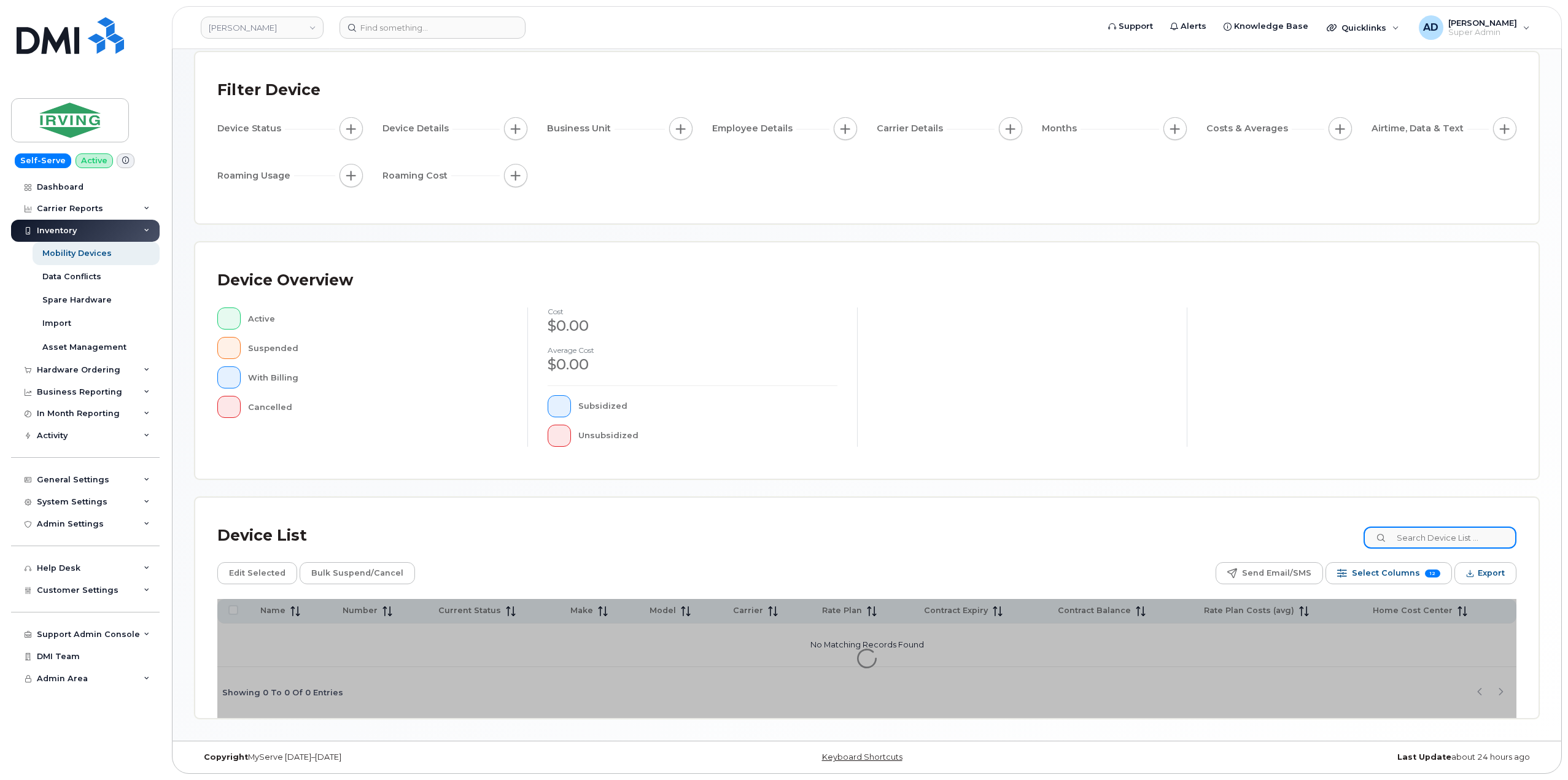
click at [1406, 532] on input at bounding box center [1440, 537] width 153 height 22
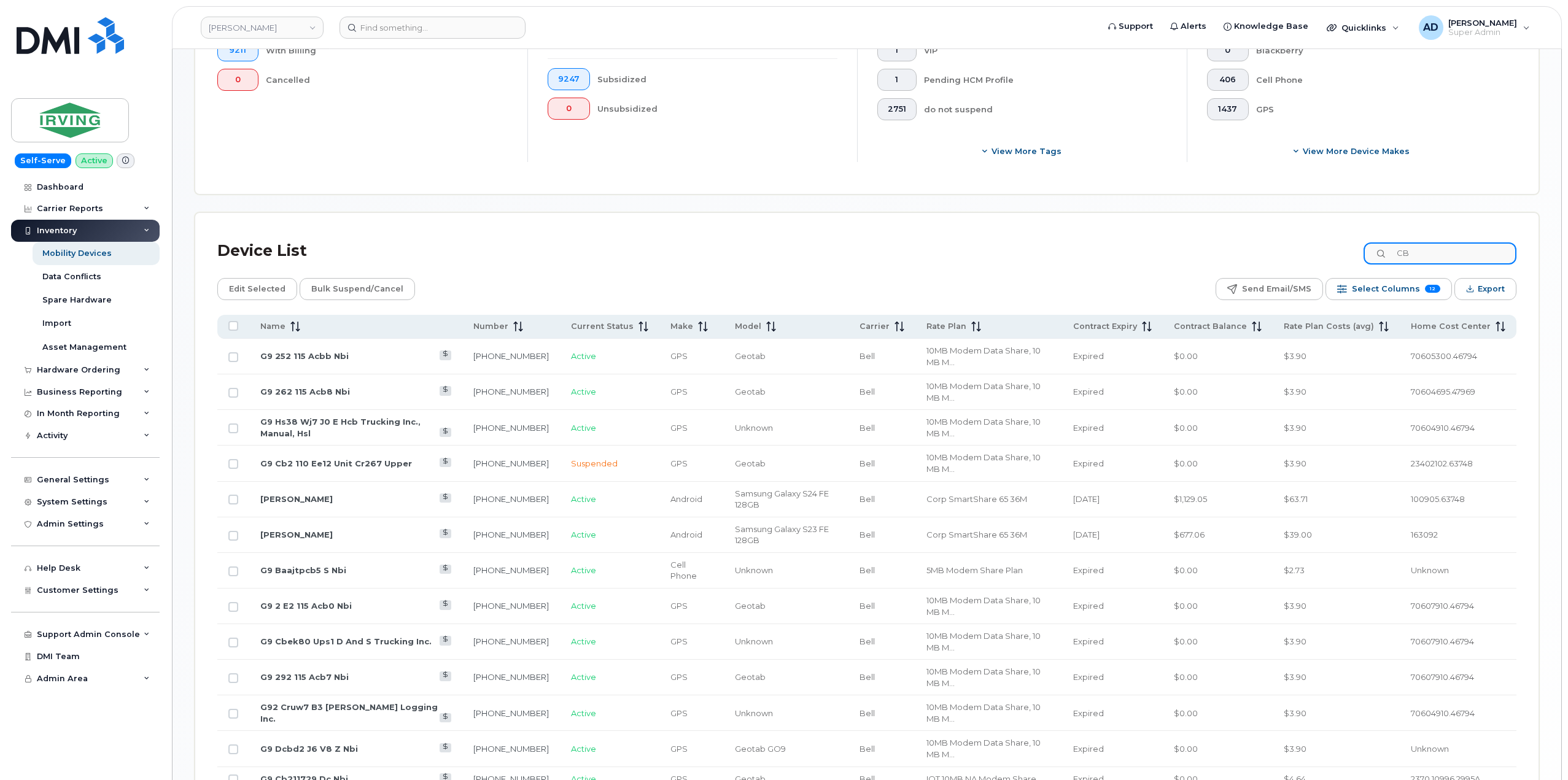
scroll to position [432, 0]
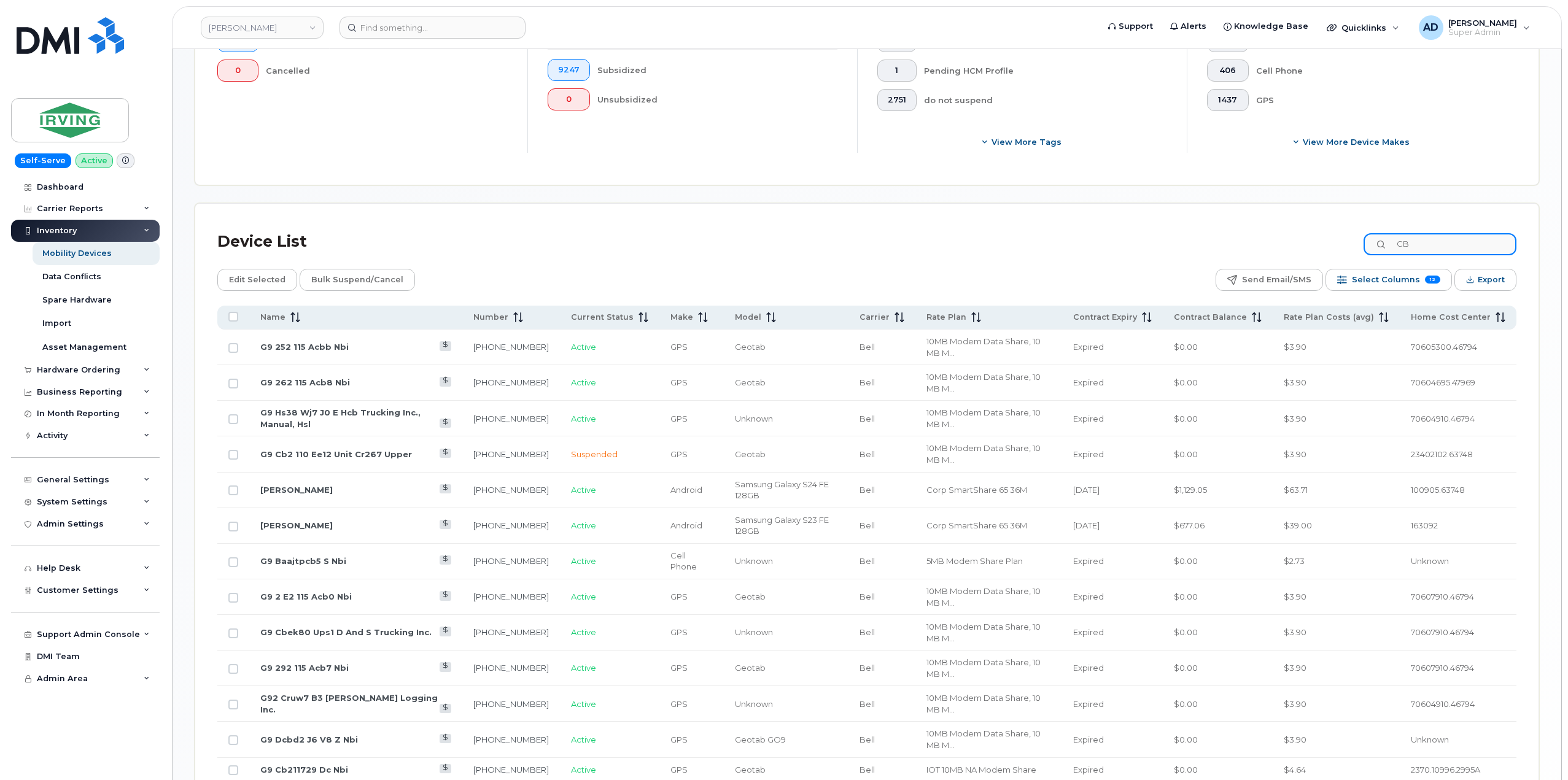
drag, startPoint x: 1450, startPoint y: 238, endPoint x: 1332, endPoint y: 236, distance: 118.0
click at [1332, 236] on div "Device List CB" at bounding box center [866, 242] width 1299 height 32
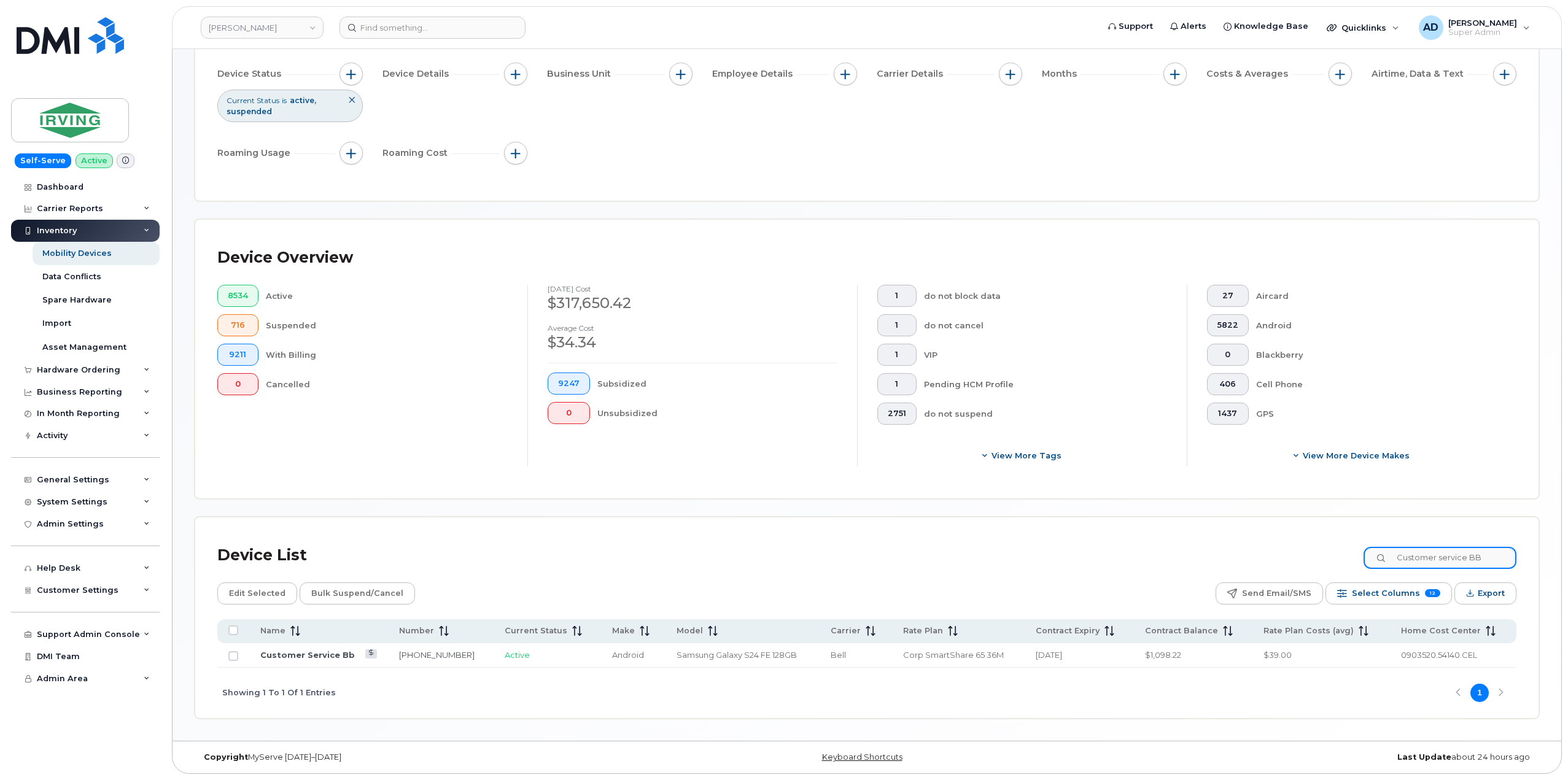
scroll to position [119, 0]
type input "Customer service BB"
drag, startPoint x: 462, startPoint y: 653, endPoint x: 396, endPoint y: 654, distance: 66.0
click at [396, 654] on td "[PHONE_NUMBER]" at bounding box center [440, 656] width 106 height 24
copy link "[PHONE_NUMBER]"
